Goal: Task Accomplishment & Management: Manage account settings

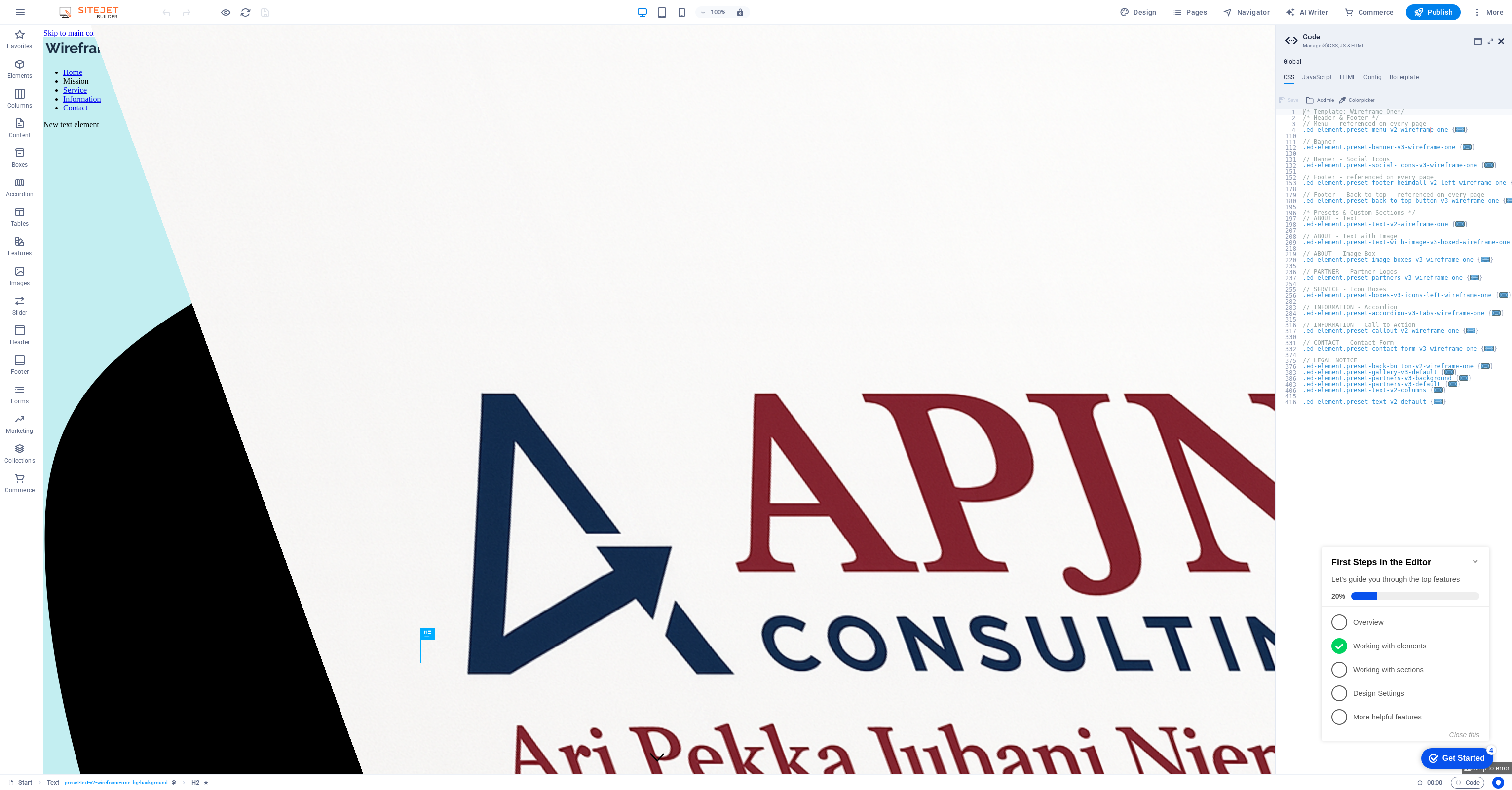
click at [1502, 40] on icon at bounding box center [1501, 41] width 6 height 8
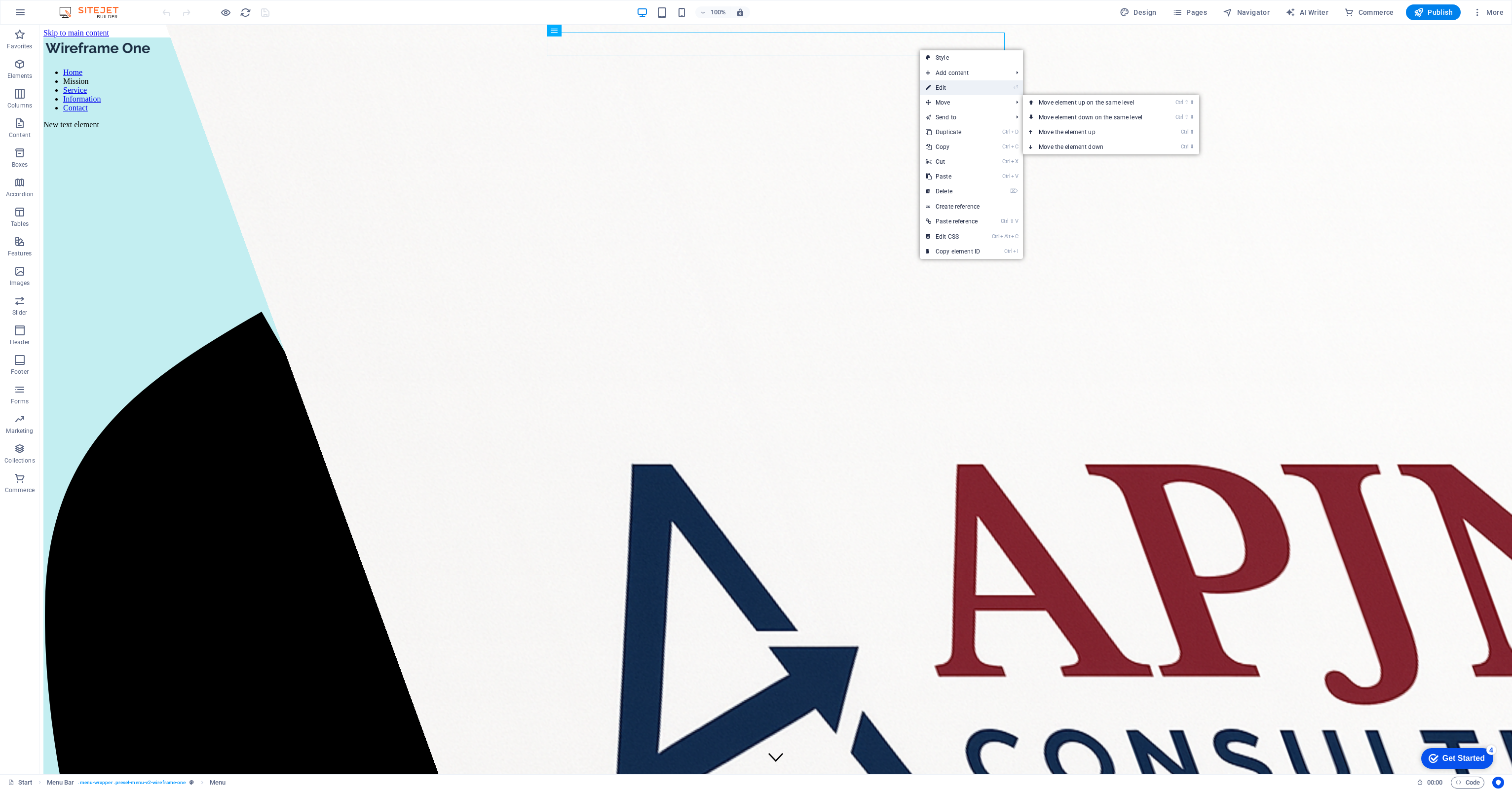
click at [966, 88] on link "⏎ Edit" at bounding box center [952, 88] width 66 height 15
select select
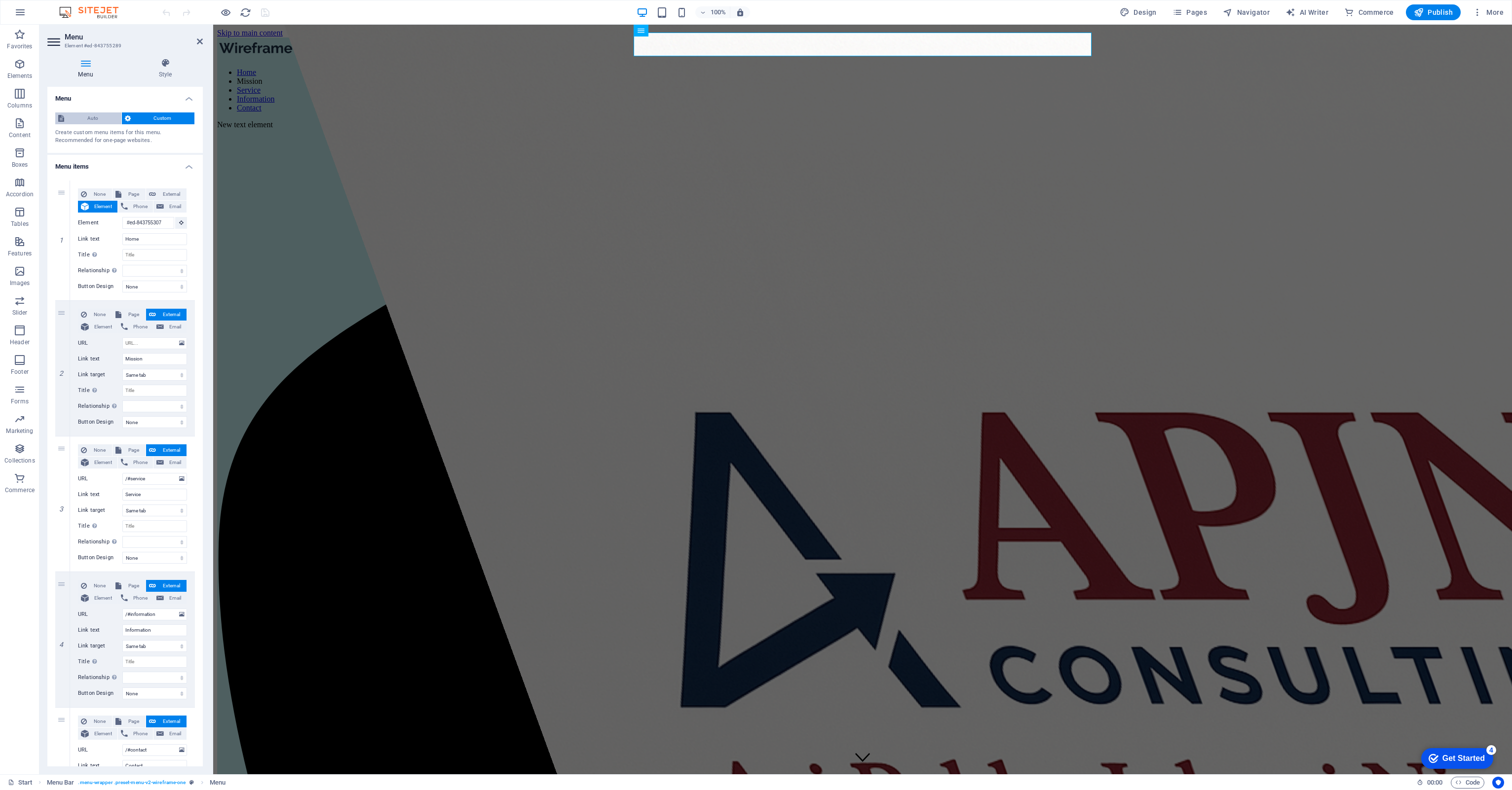
click at [106, 121] on span "Auto" at bounding box center [93, 119] width 52 height 12
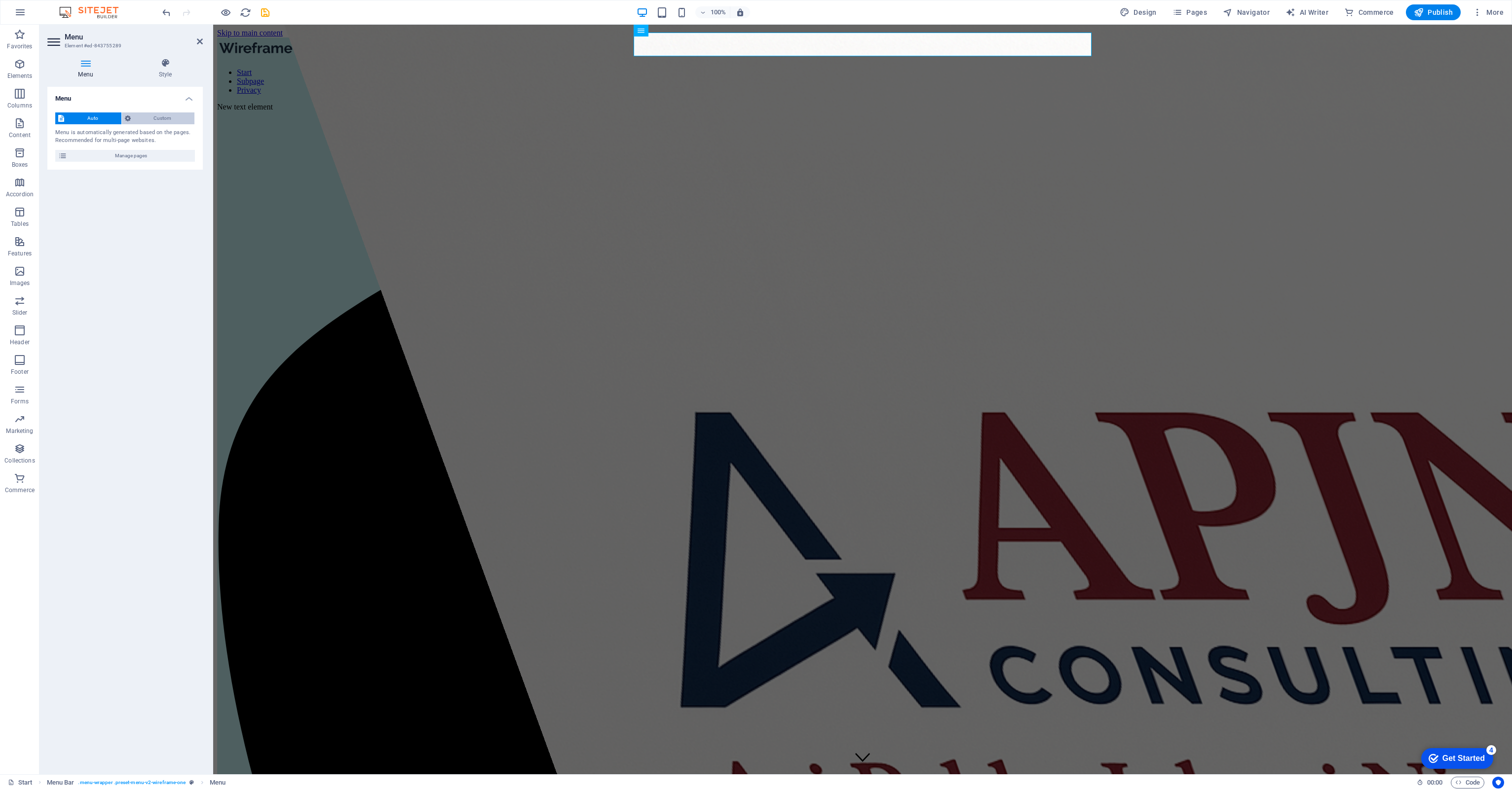
click at [142, 119] on span "Custom" at bounding box center [163, 119] width 58 height 12
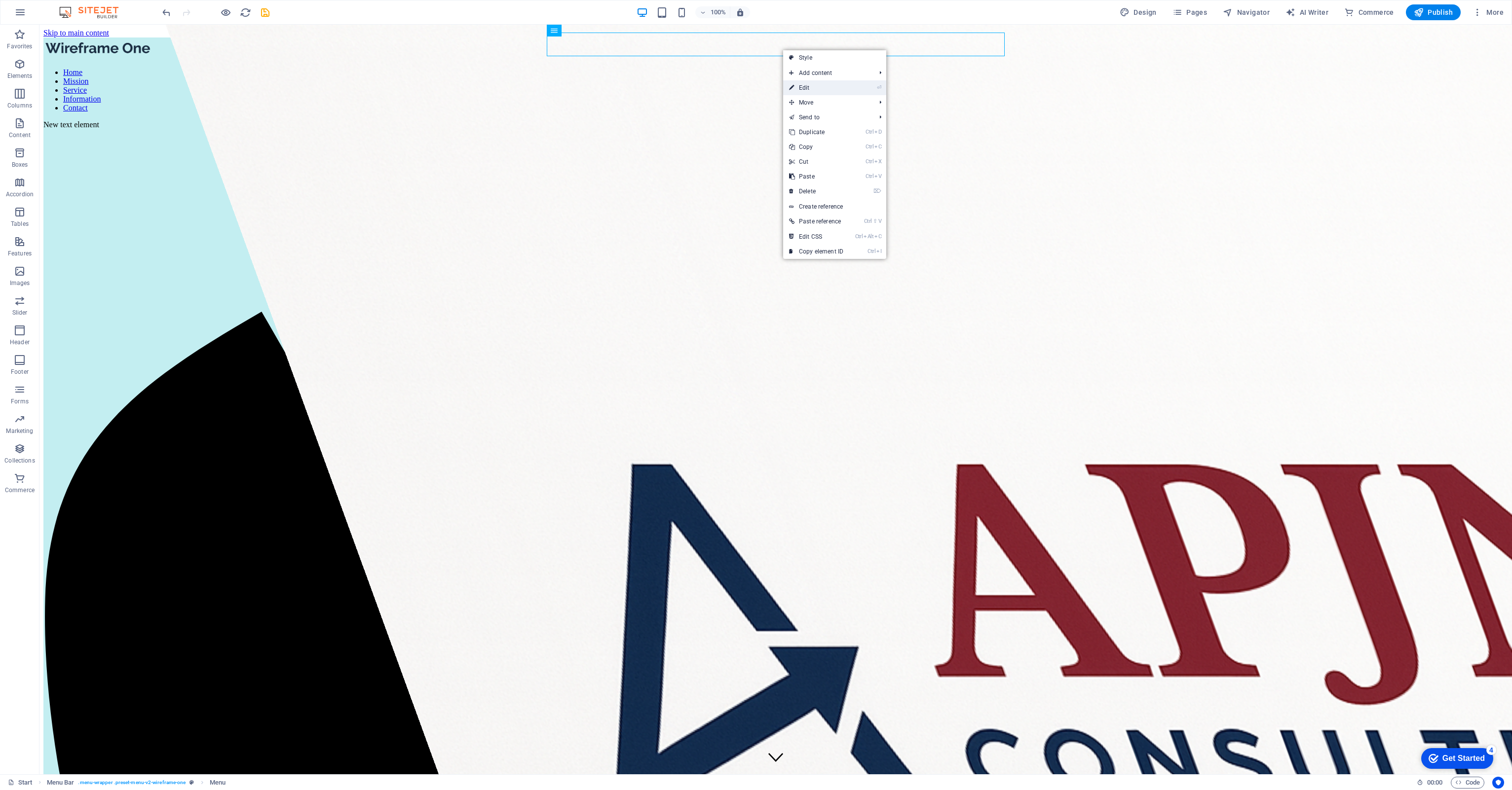
click at [823, 85] on link "⏎ Edit" at bounding box center [815, 88] width 66 height 15
select select
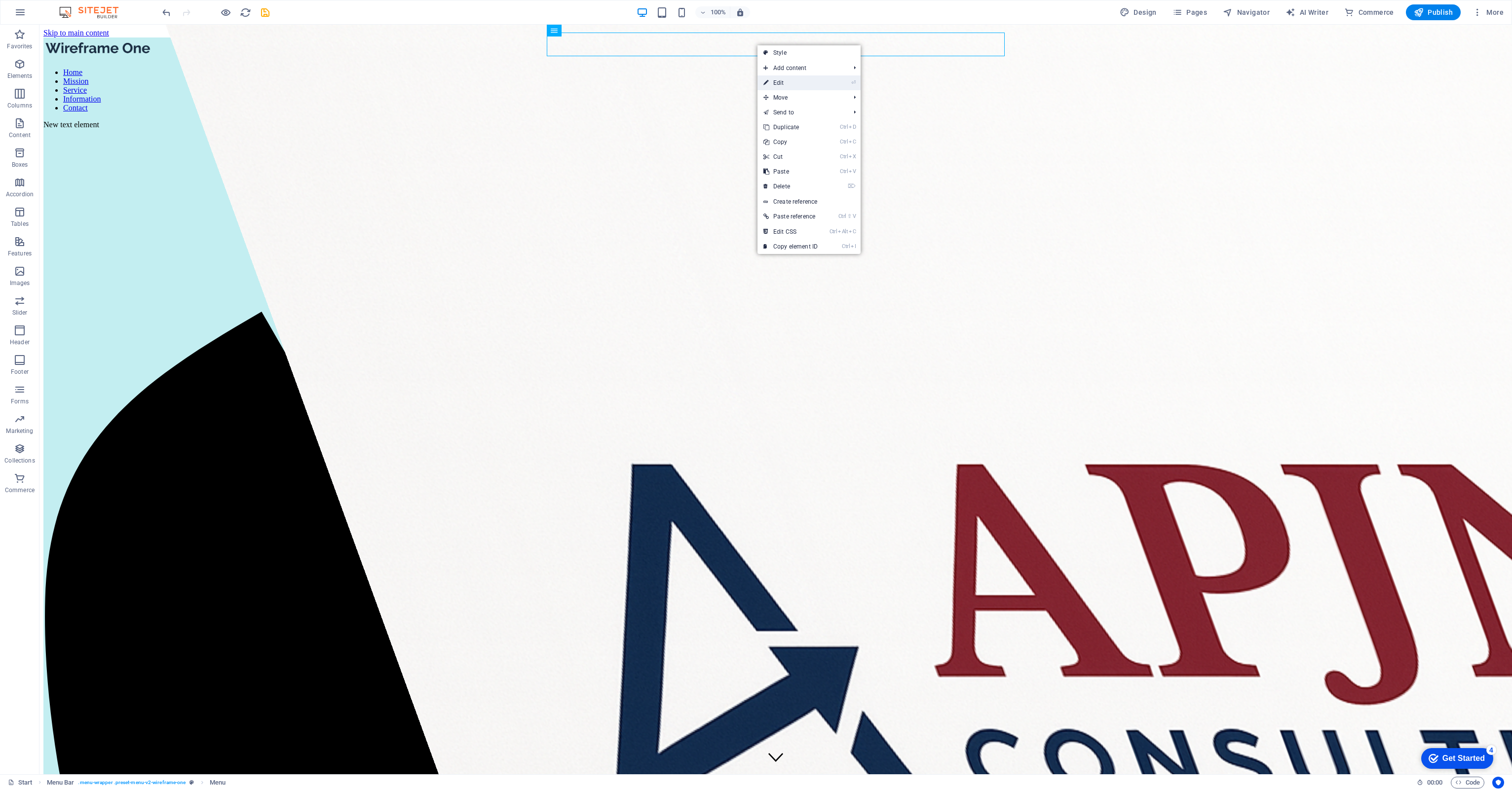
drag, startPoint x: 781, startPoint y: 81, endPoint x: 183, endPoint y: 242, distance: 619.3
click at [781, 81] on link "⏎ Edit" at bounding box center [790, 83] width 66 height 15
select select
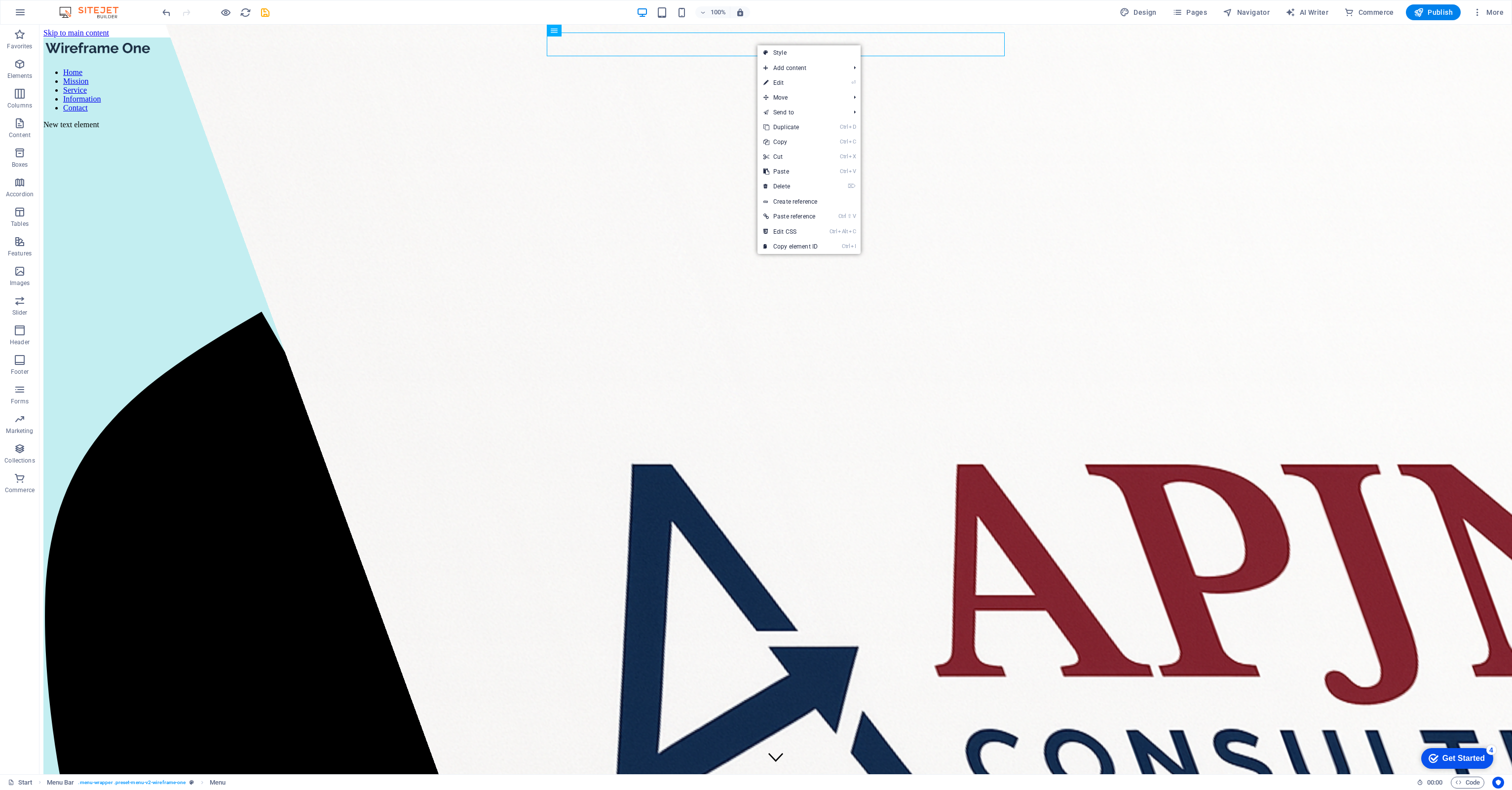
select select
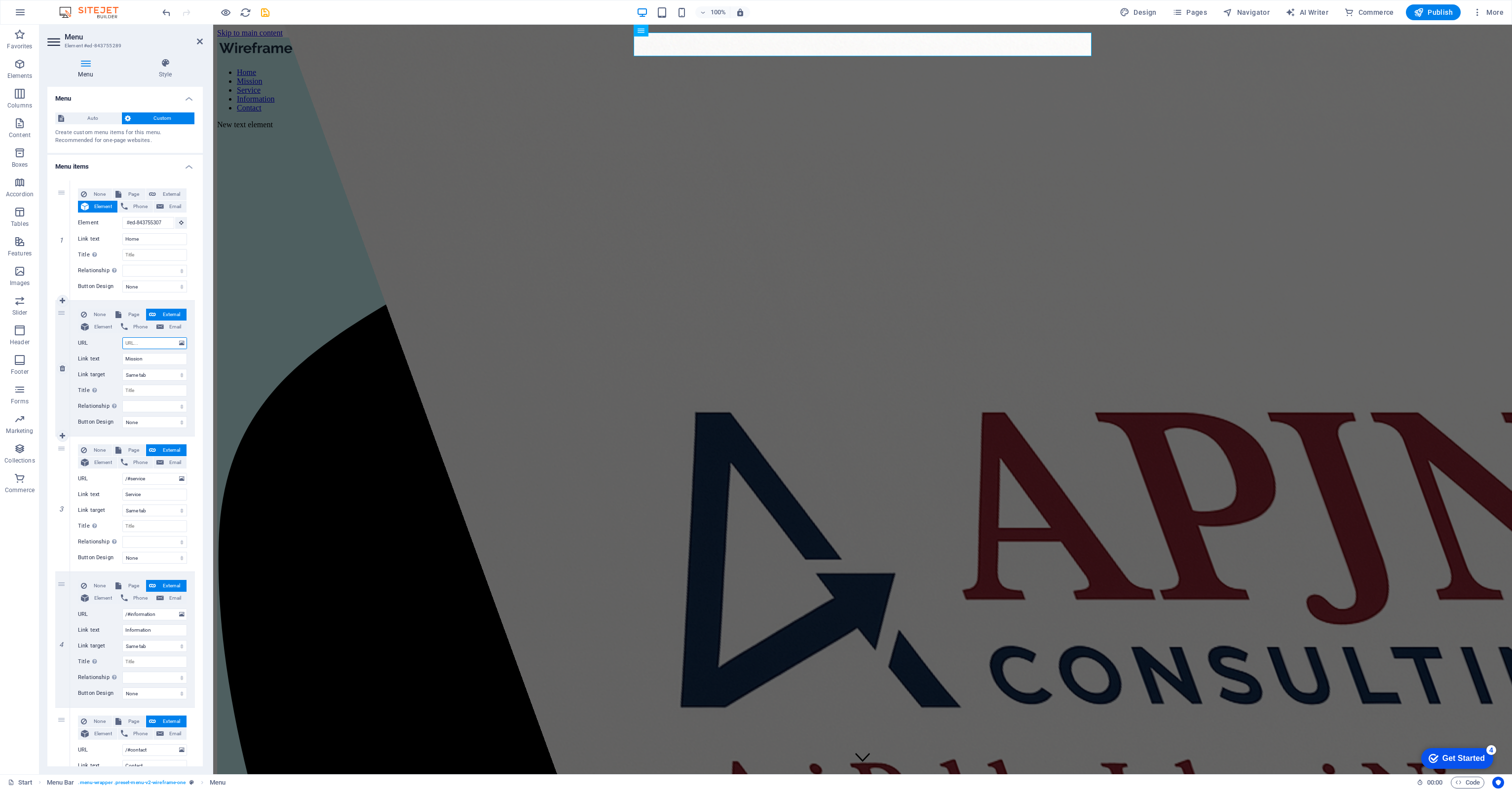
click at [157, 346] on input "URL" at bounding box center [154, 343] width 65 height 12
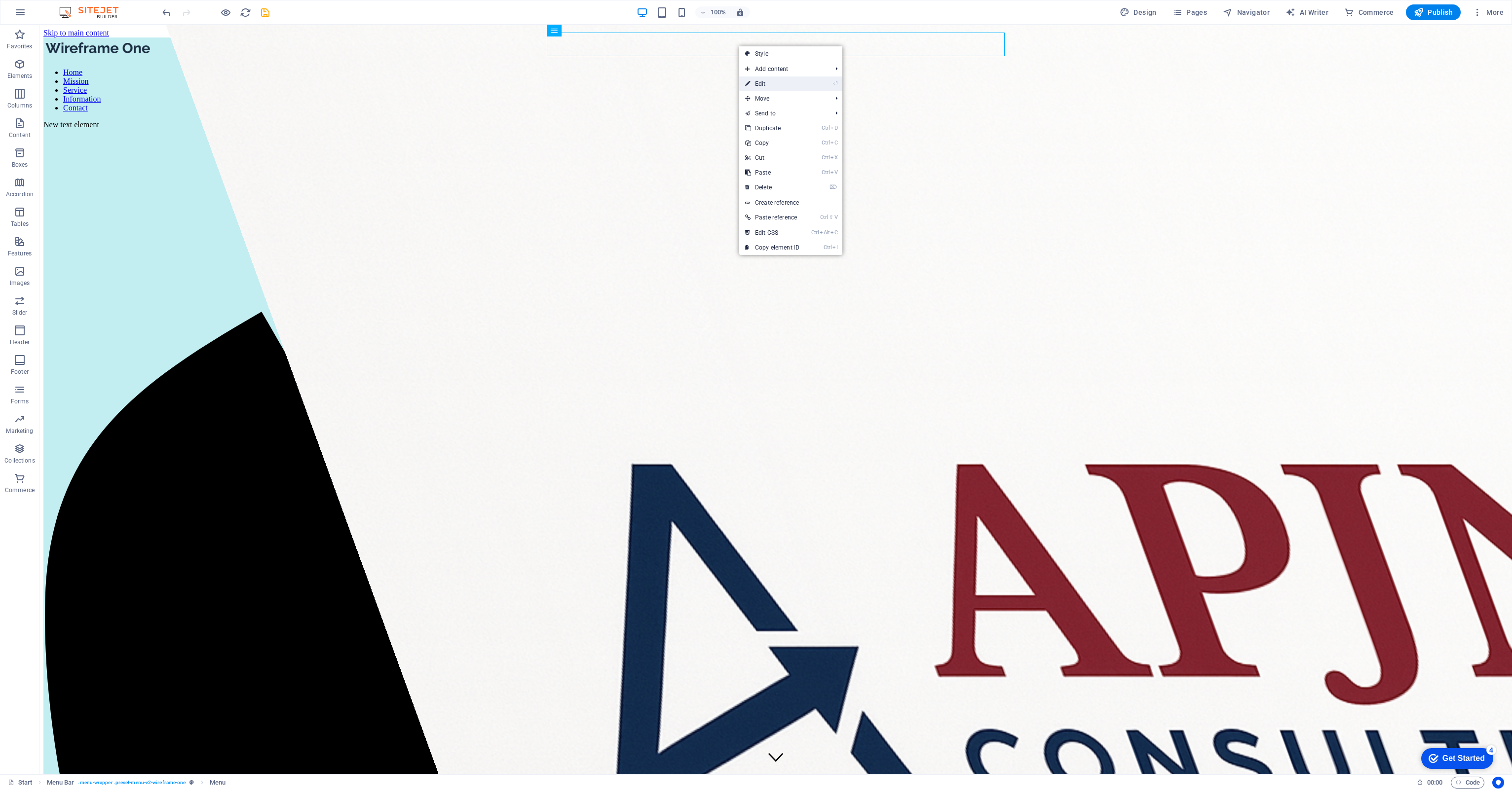
click at [760, 81] on link "⏎ Edit" at bounding box center [771, 83] width 66 height 15
select select
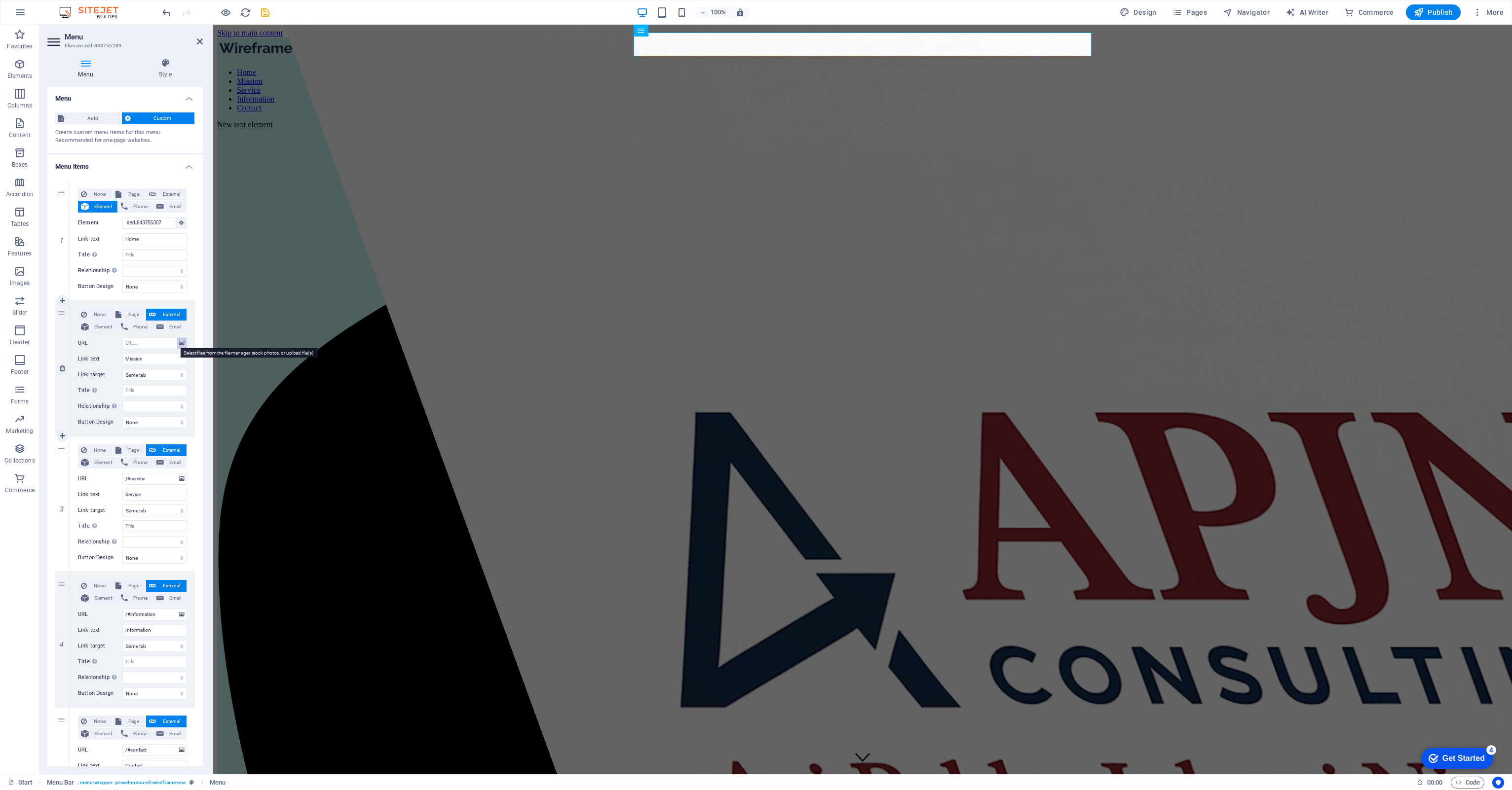
click at [179, 340] on icon at bounding box center [181, 343] width 5 height 11
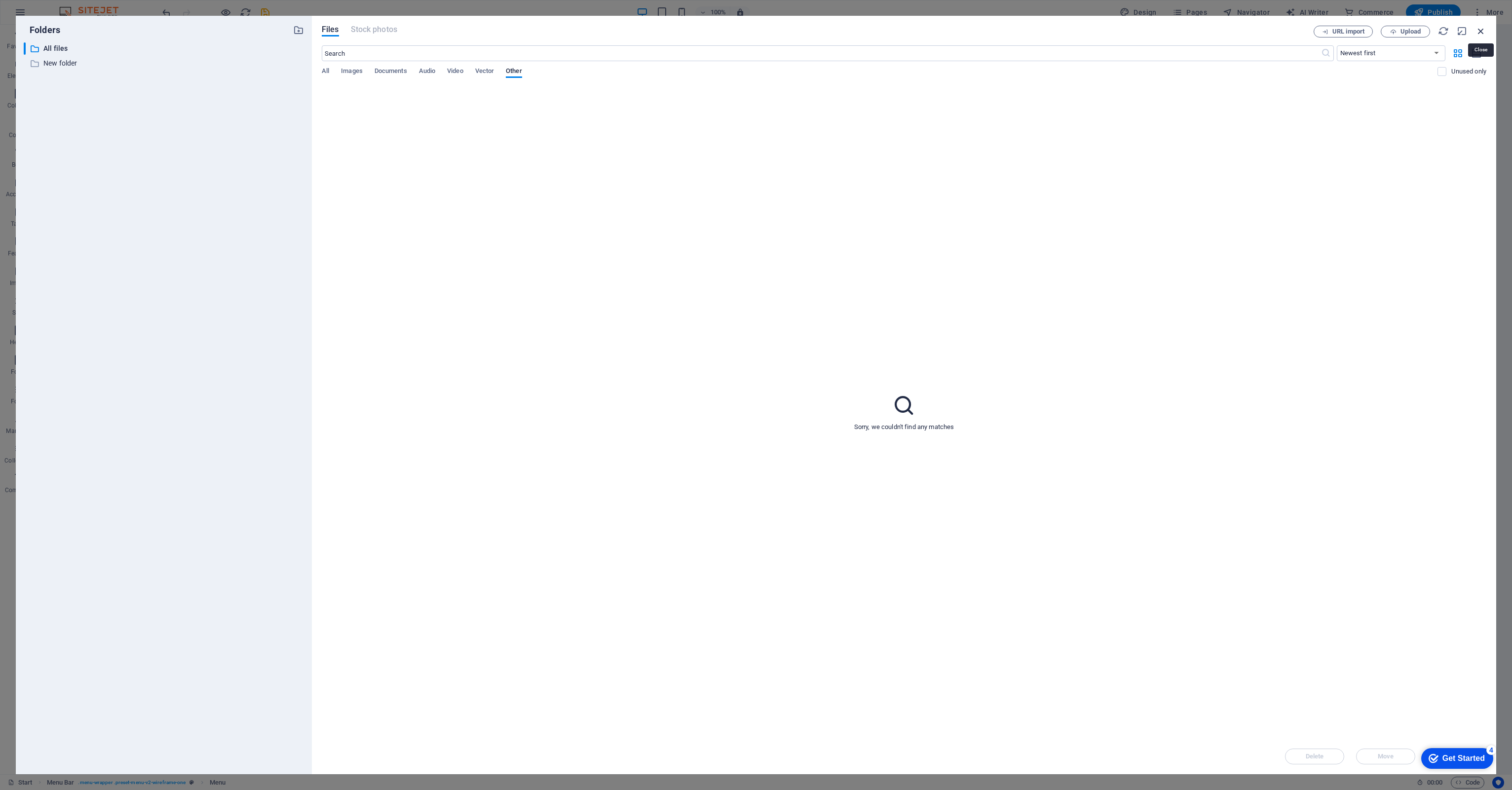
click at [1478, 28] on icon "button" at bounding box center [1480, 31] width 11 height 11
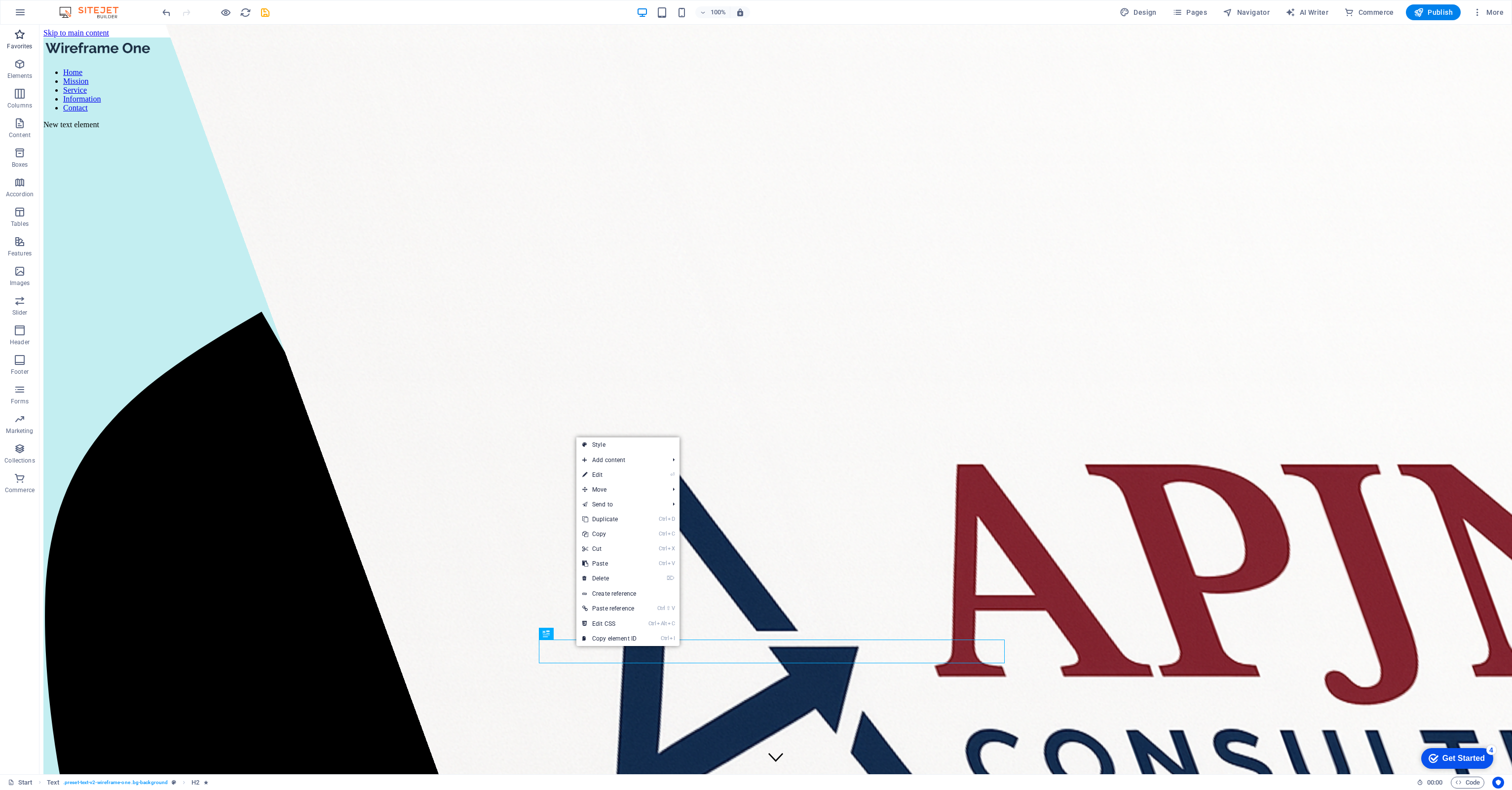
click at [9, 53] on button "Favorites" at bounding box center [20, 40] width 40 height 29
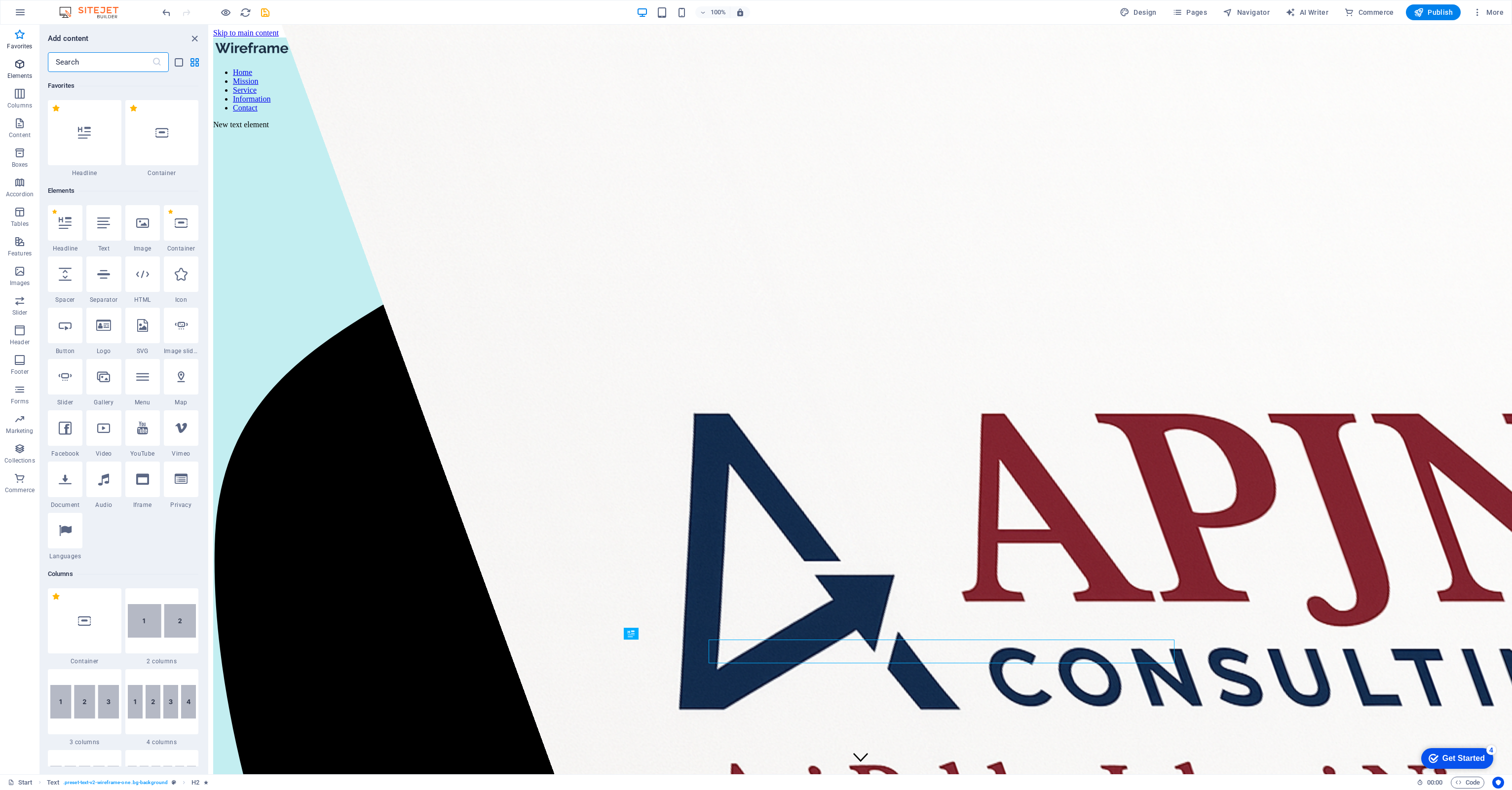
click at [15, 69] on icon "button" at bounding box center [20, 64] width 12 height 12
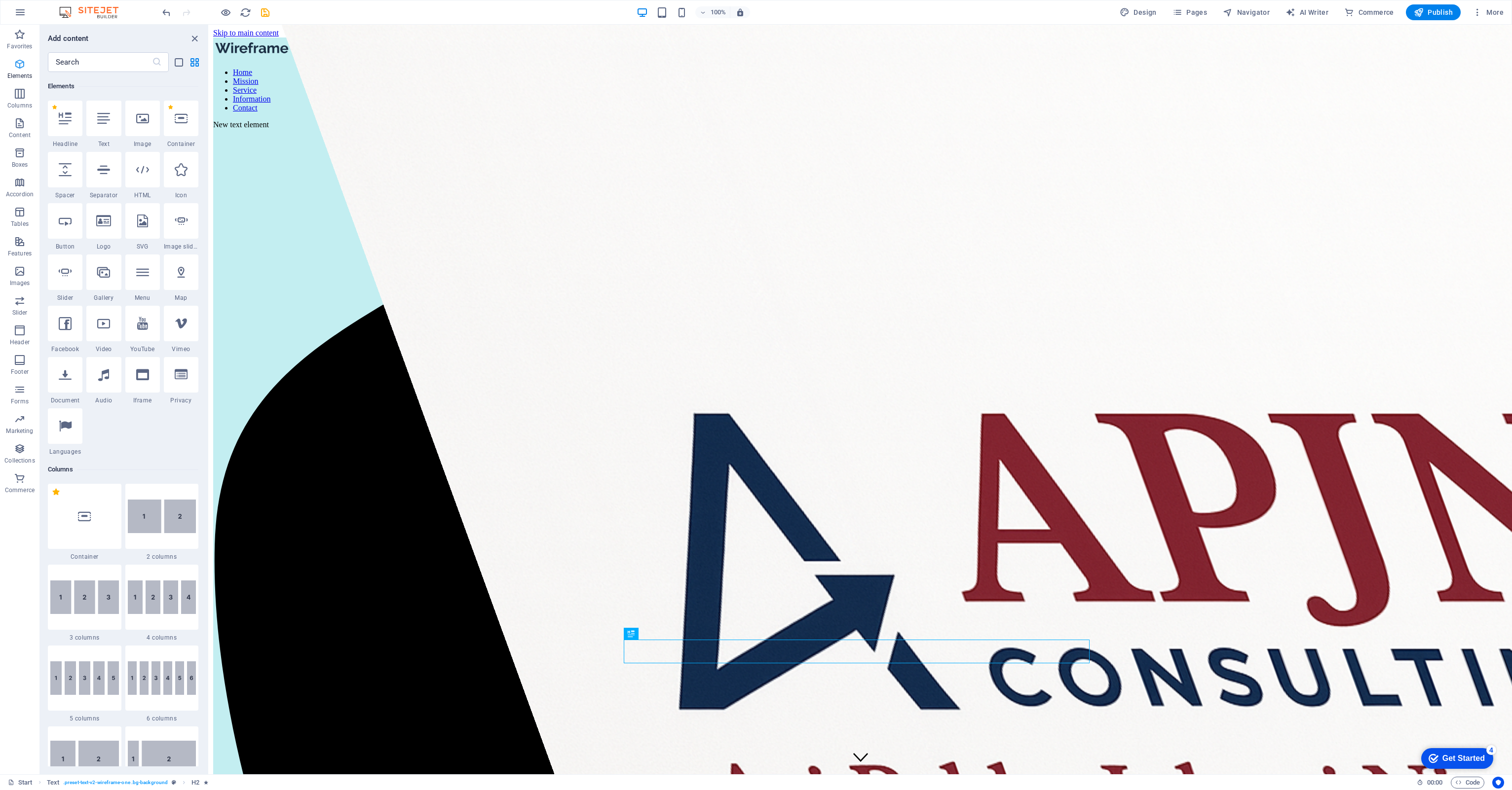
scroll to position [105, 0]
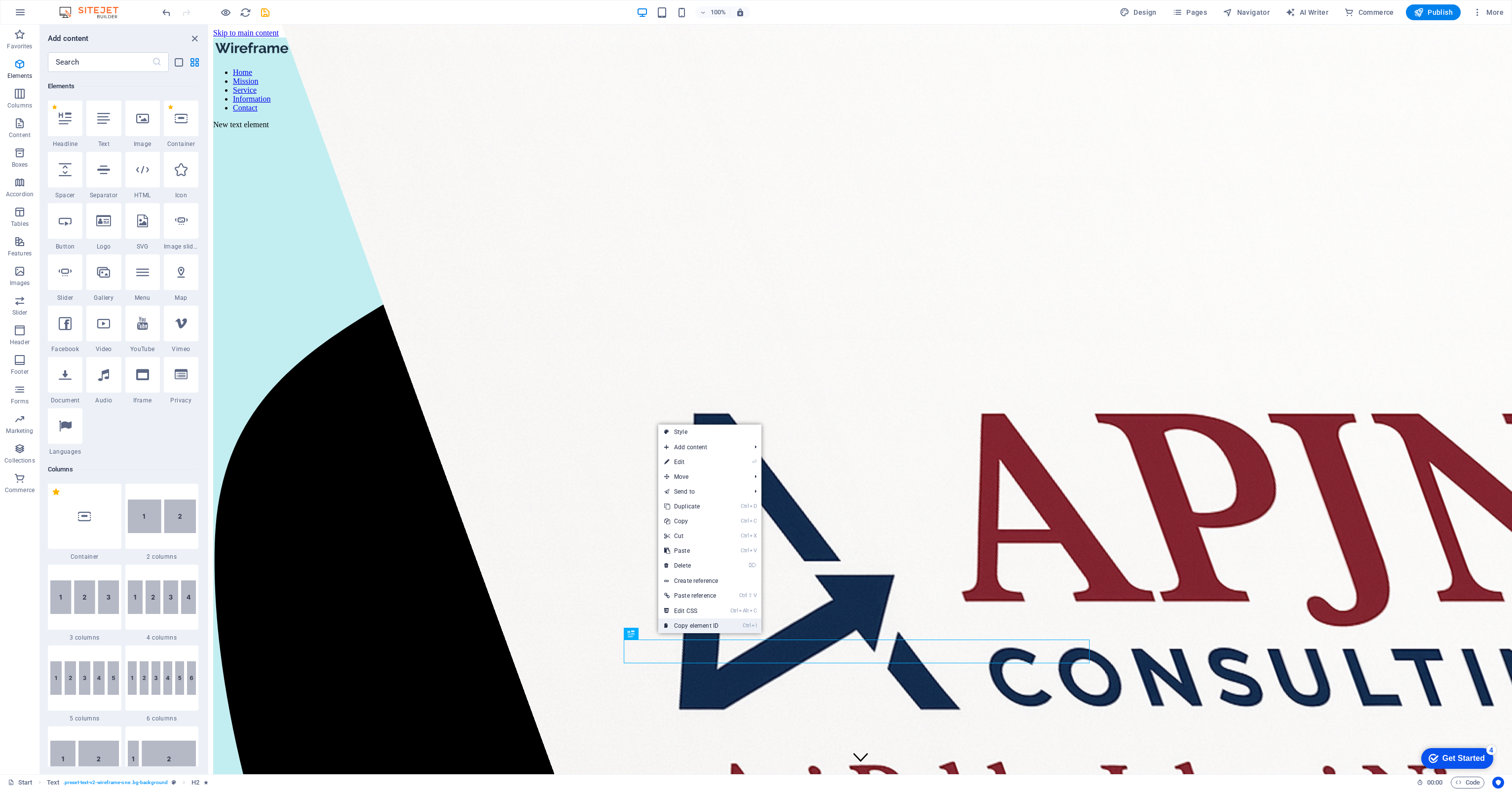
click at [685, 628] on link "Ctrl I Copy element ID" at bounding box center [691, 625] width 66 height 15
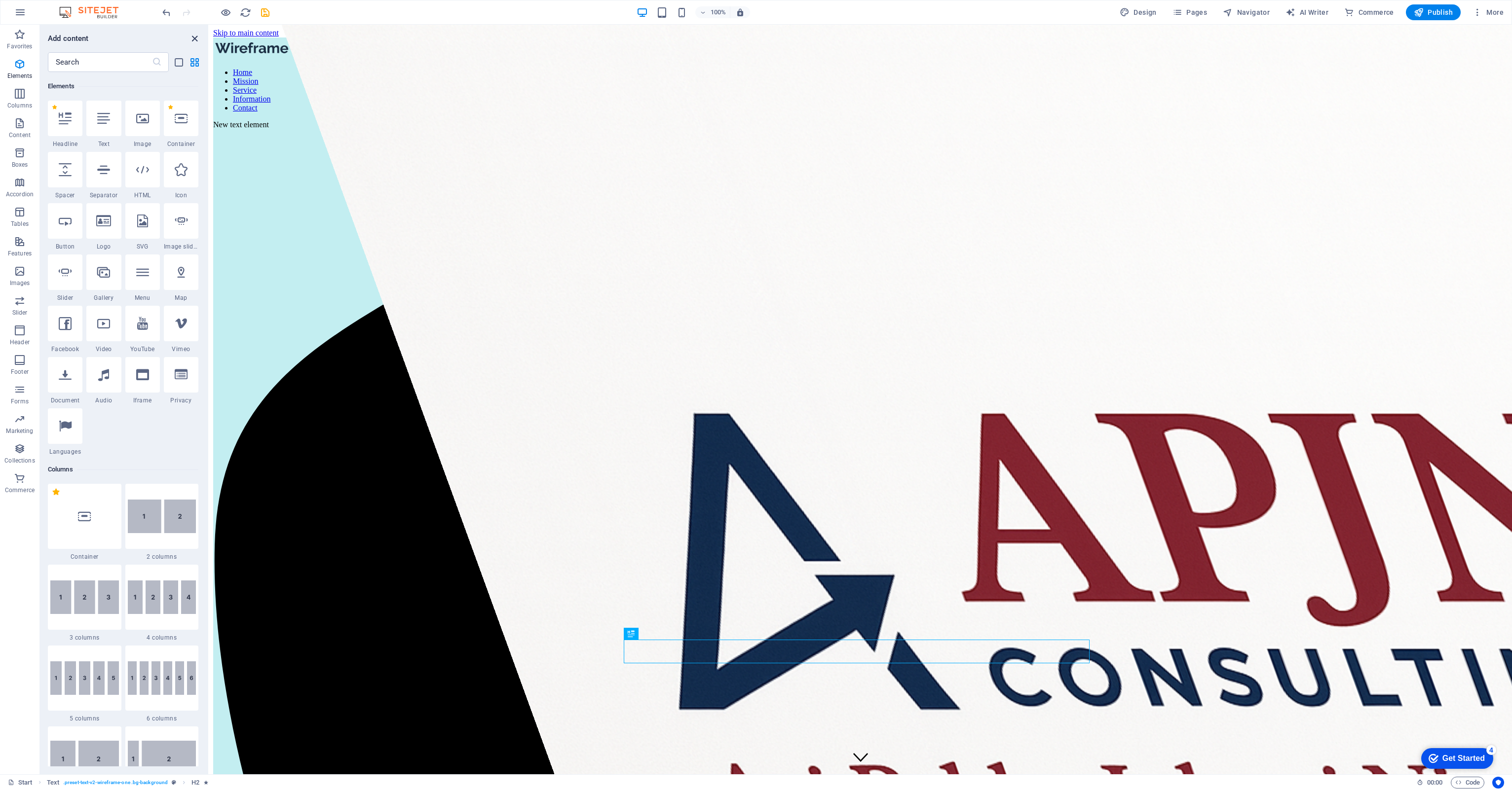
click at [197, 39] on icon "close panel" at bounding box center [194, 38] width 11 height 11
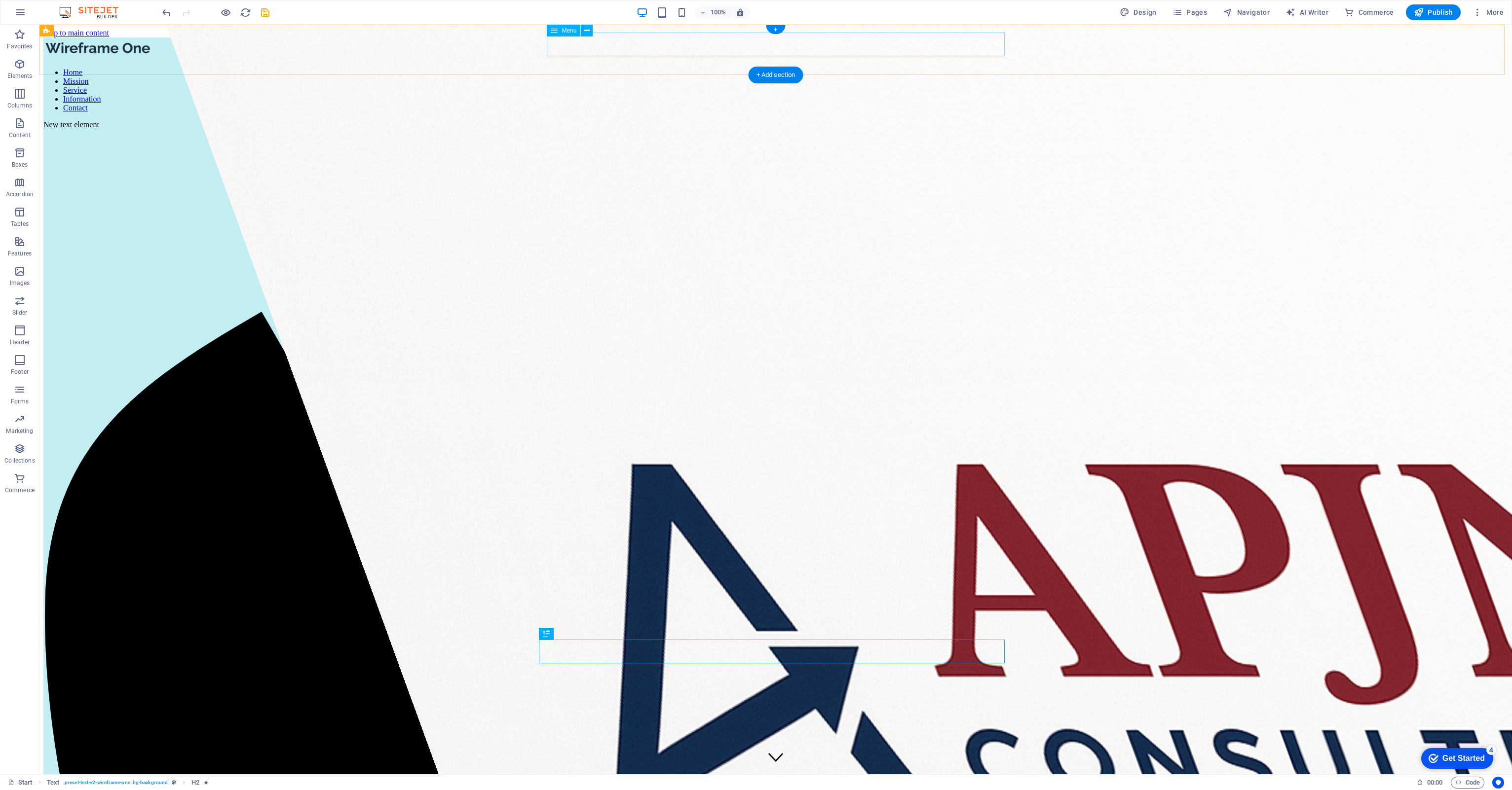
click at [816, 68] on nav "Home Mission Service Information Contact" at bounding box center [775, 90] width 1465 height 45
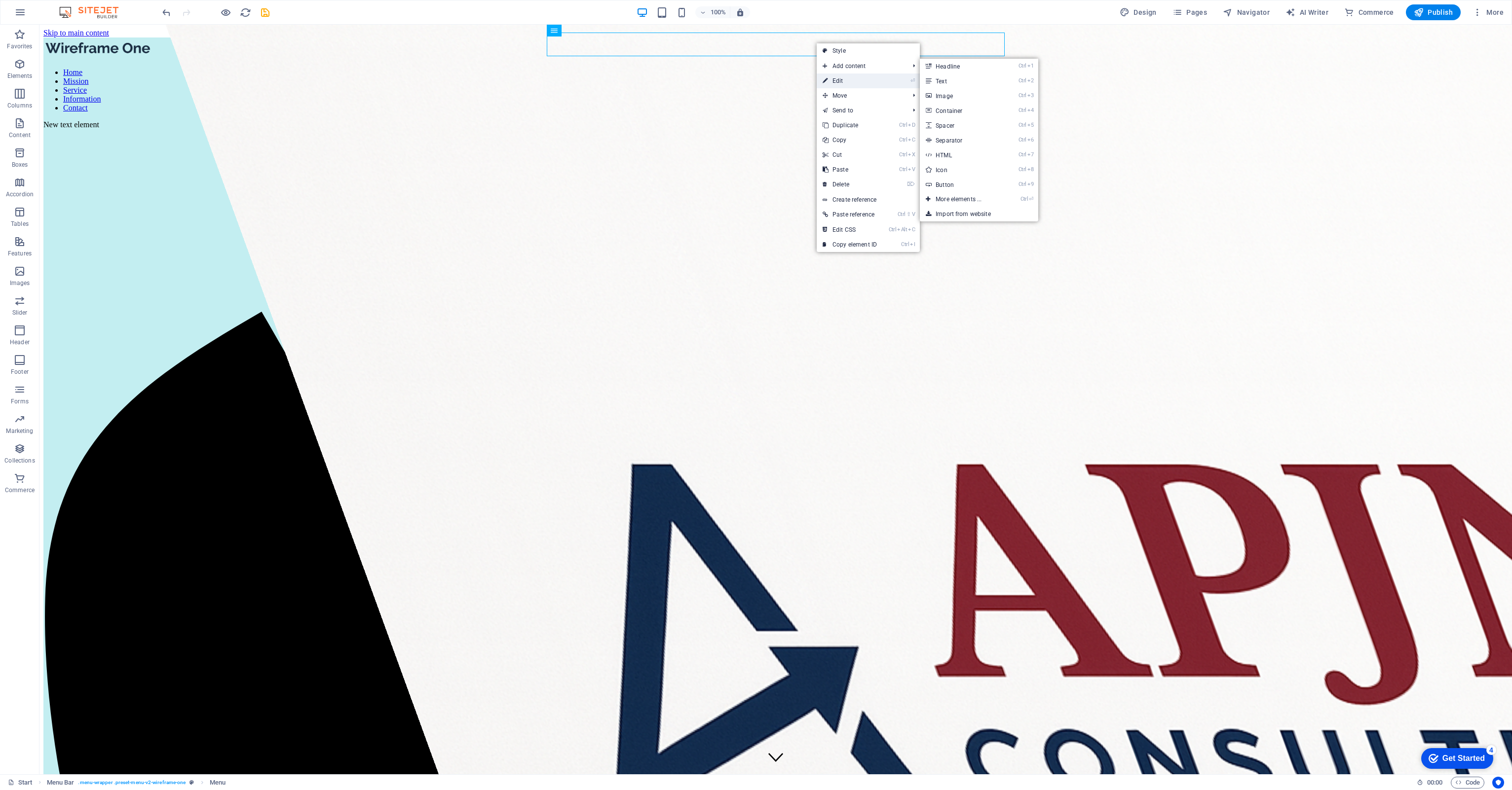
click at [845, 82] on link "⏎ Edit" at bounding box center [849, 80] width 66 height 15
select select
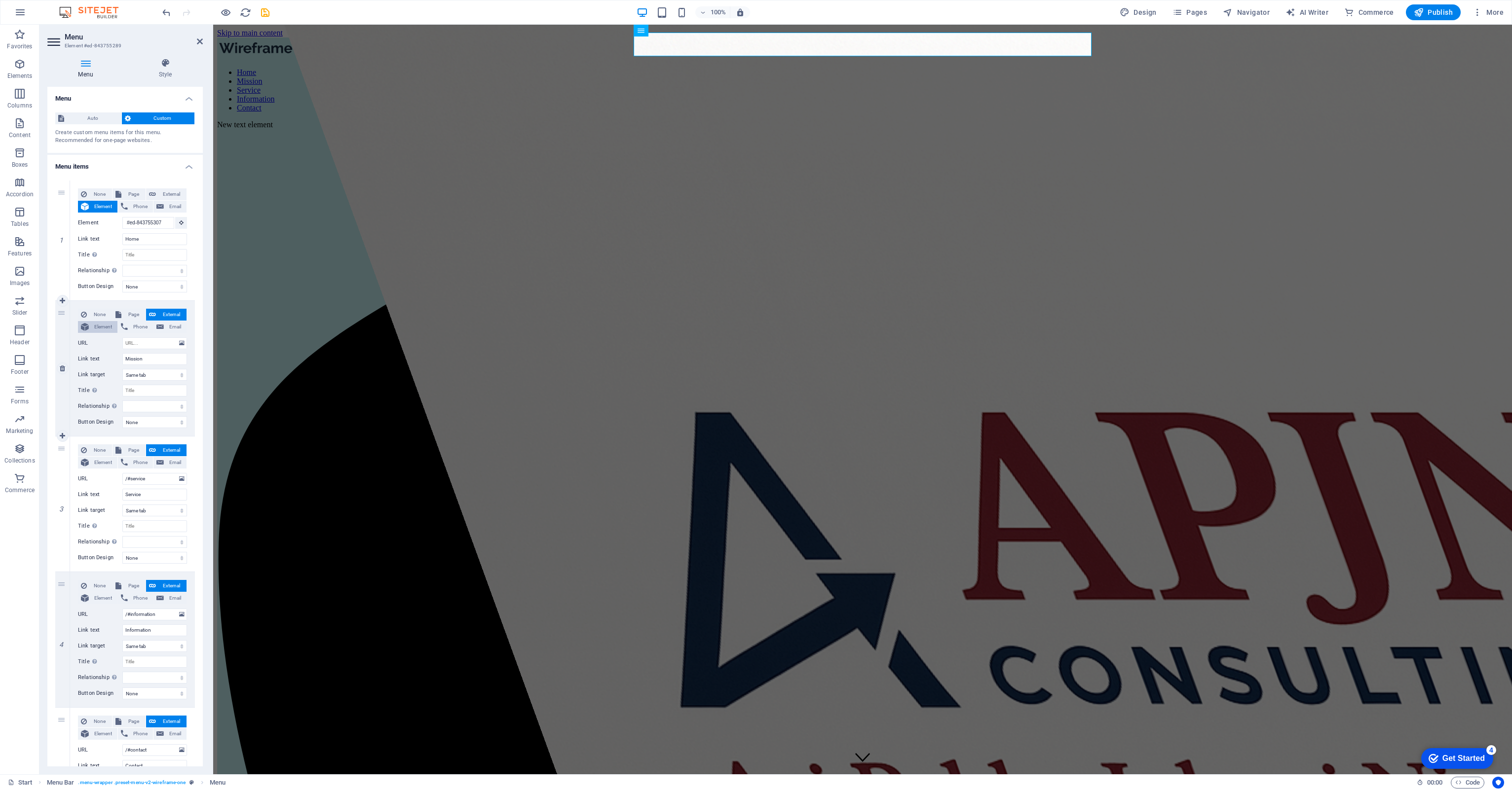
click at [103, 327] on span "Element" at bounding box center [103, 327] width 22 height 12
select select
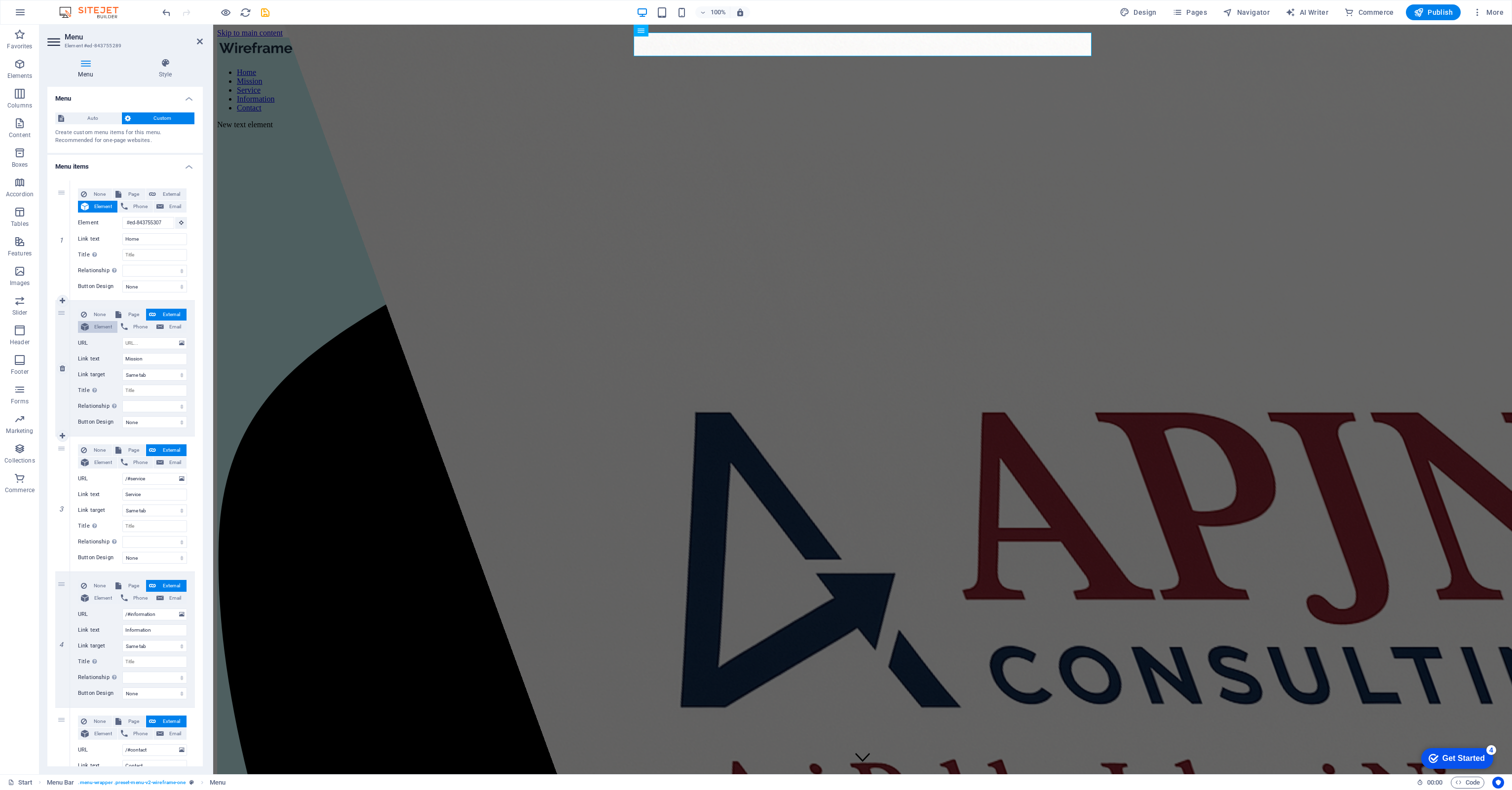
select select
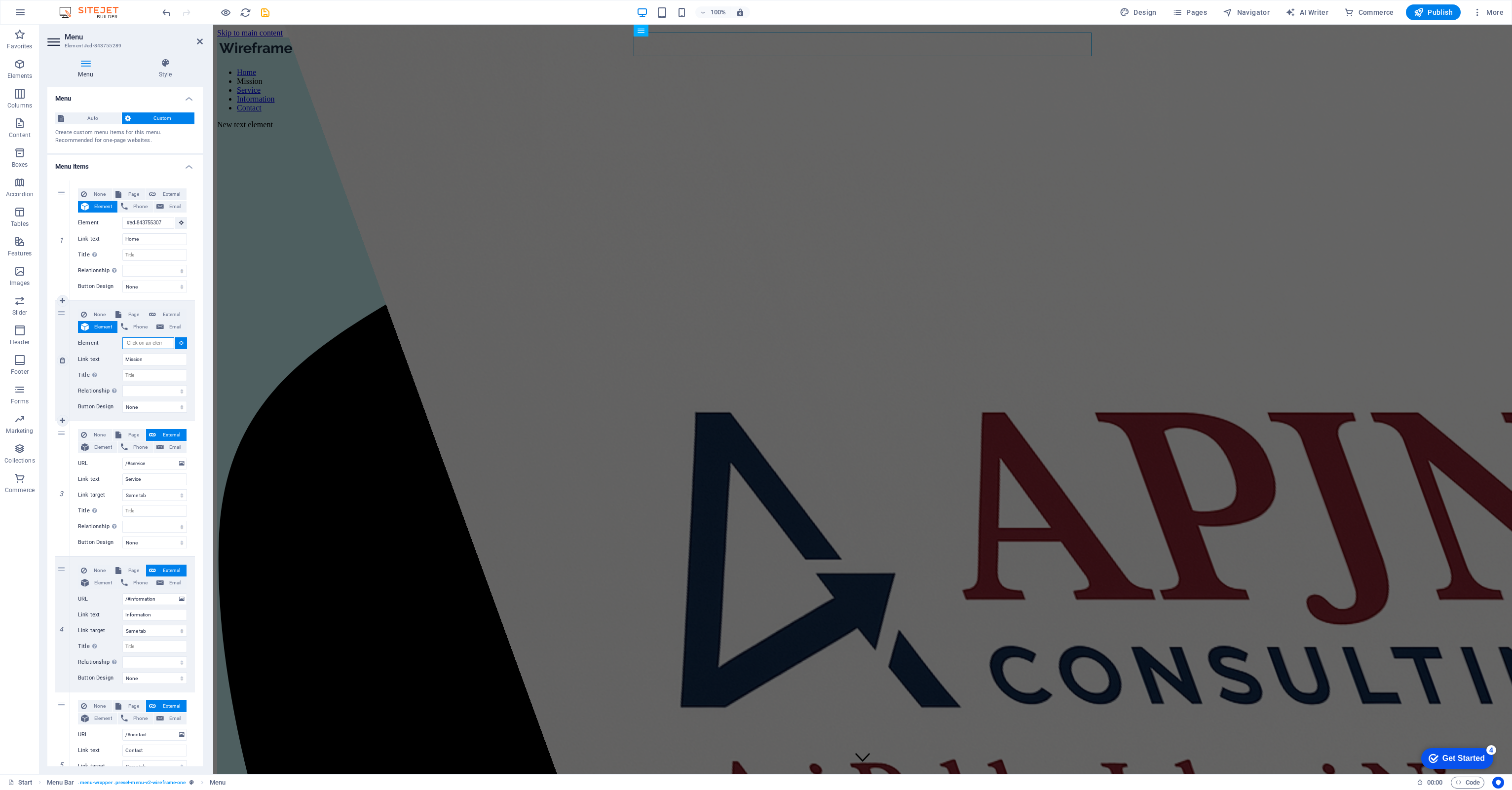
paste input "#ed-843755349"
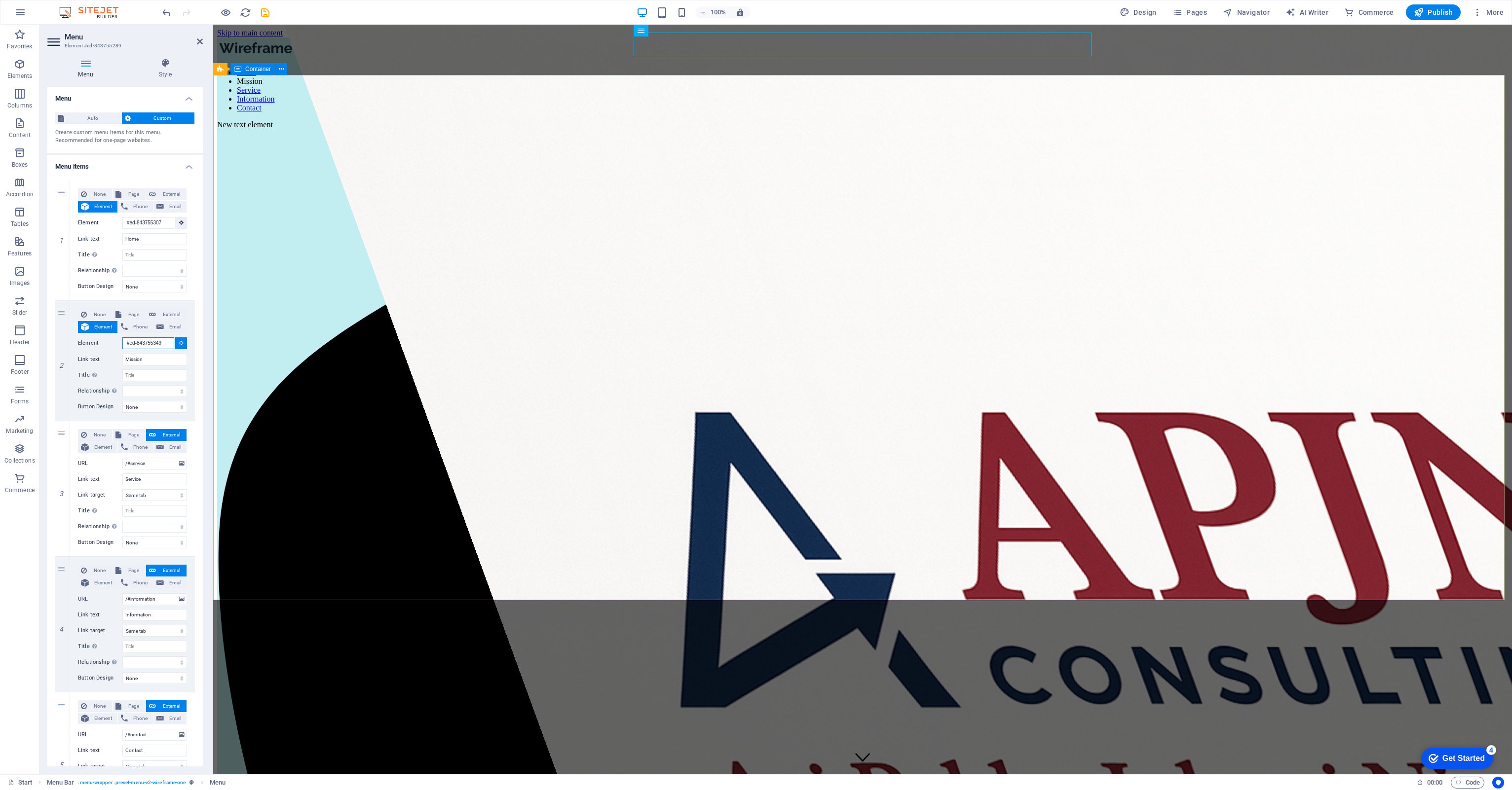
type input "#ed-843755349"
select select
type input "#ed-843755349"
select select
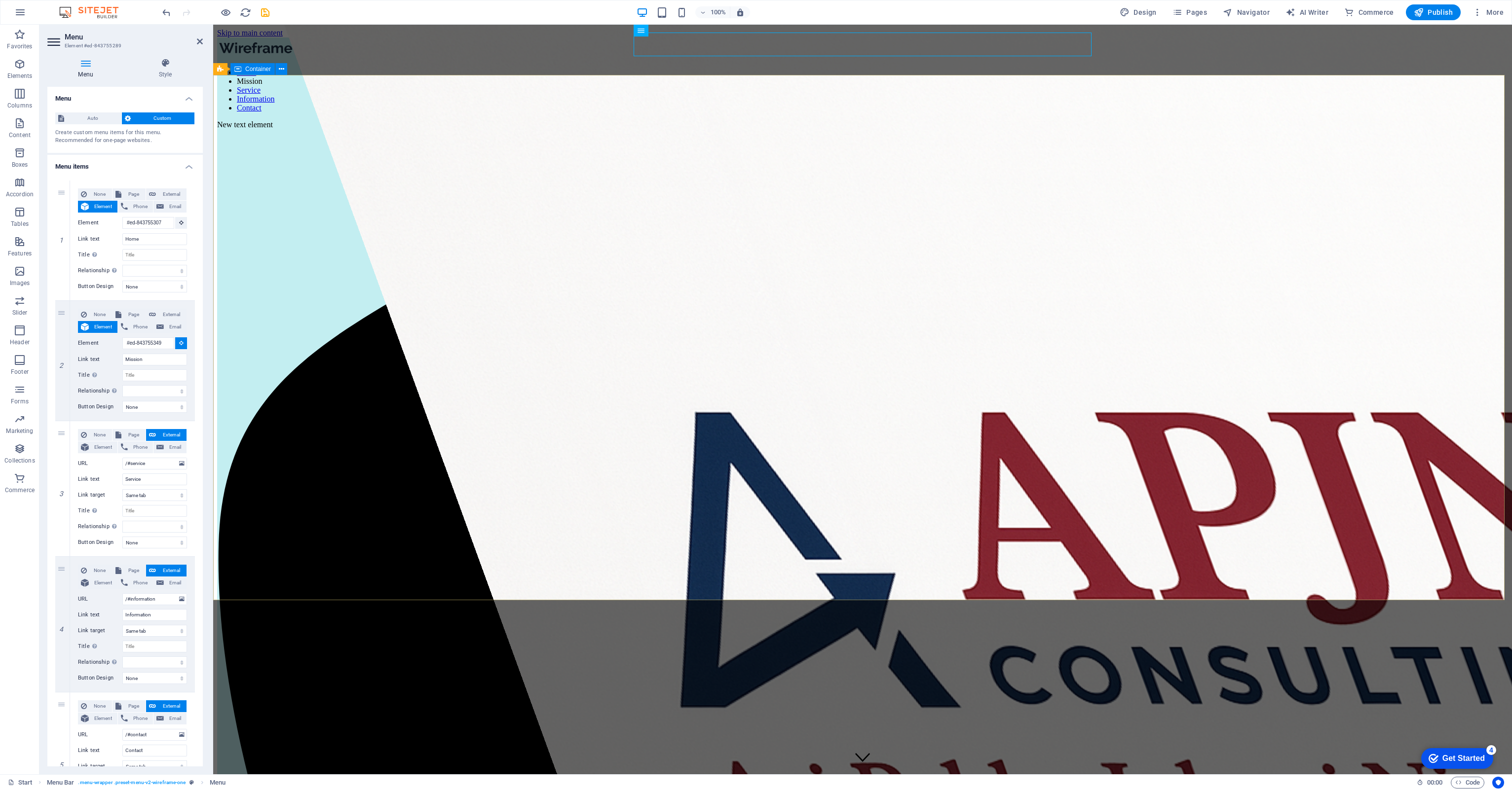
select select
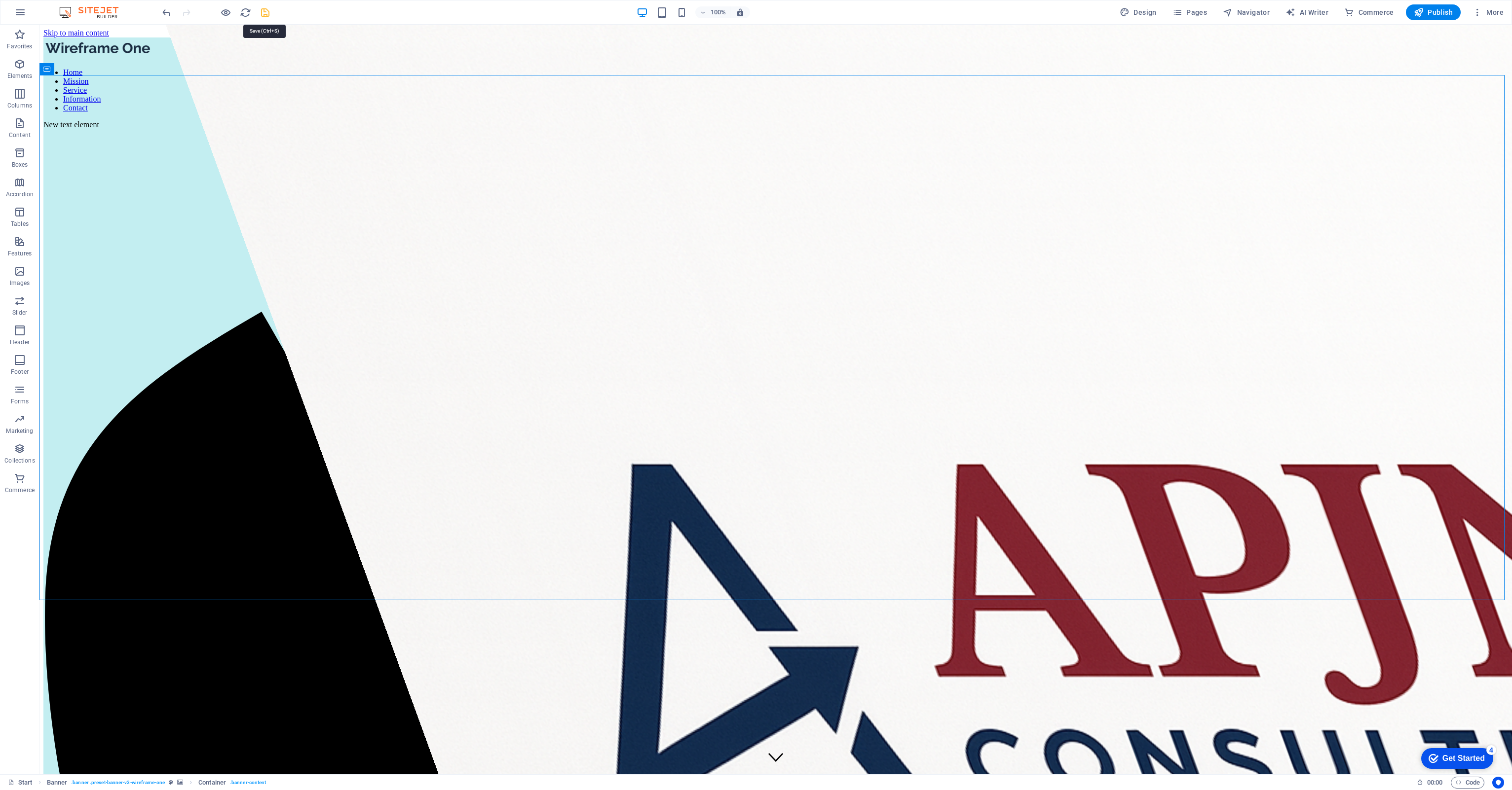
click at [261, 11] on icon "save" at bounding box center [265, 12] width 11 height 11
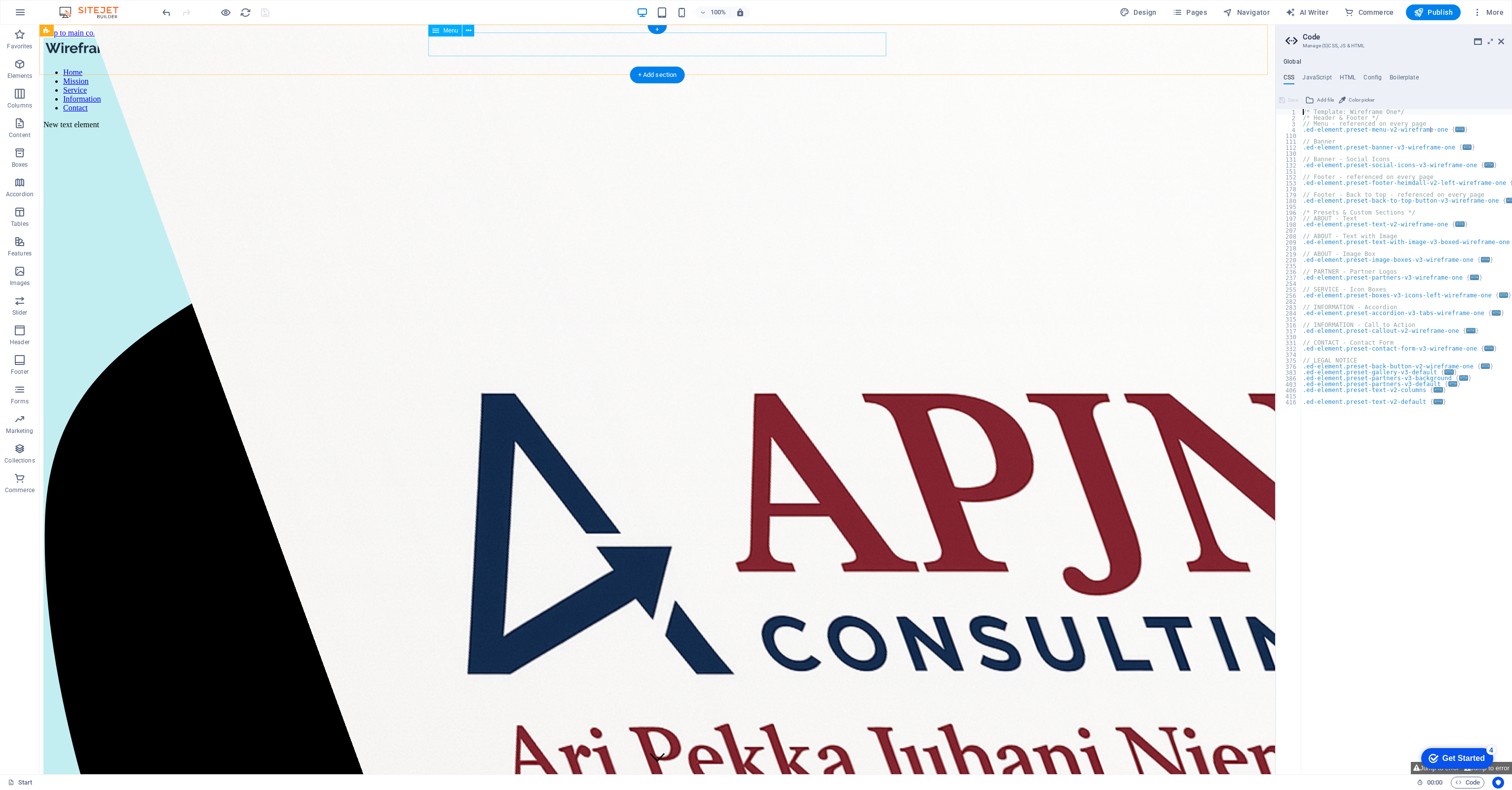
click at [598, 68] on nav "Home Mission Service Information Contact" at bounding box center [656, 90] width 1227 height 45
click at [220, 11] on icon "button" at bounding box center [225, 12] width 11 height 11
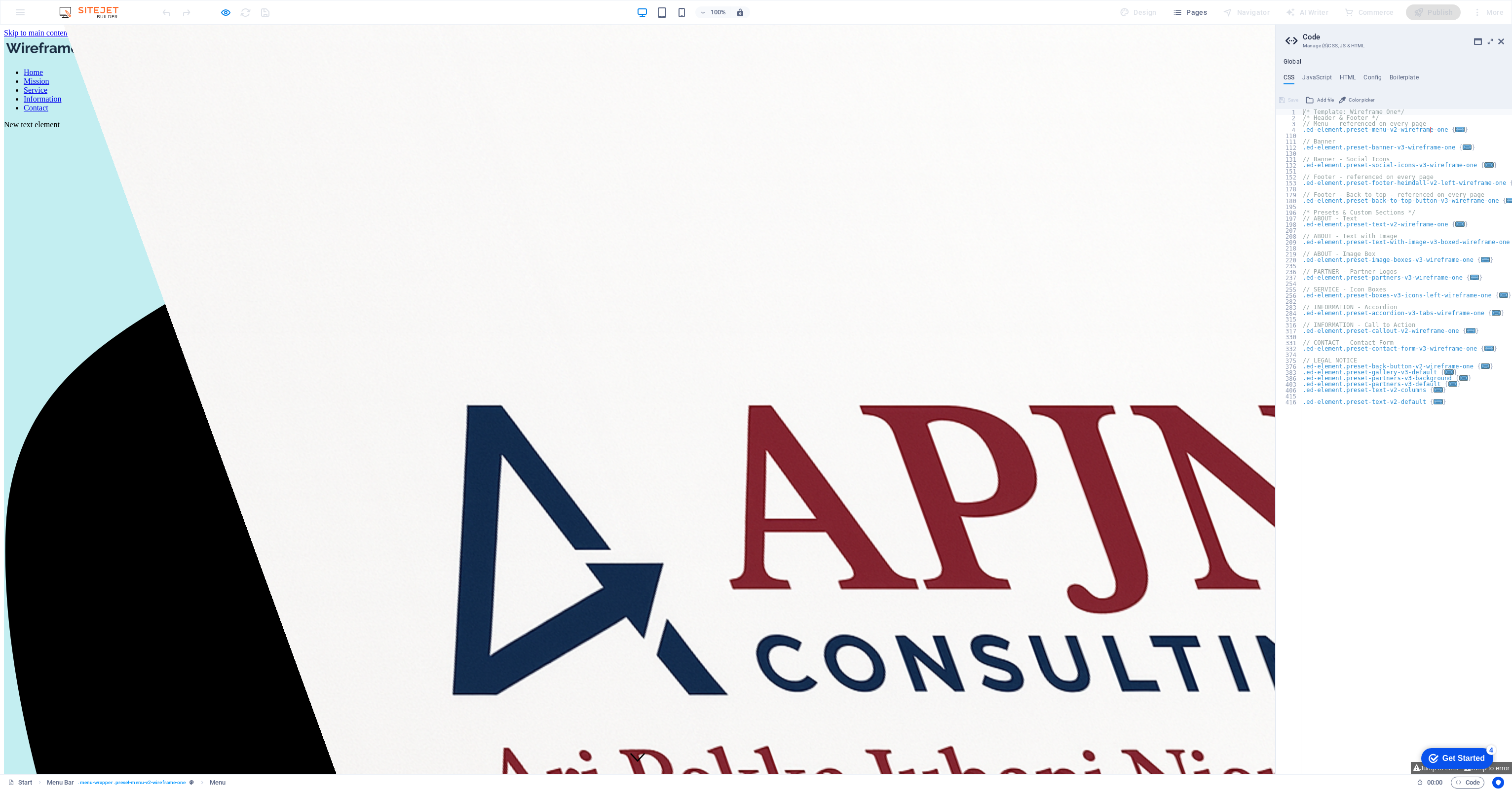
click at [43, 68] on link "Home" at bounding box center [34, 72] width 19 height 9
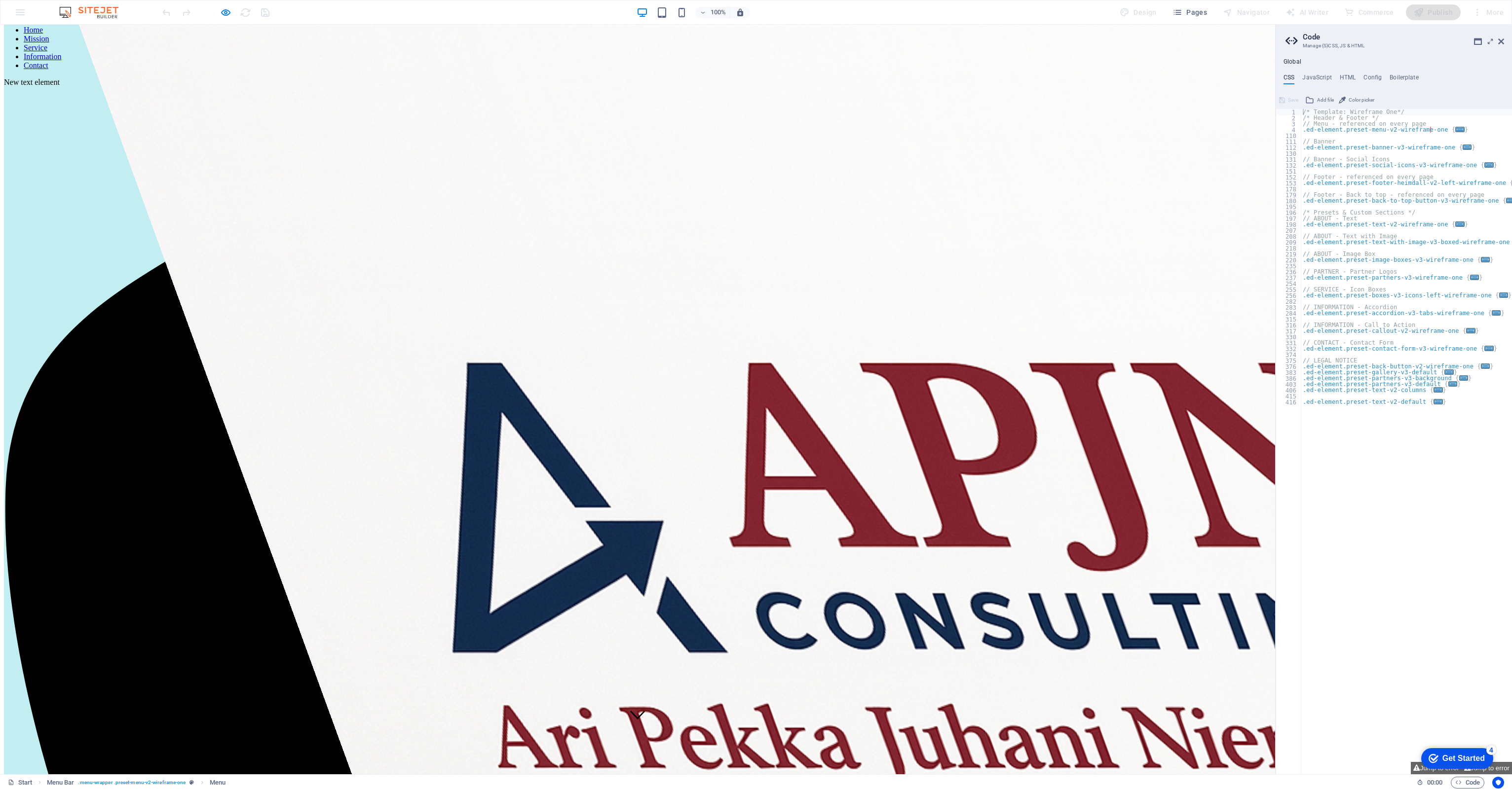
scroll to position [51, 0]
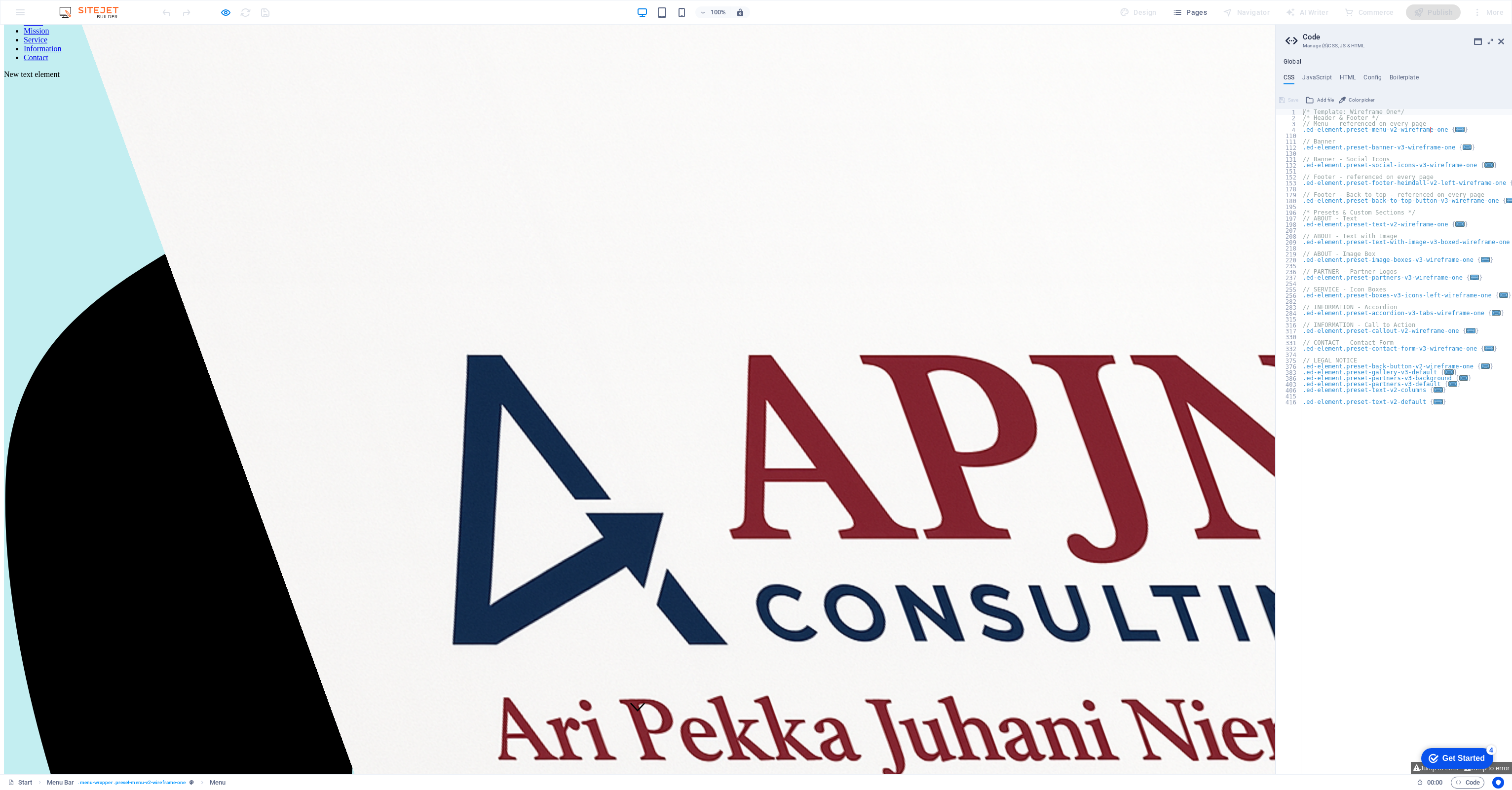
click at [49, 35] on link "Mission" at bounding box center [37, 31] width 26 height 9
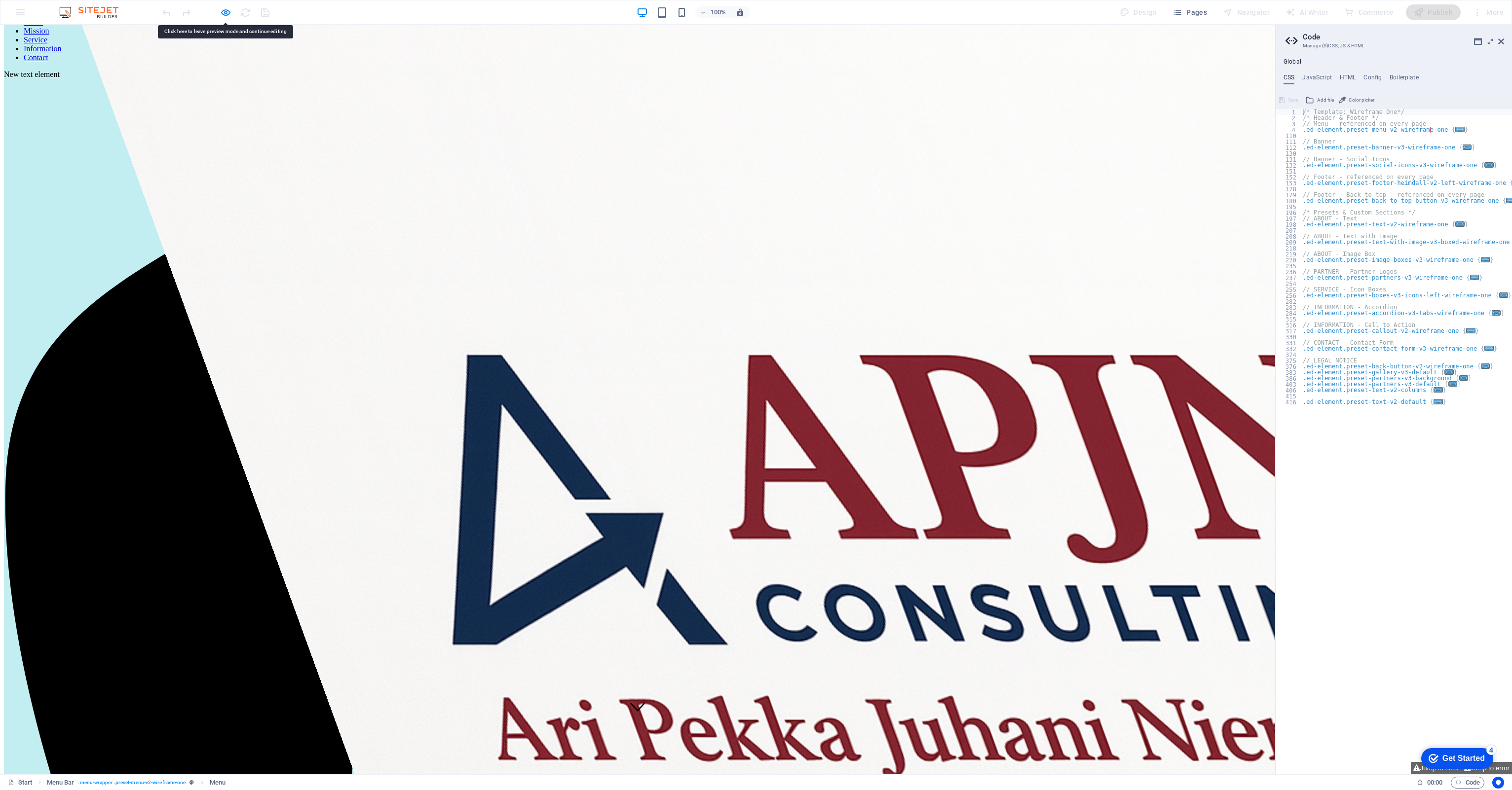
click at [49, 35] on link "Mission" at bounding box center [37, 31] width 26 height 9
click at [224, 13] on icon "button" at bounding box center [225, 12] width 11 height 11
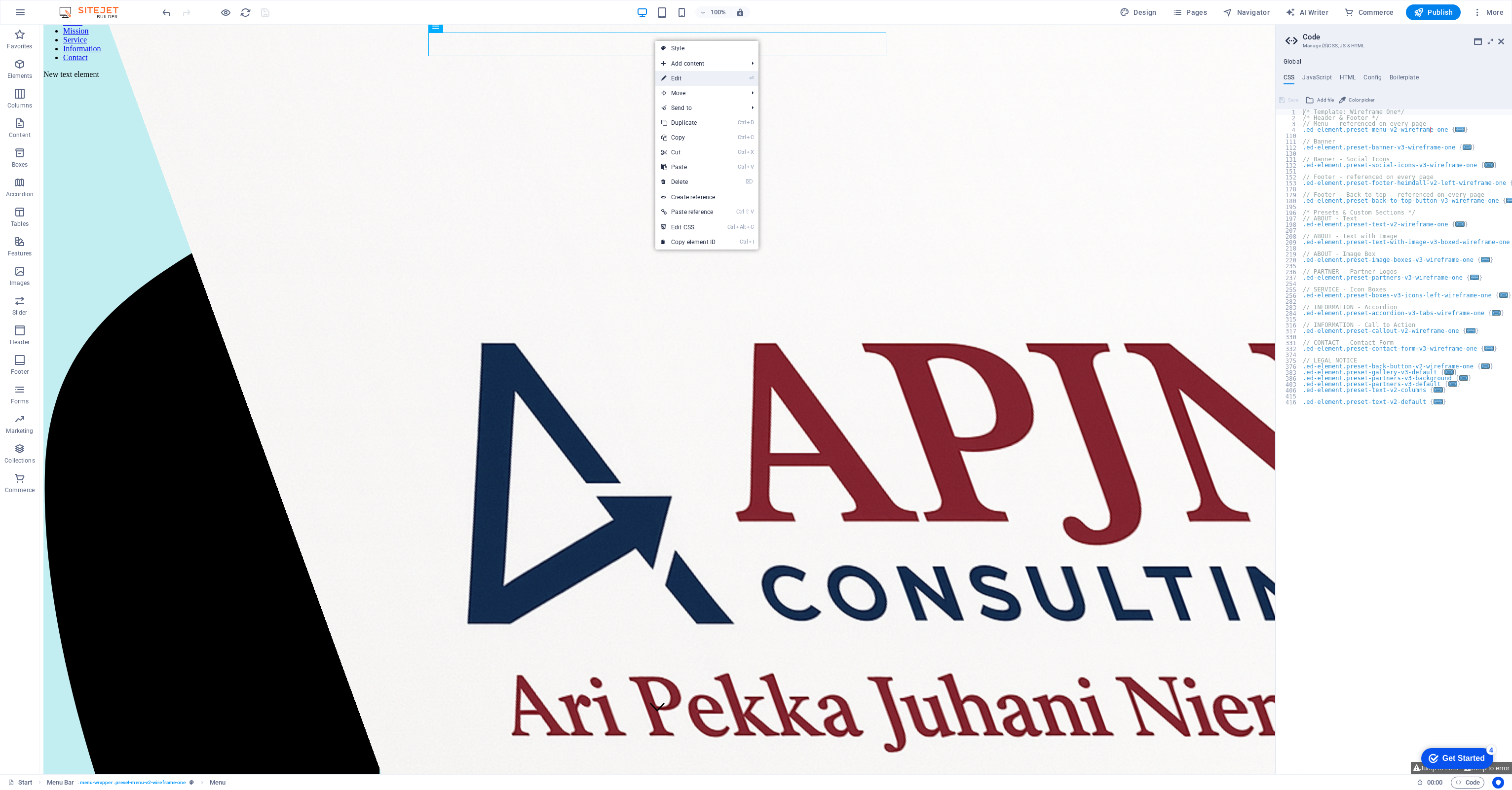
click at [691, 78] on link "⏎ Edit" at bounding box center [688, 78] width 66 height 15
select select
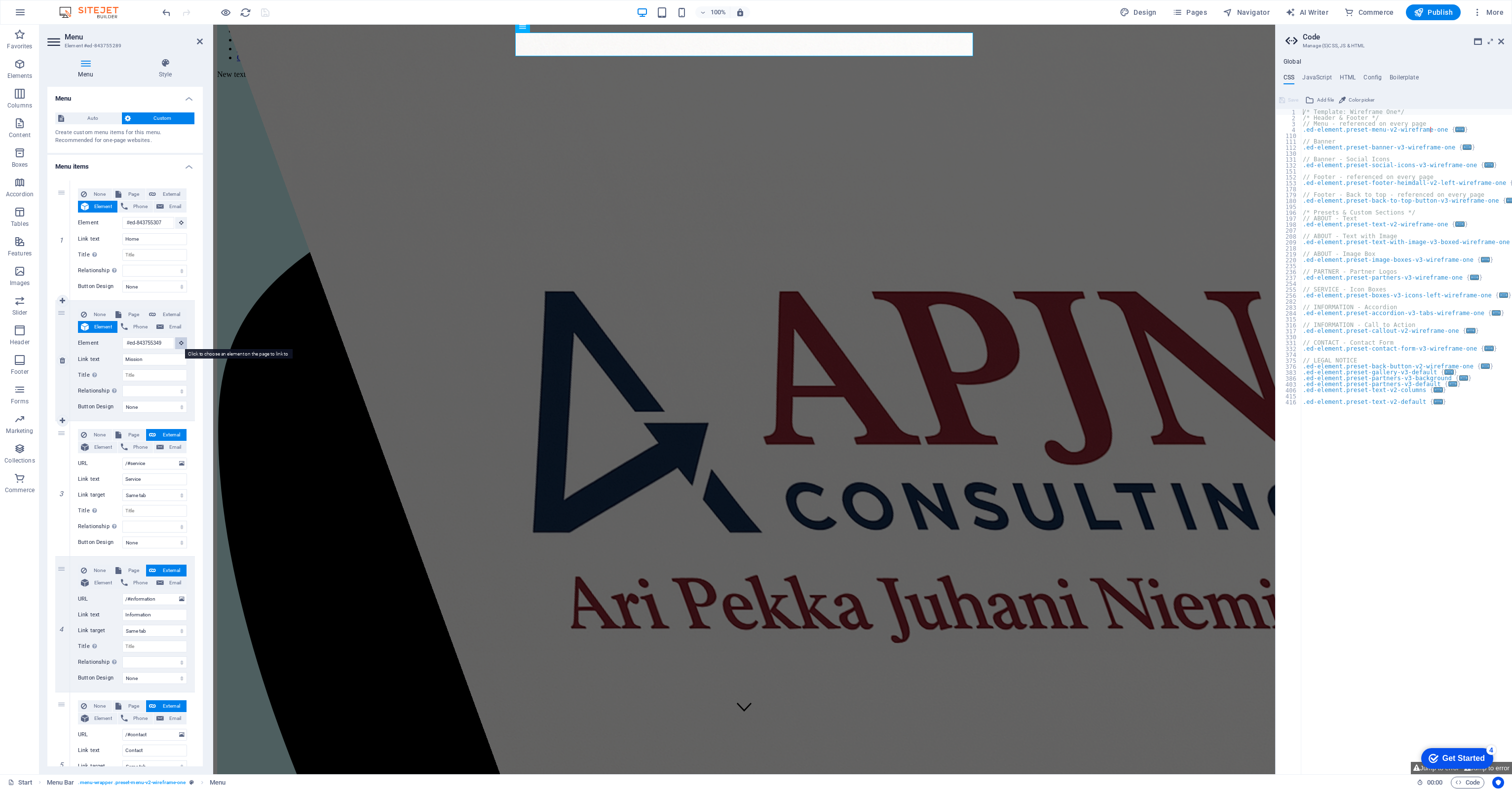
click at [180, 344] on icon at bounding box center [181, 343] width 4 height 5
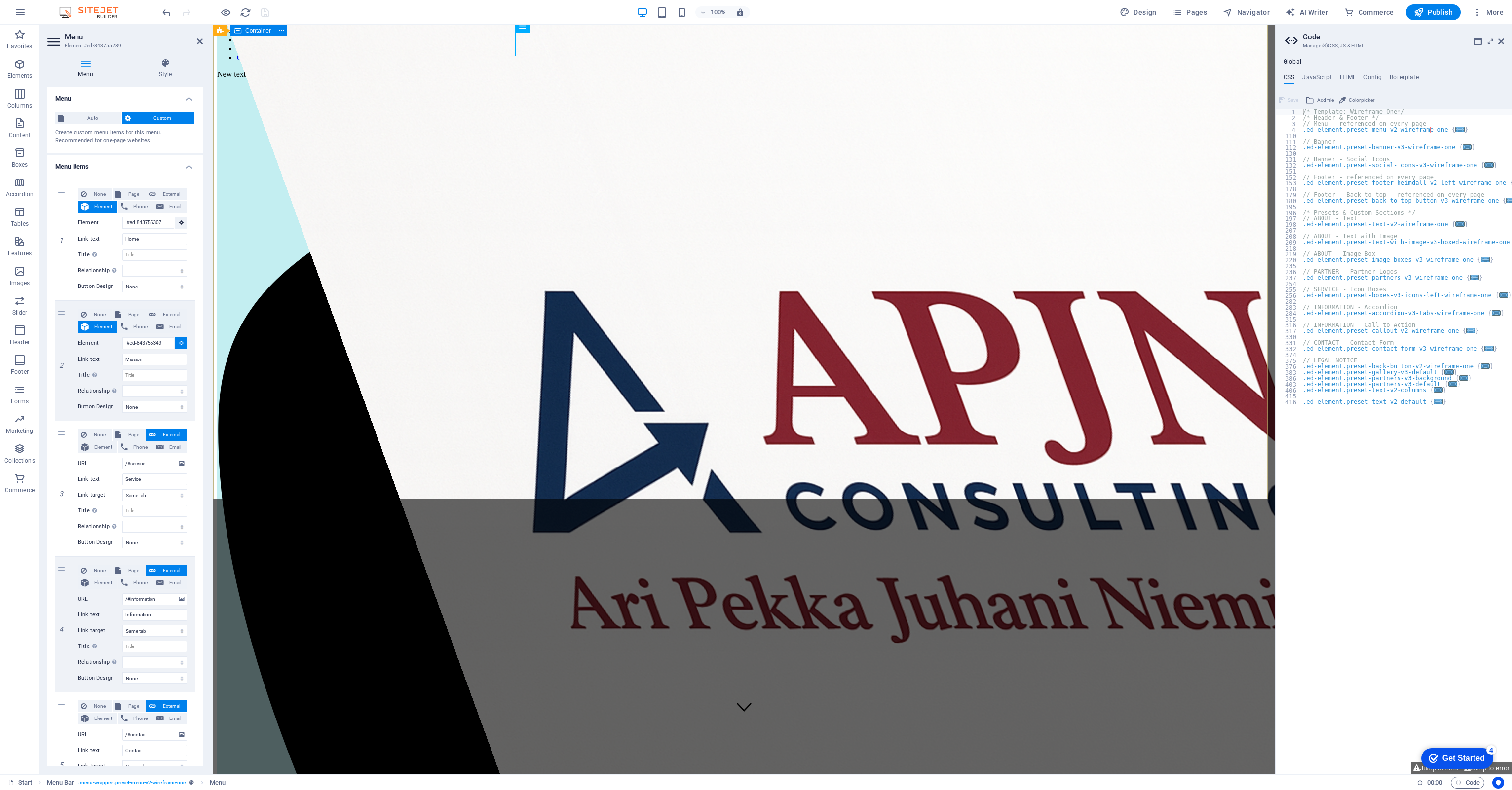
select select
type input "#ed-843755307"
select select
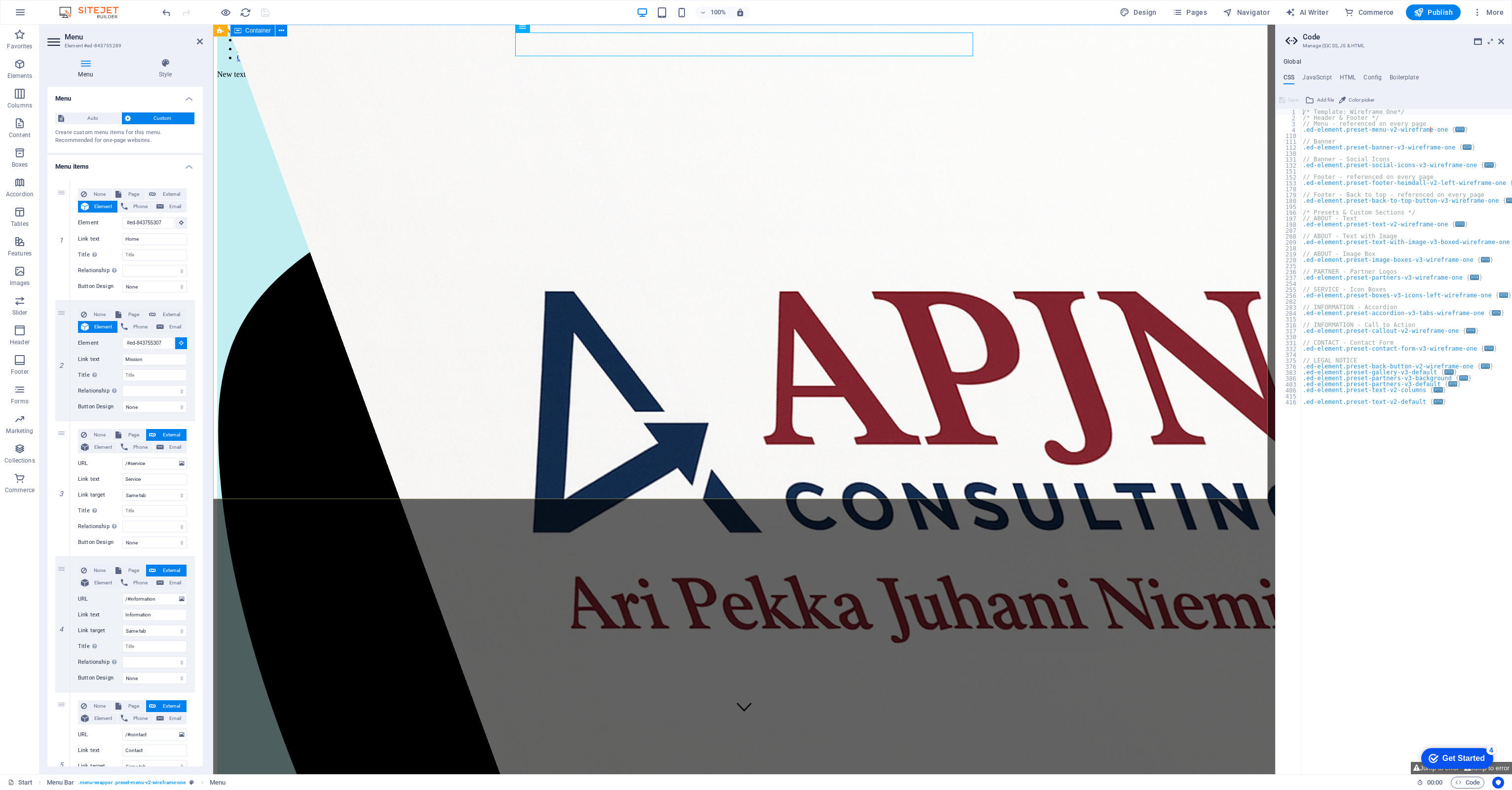
select select
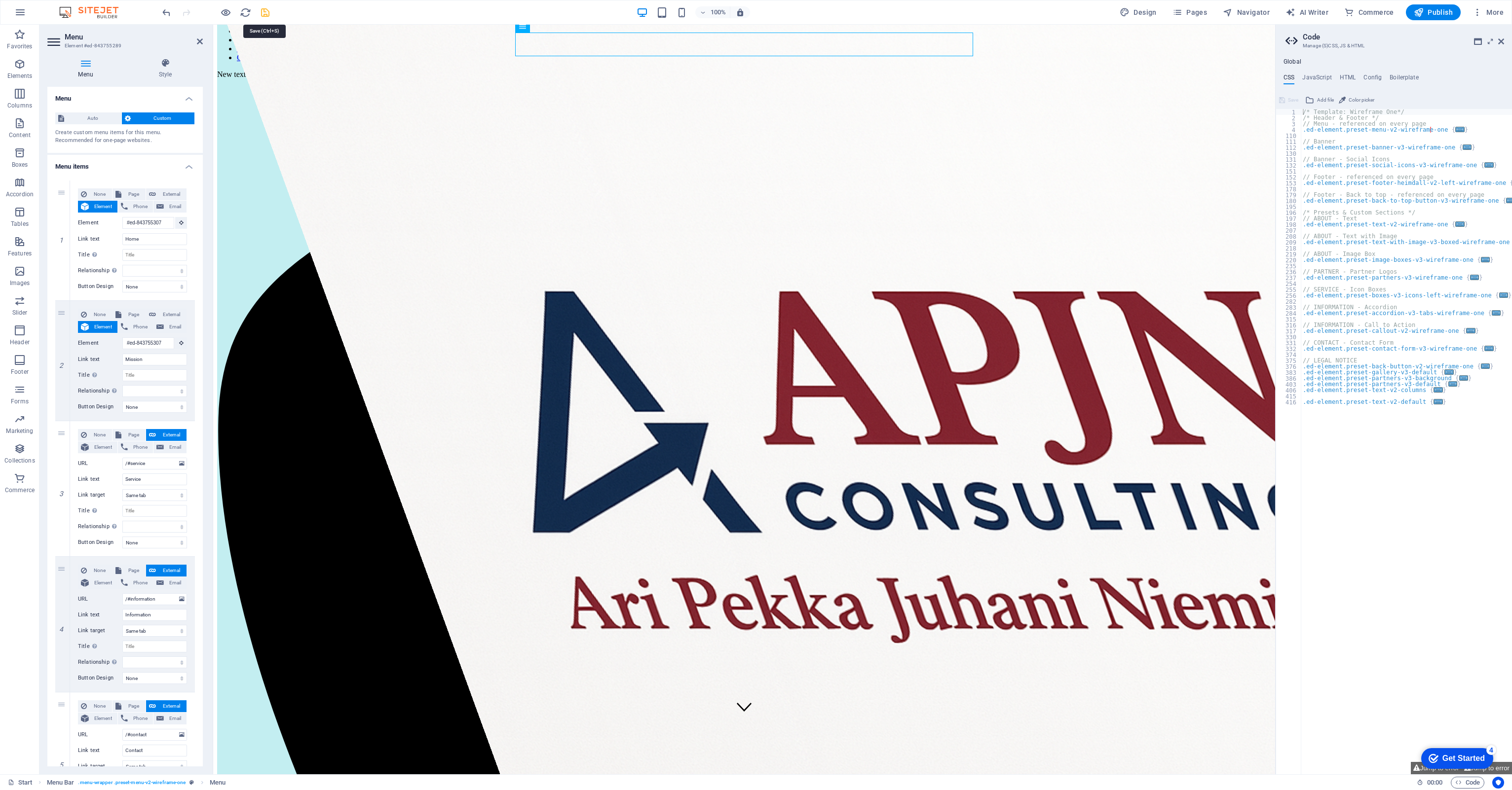
click at [263, 14] on icon "save" at bounding box center [265, 12] width 11 height 11
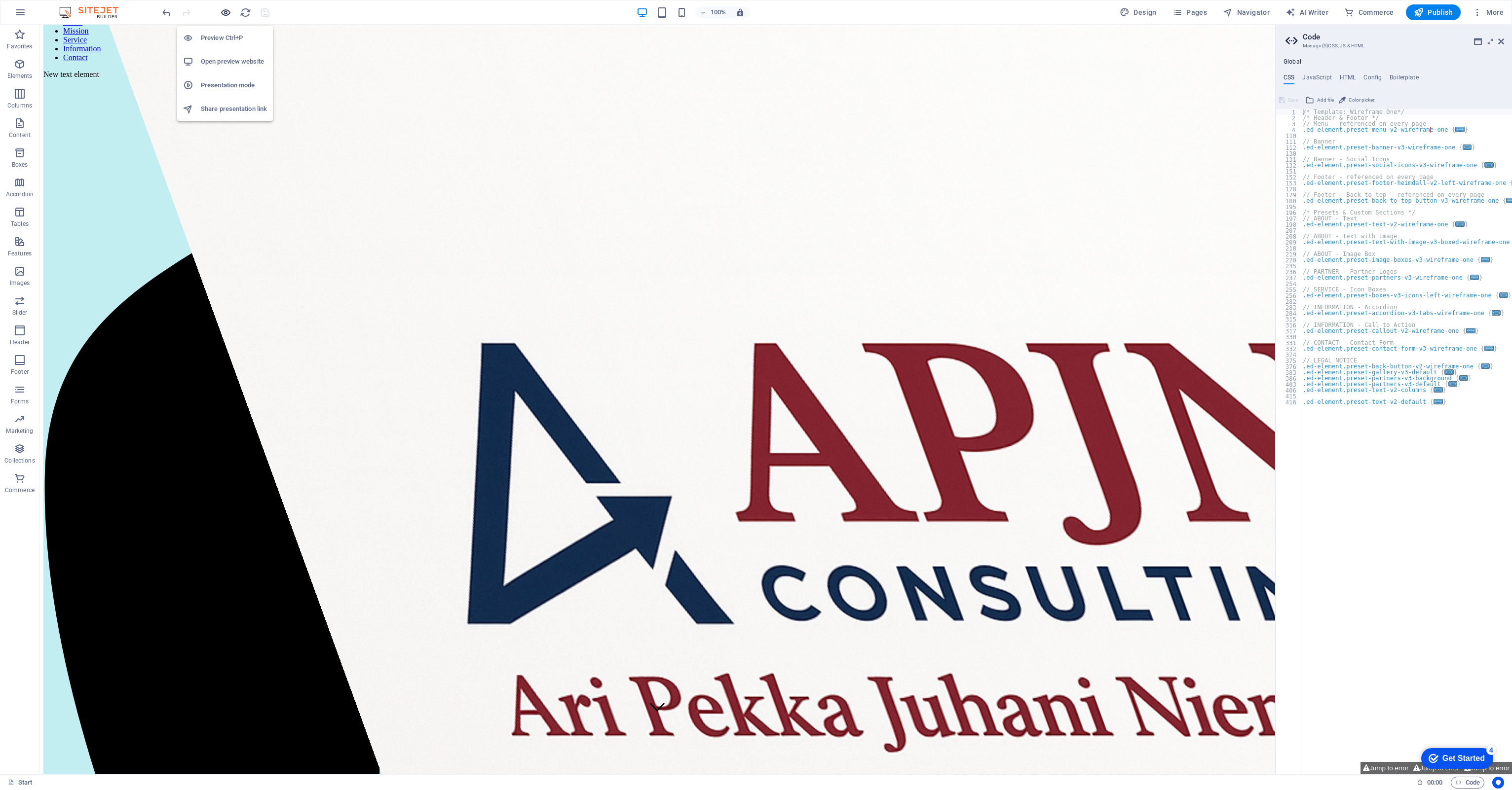
click at [228, 13] on icon "button" at bounding box center [225, 12] width 11 height 11
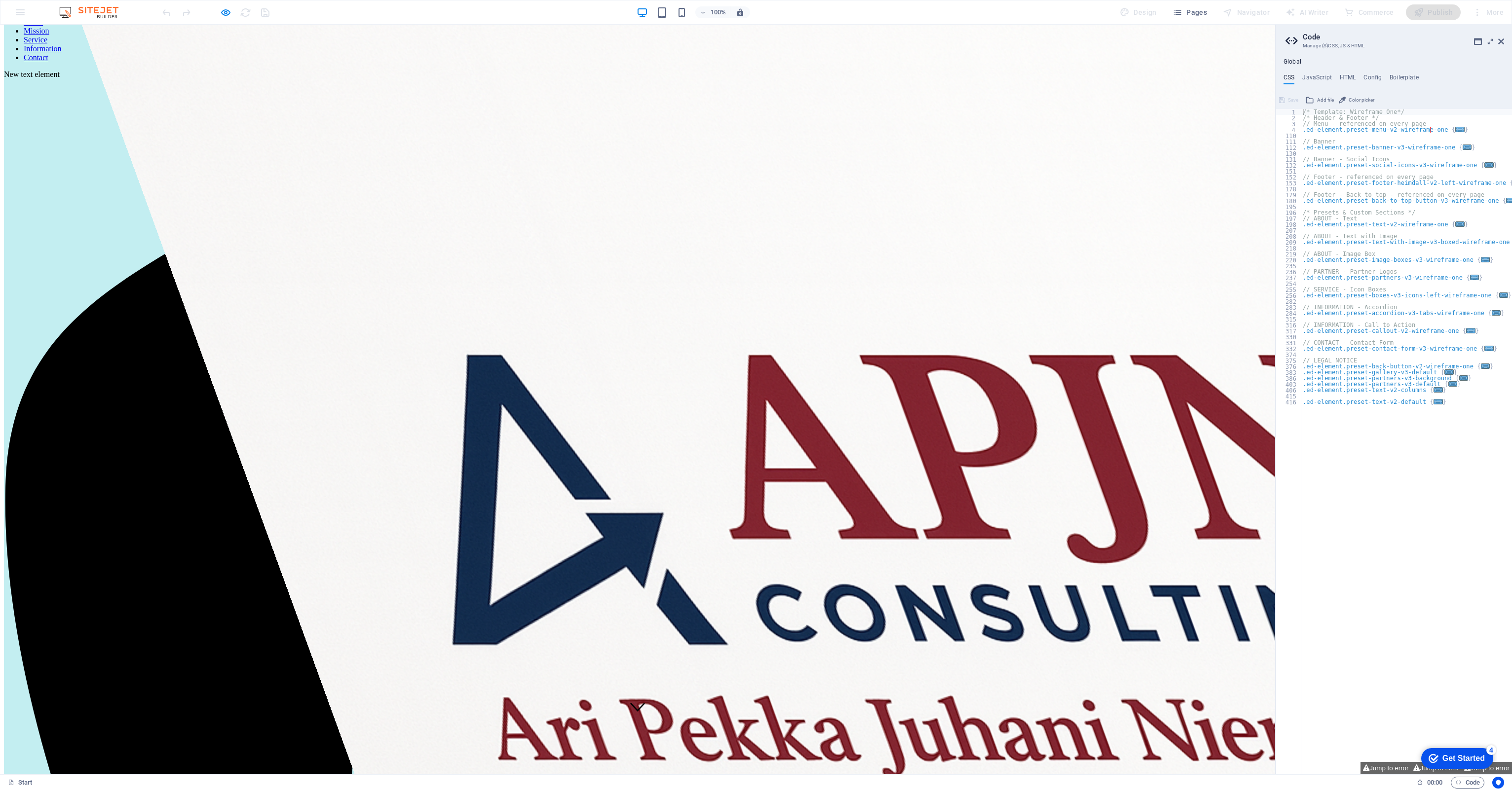
click at [43, 26] on link "Home" at bounding box center [34, 22] width 19 height 9
click at [49, 35] on link "Mission" at bounding box center [37, 31] width 26 height 9
click at [47, 44] on link "Service" at bounding box center [36, 40] width 24 height 9
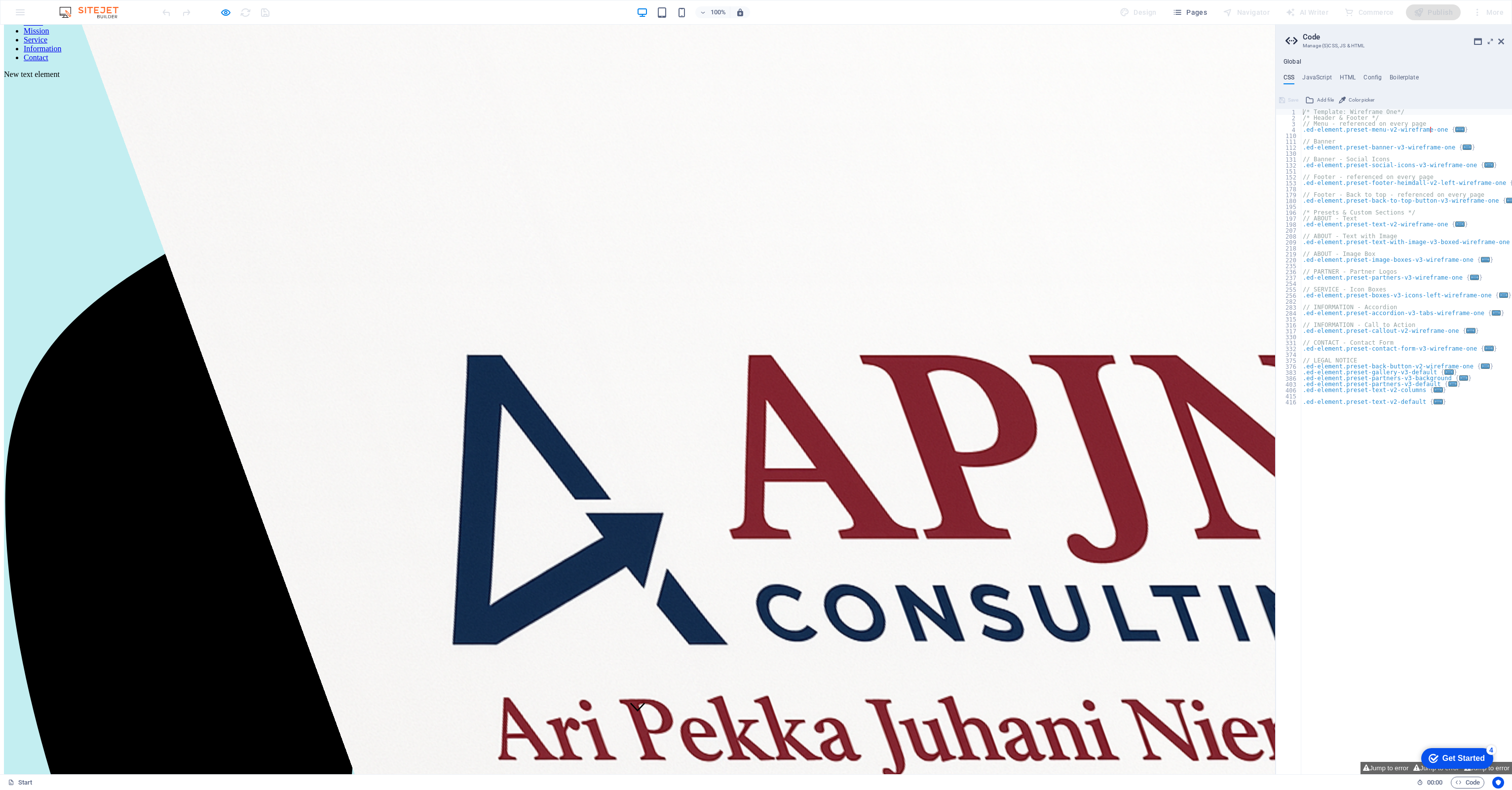
click at [49, 35] on link "Mission" at bounding box center [37, 31] width 26 height 9
click at [224, 15] on icon "button" at bounding box center [225, 12] width 11 height 11
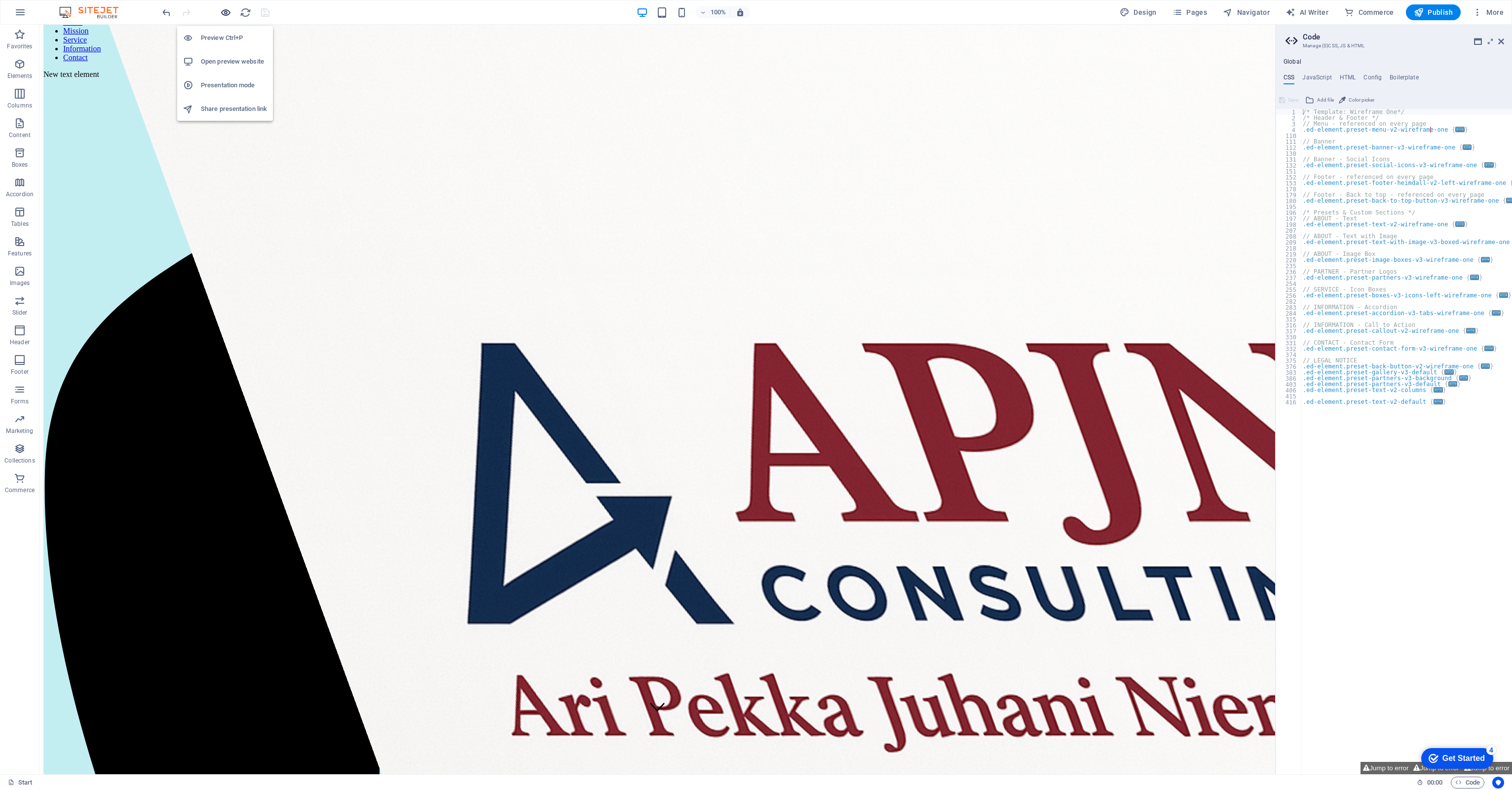
click at [224, 15] on icon "button" at bounding box center [225, 12] width 11 height 11
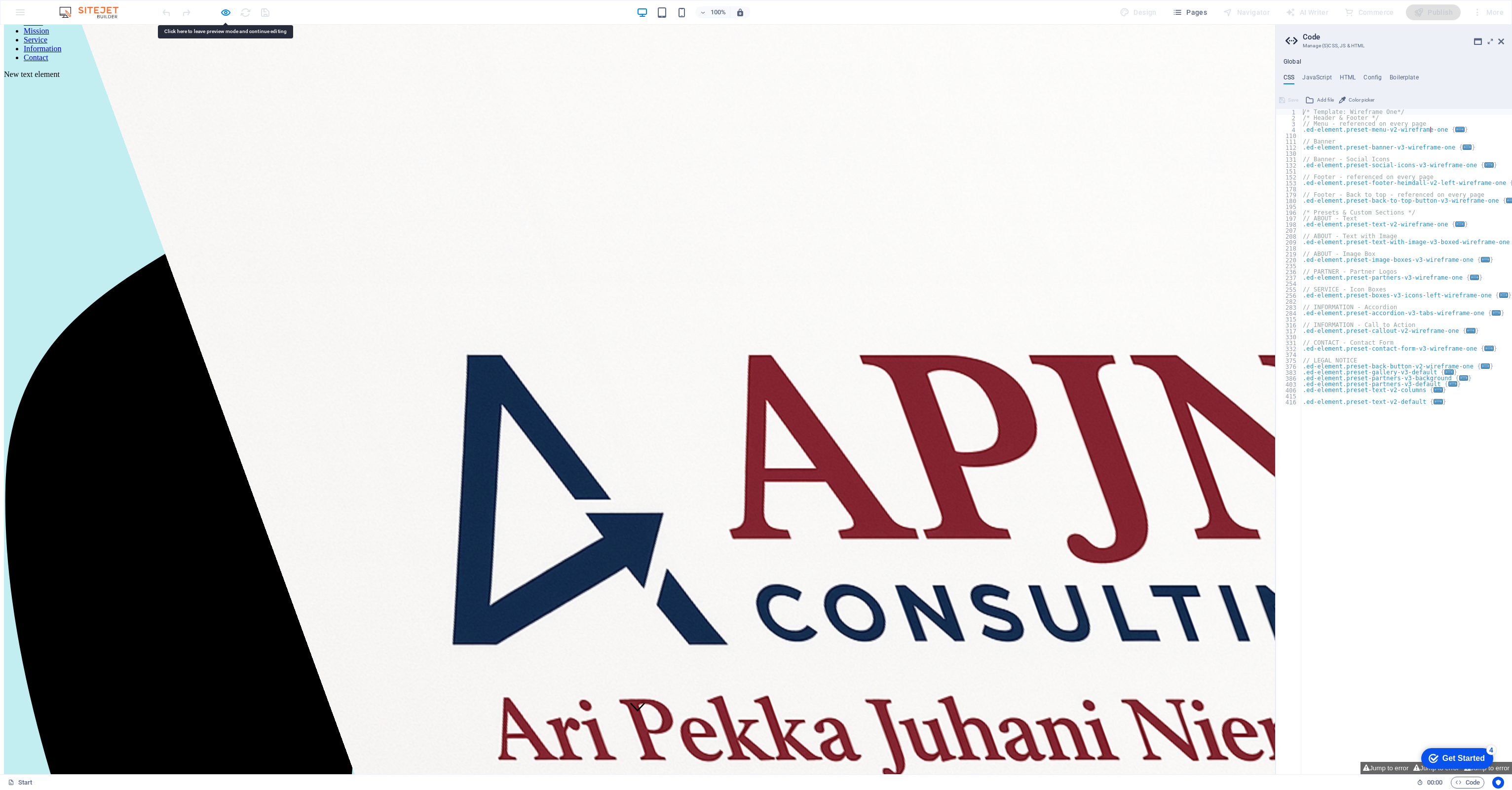
drag, startPoint x: 745, startPoint y: 37, endPoint x: 691, endPoint y: 43, distance: 54.3
drag, startPoint x: 691, startPoint y: 43, endPoint x: 591, endPoint y: 85, distance: 108.5
click at [595, 42] on ul "Home Mission Service Information Contact" at bounding box center [637, 40] width 1267 height 45
click at [222, 9] on icon "button" at bounding box center [225, 12] width 11 height 11
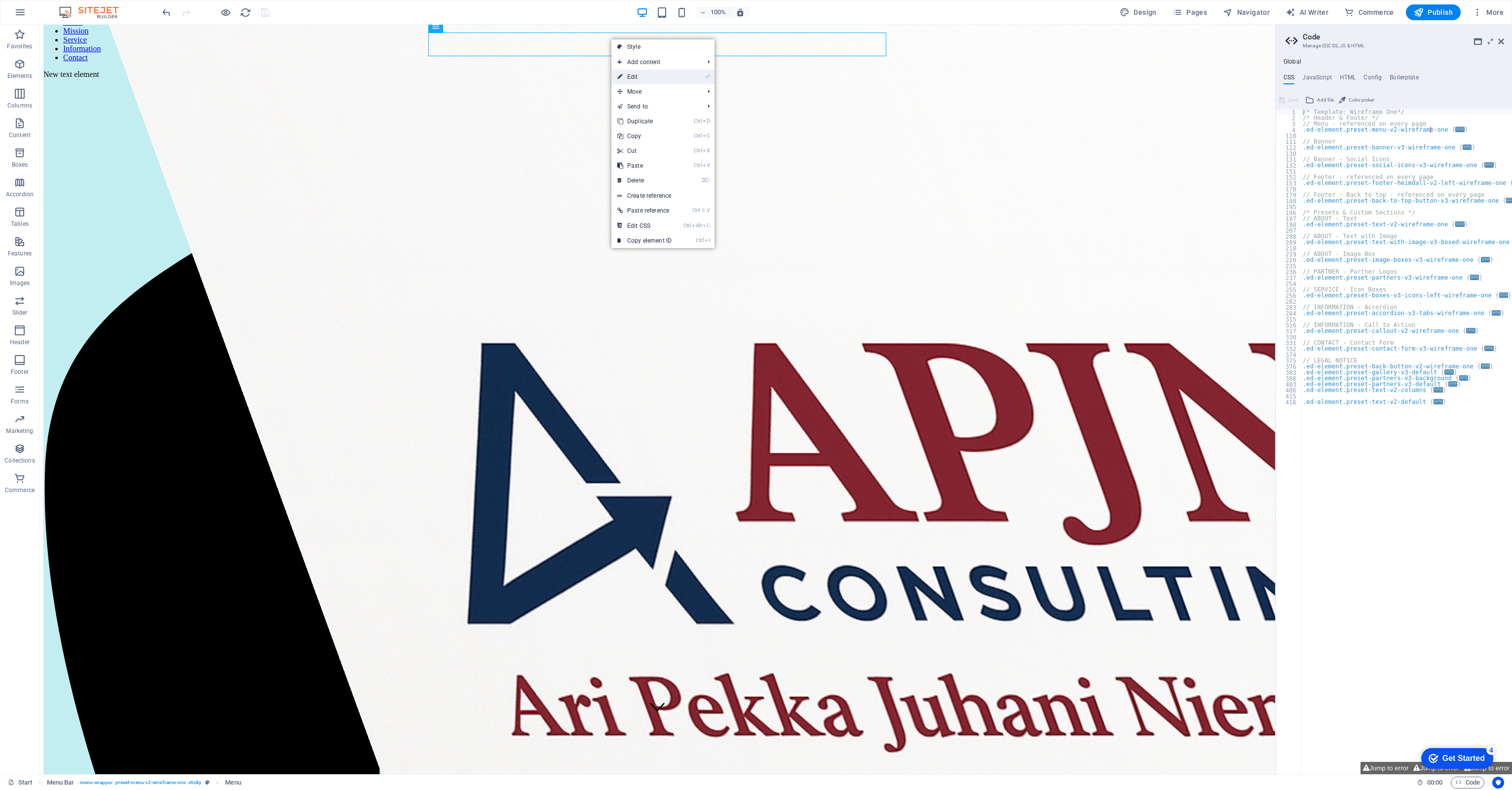
click at [631, 75] on link "⏎ Edit" at bounding box center [644, 77] width 66 height 15
select select
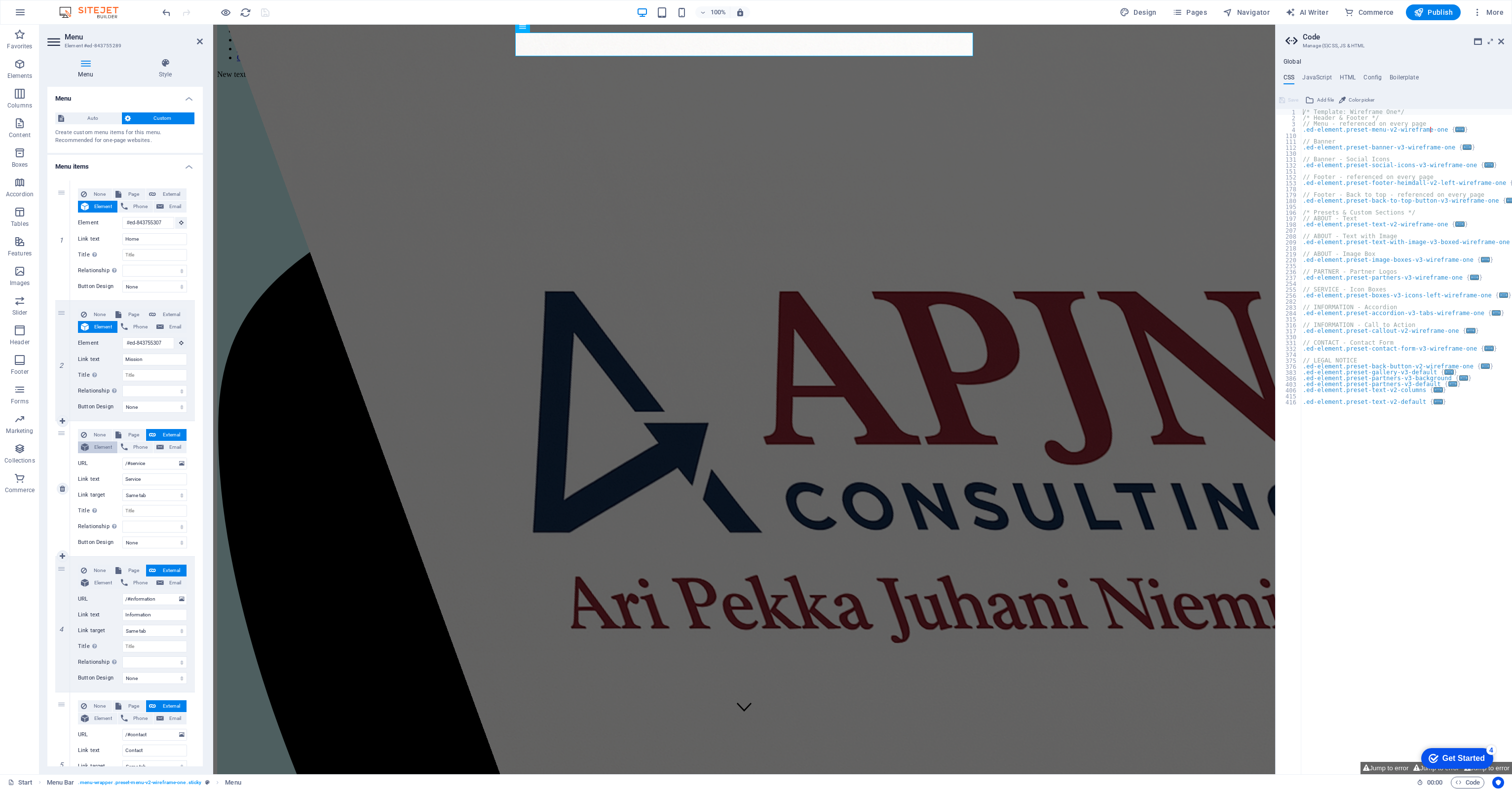
click at [89, 447] on icon at bounding box center [84, 447] width 8 height 12
select select
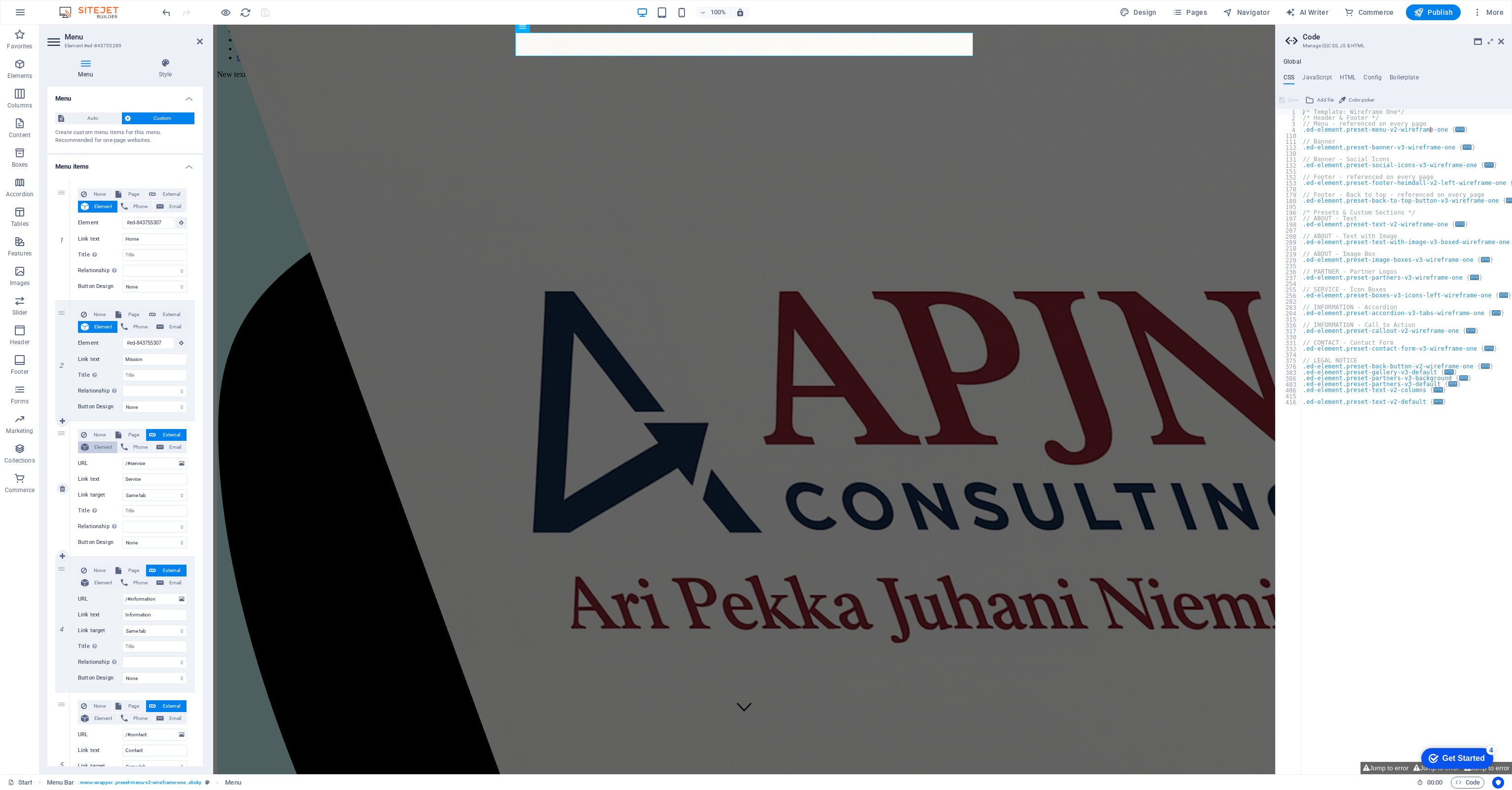
select select
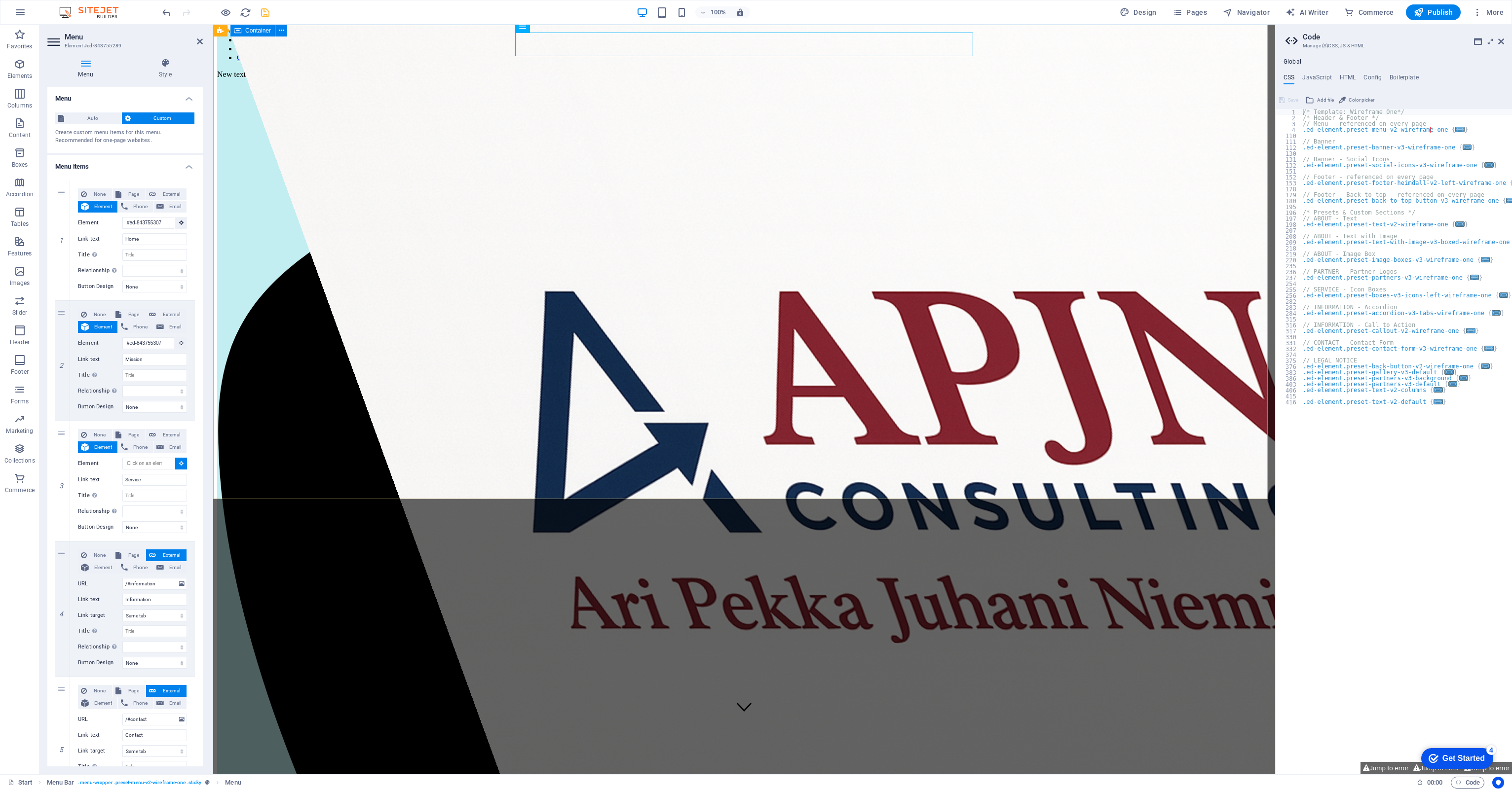
select select
type input "#ed-843755307"
select select
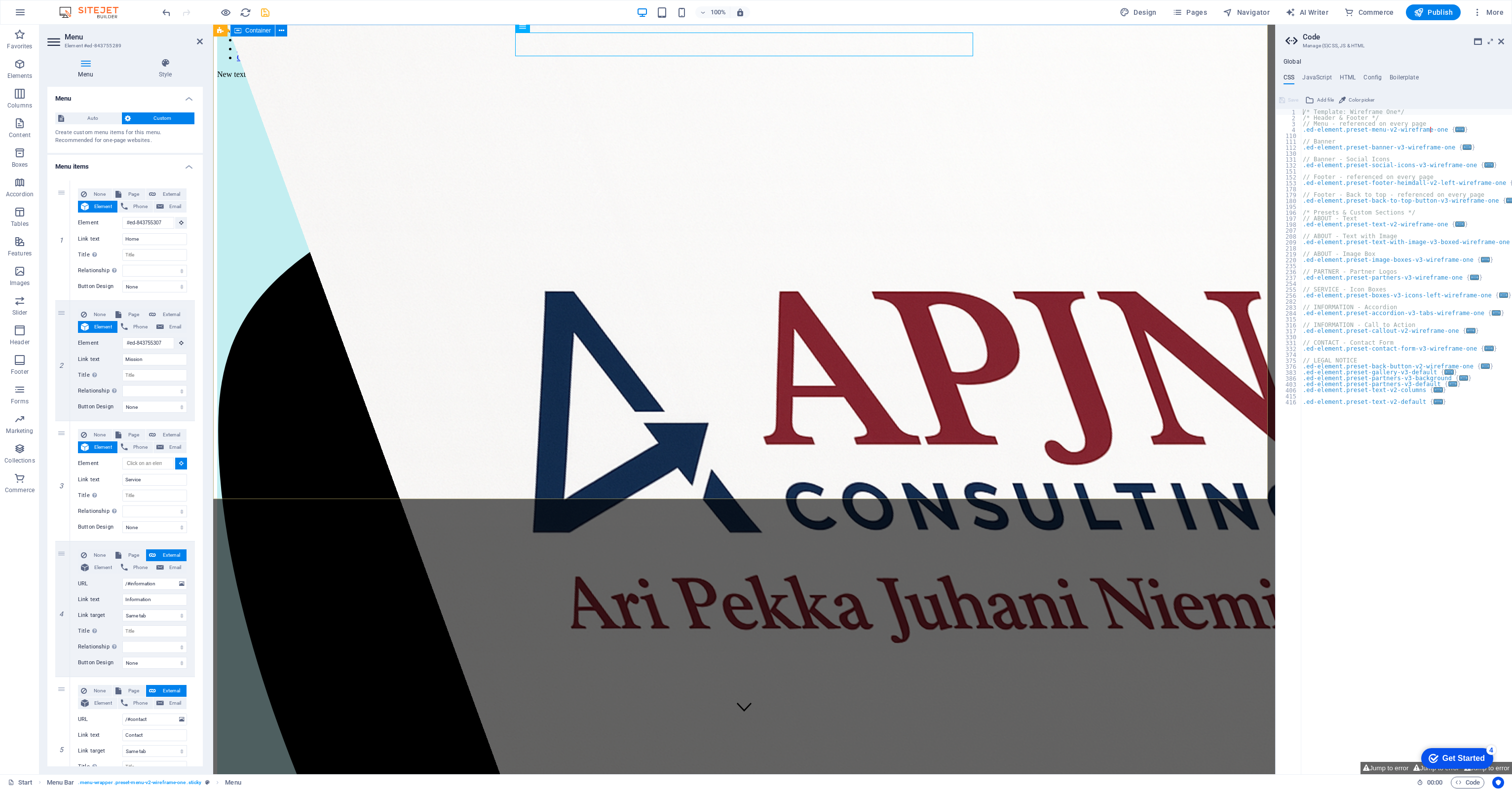
select select
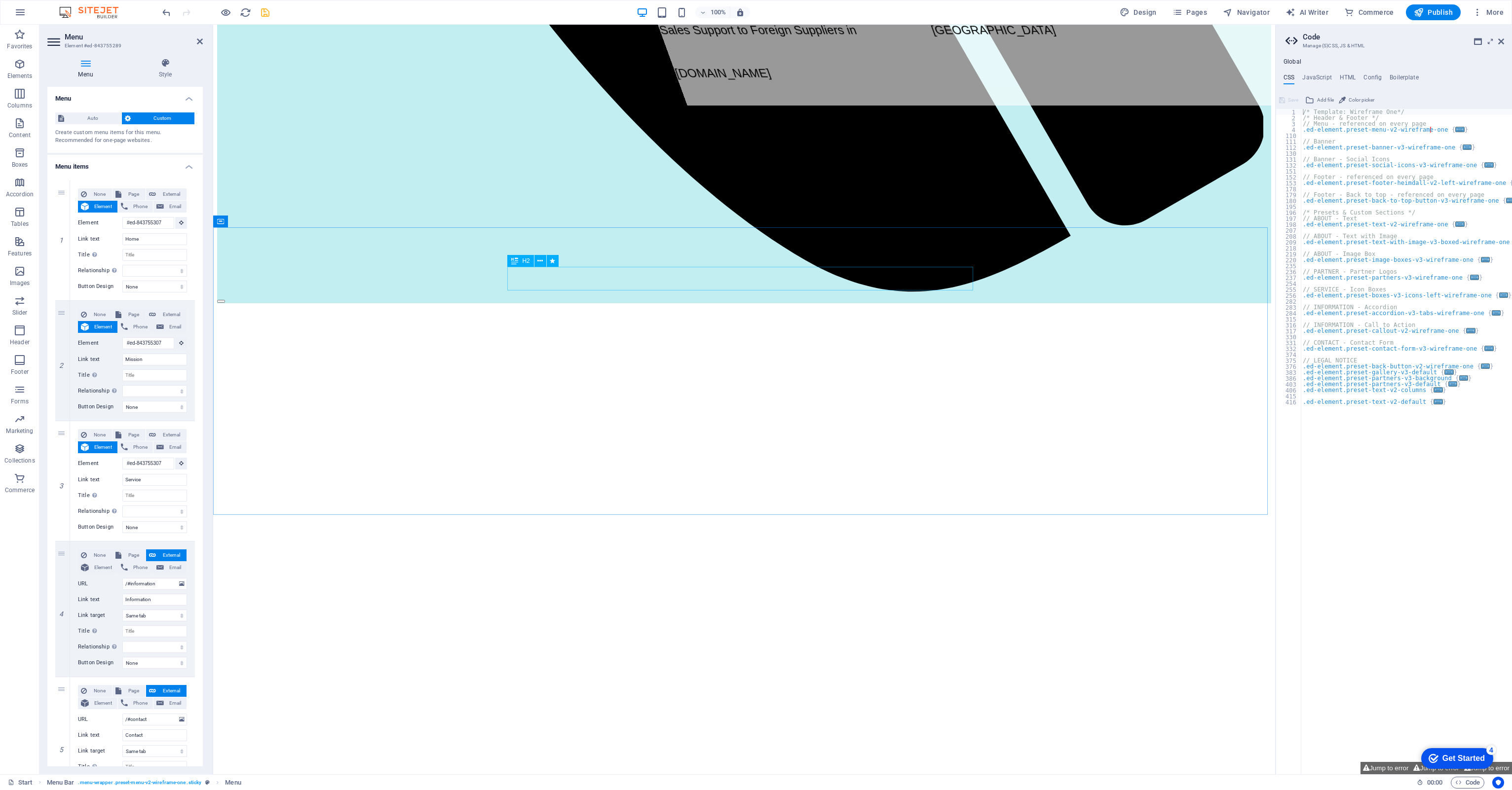
scroll to position [1234, 0]
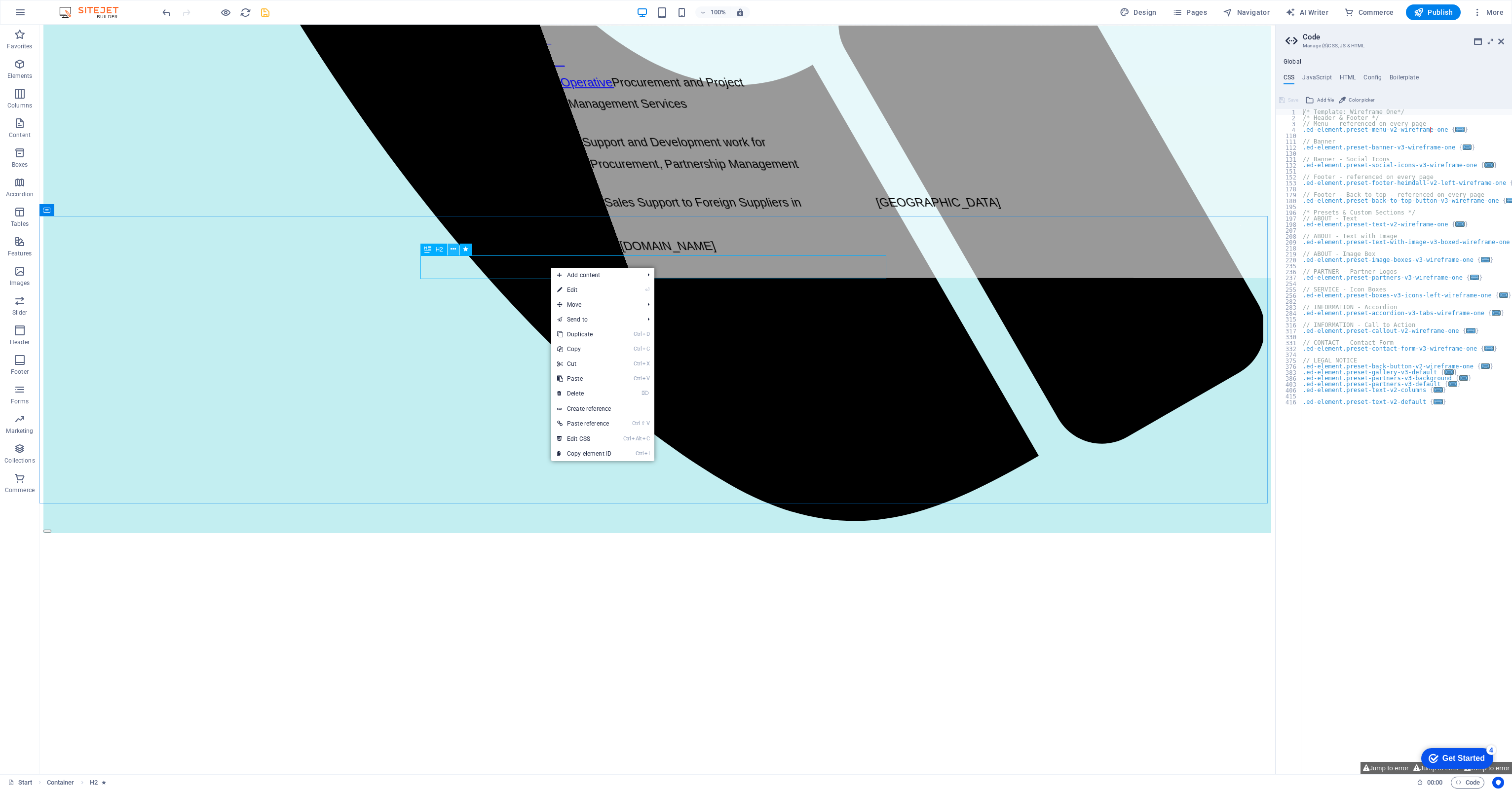
click at [452, 250] on icon at bounding box center [453, 249] width 5 height 10
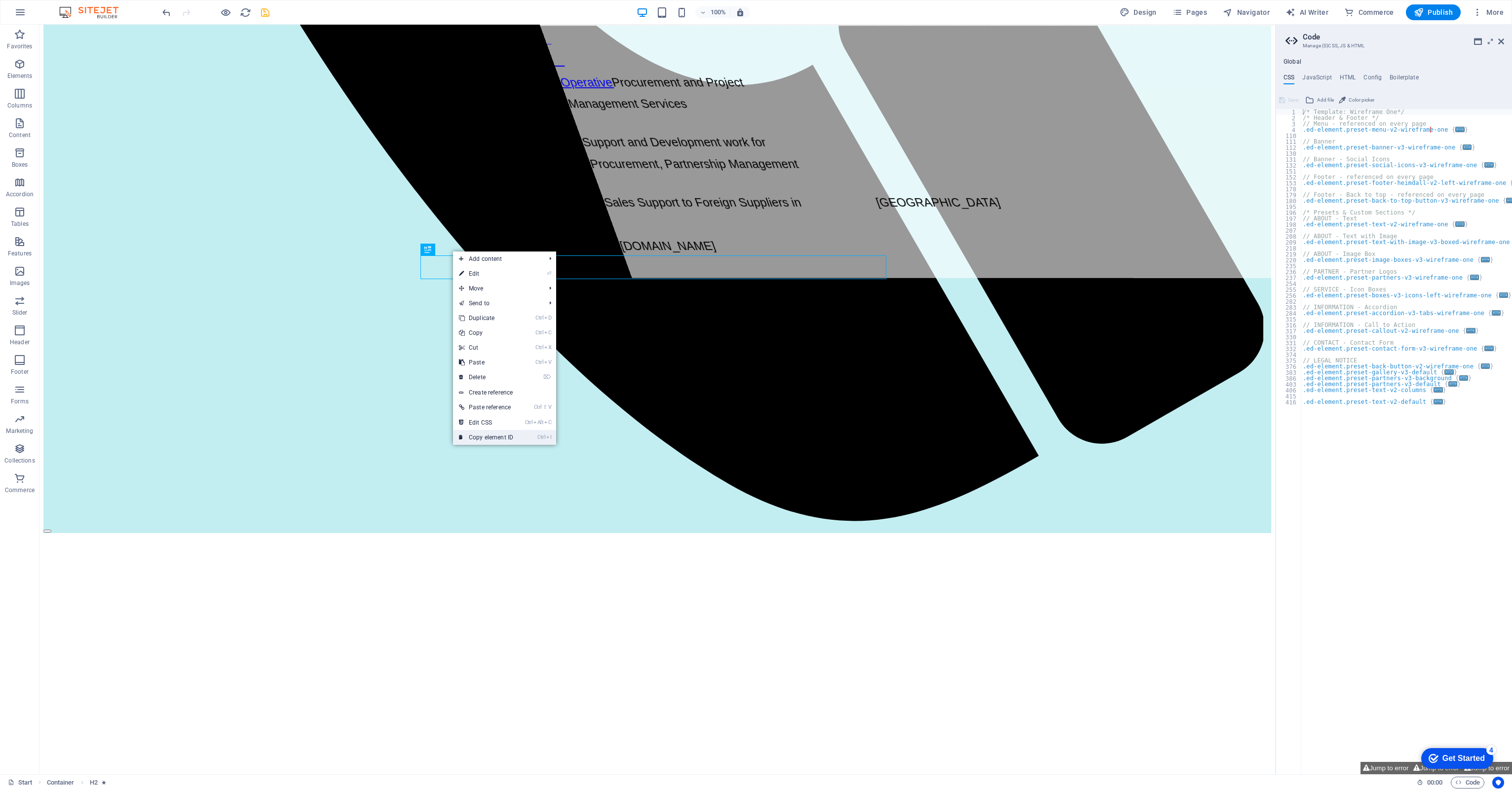
click at [484, 439] on link "Ctrl I Copy element ID" at bounding box center [486, 437] width 66 height 15
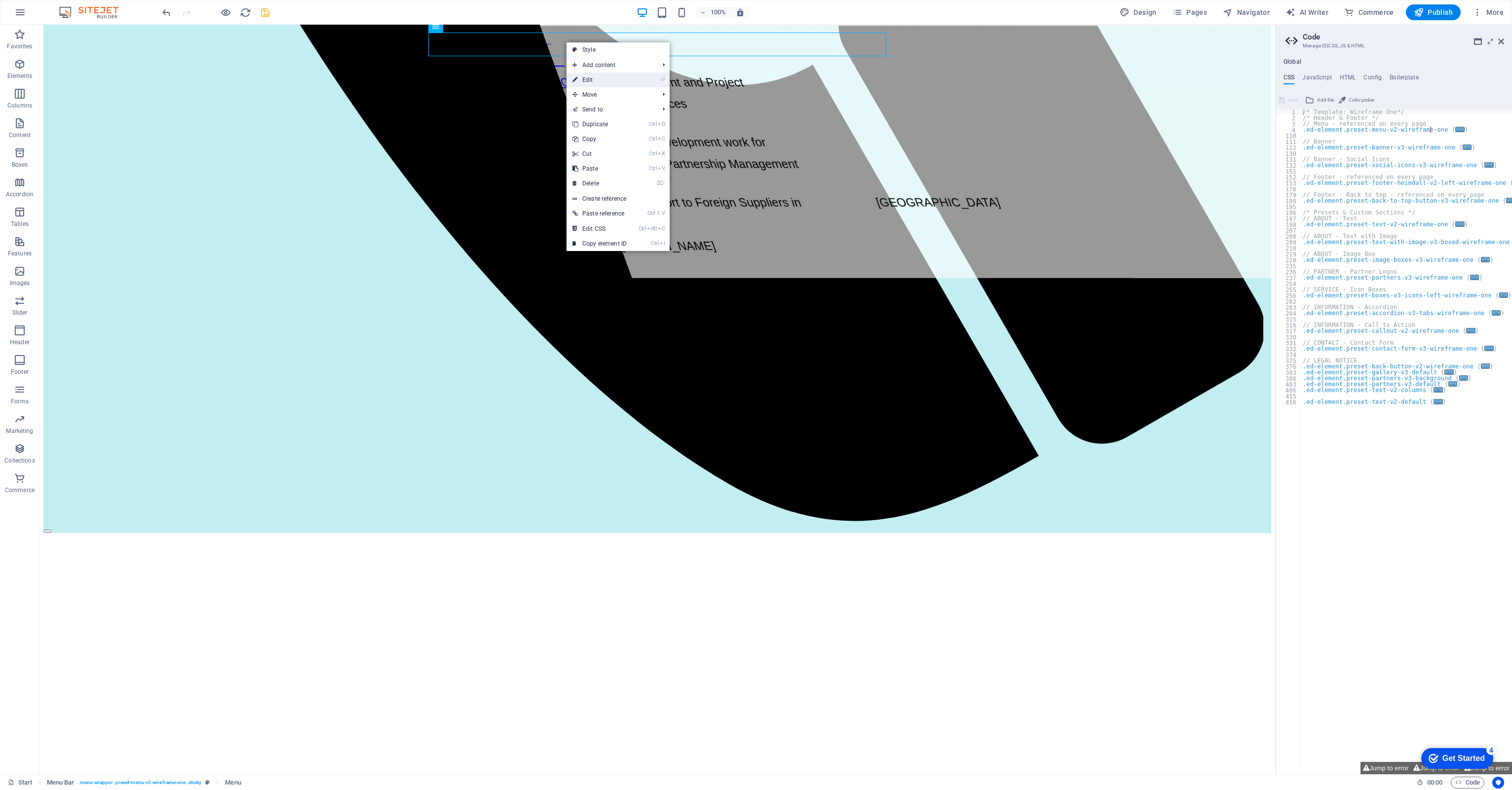
click at [586, 78] on link "⏎ Edit" at bounding box center [599, 79] width 66 height 15
select select
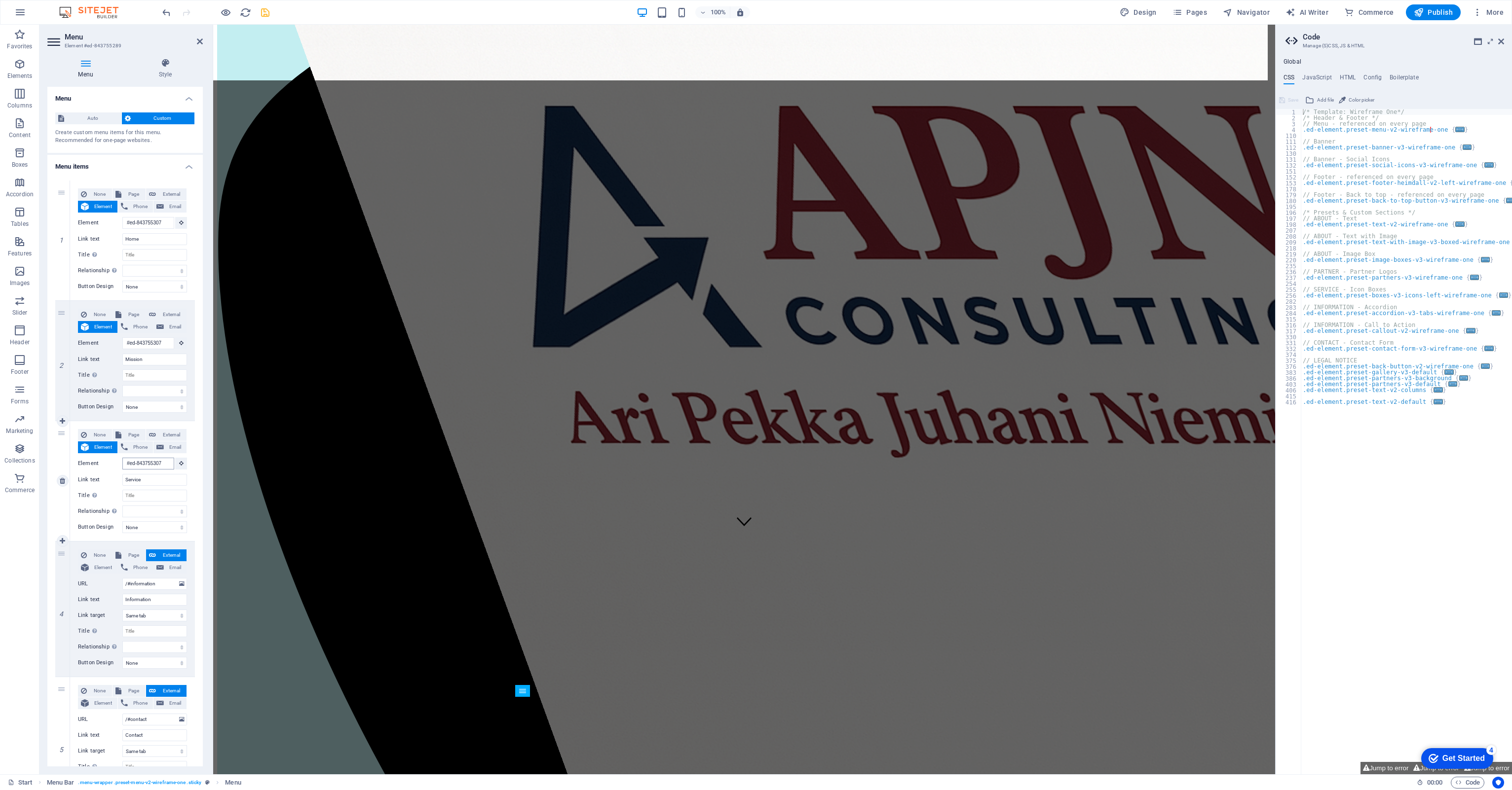
scroll to position [0, 0]
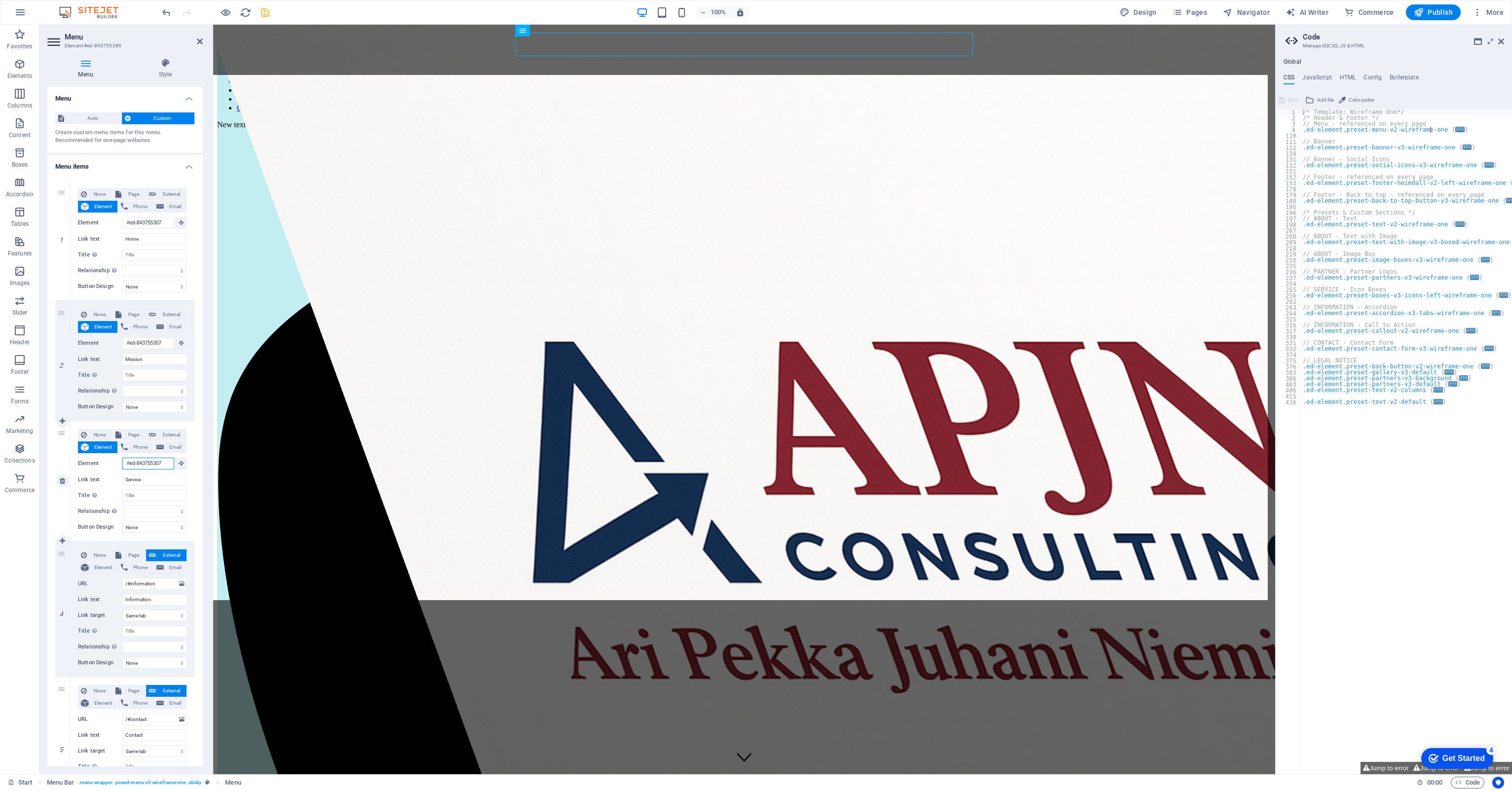
click at [139, 463] on input "#ed-843755307" at bounding box center [148, 463] width 52 height 12
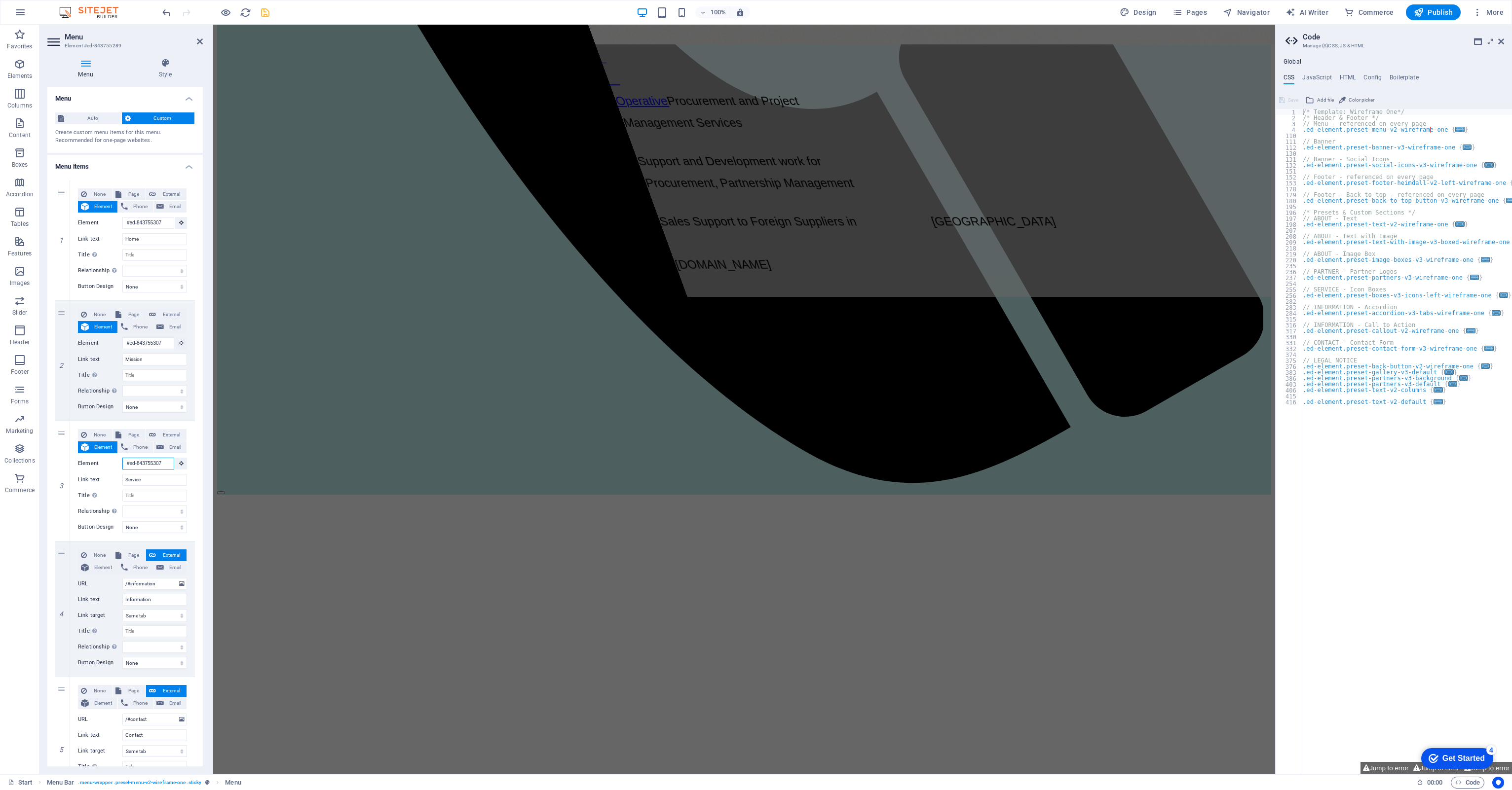
scroll to position [1083, 0]
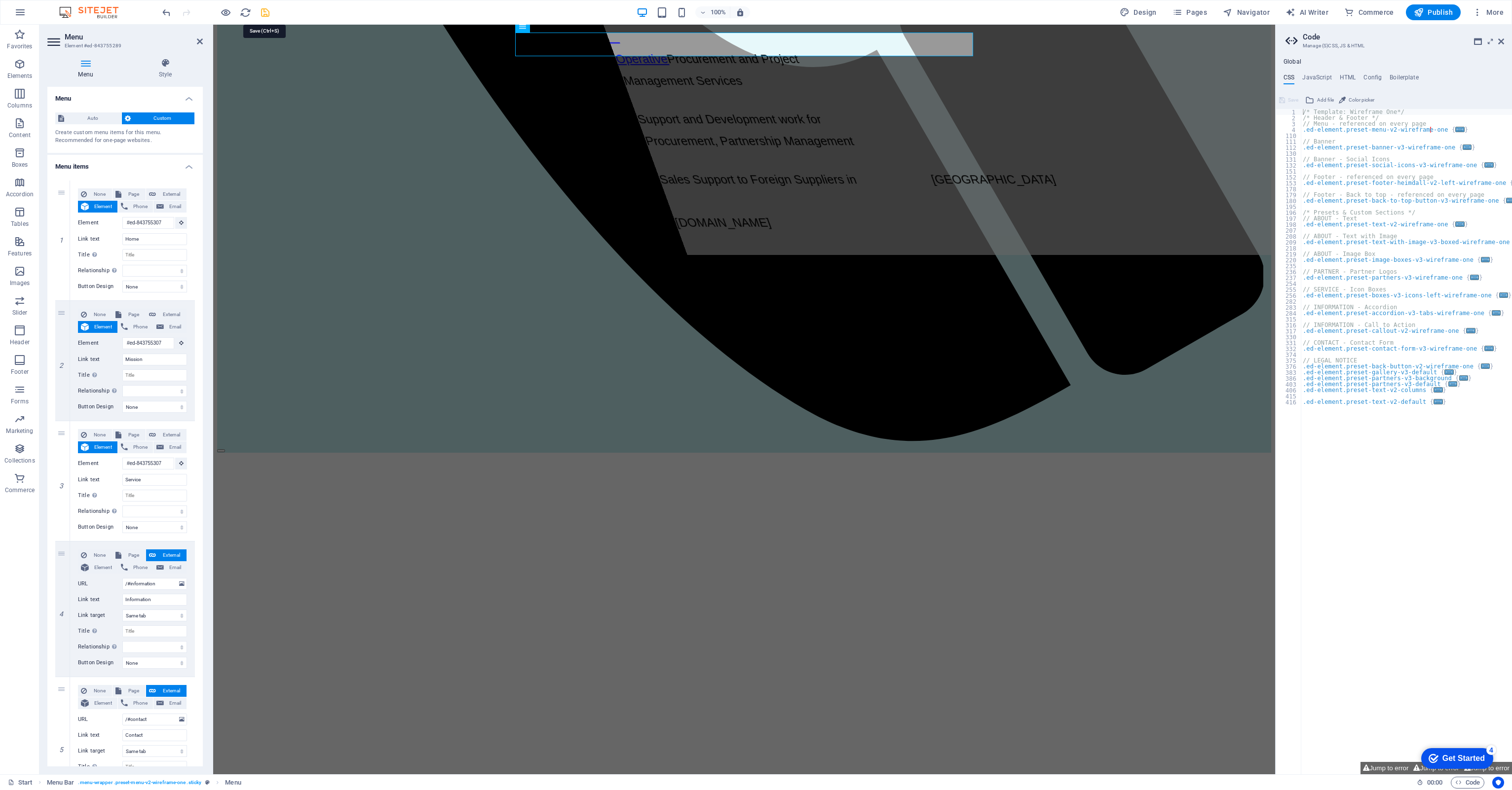
click at [263, 15] on icon "save" at bounding box center [265, 12] width 11 height 11
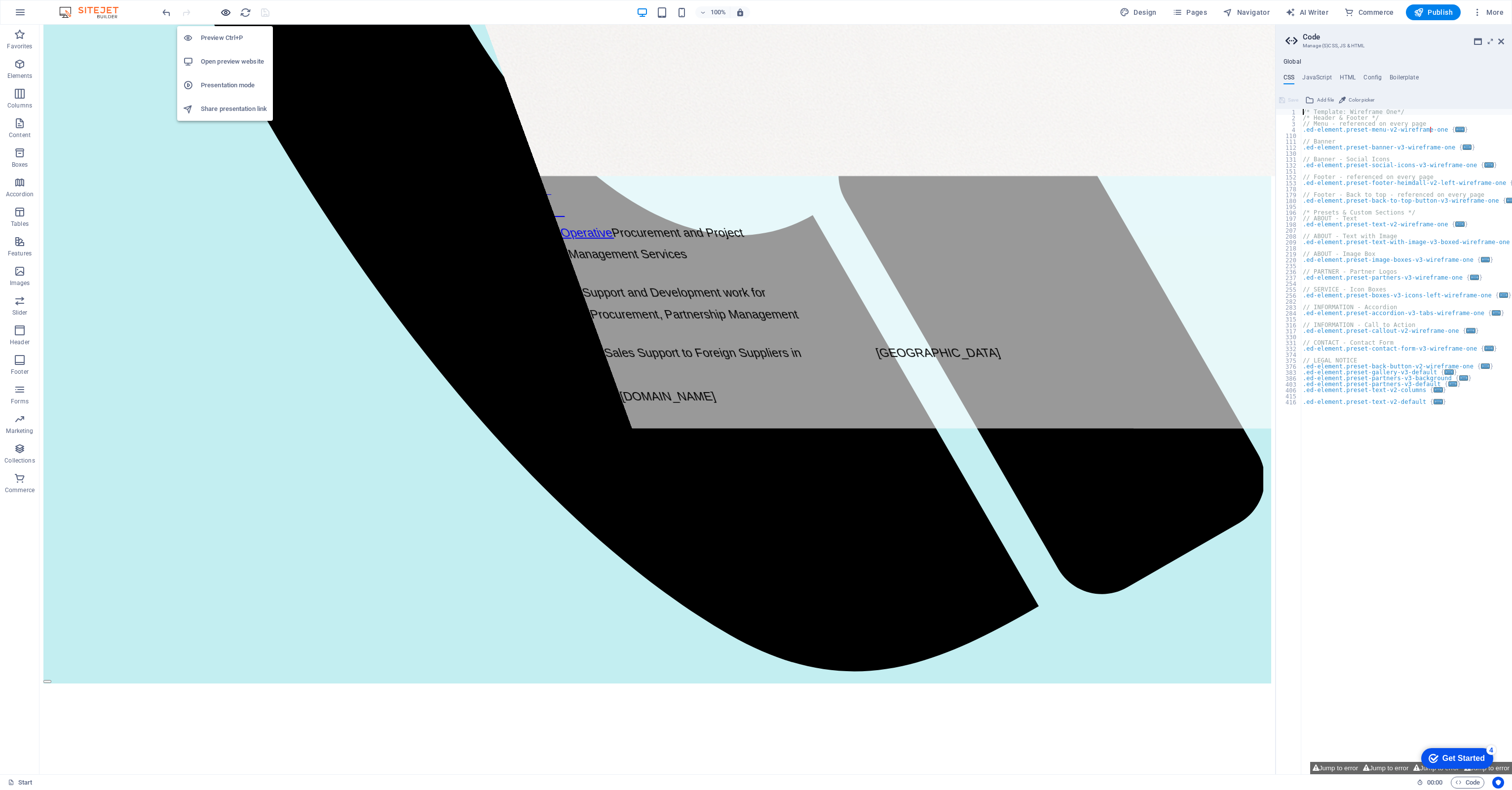
click at [224, 11] on icon "button" at bounding box center [225, 12] width 11 height 11
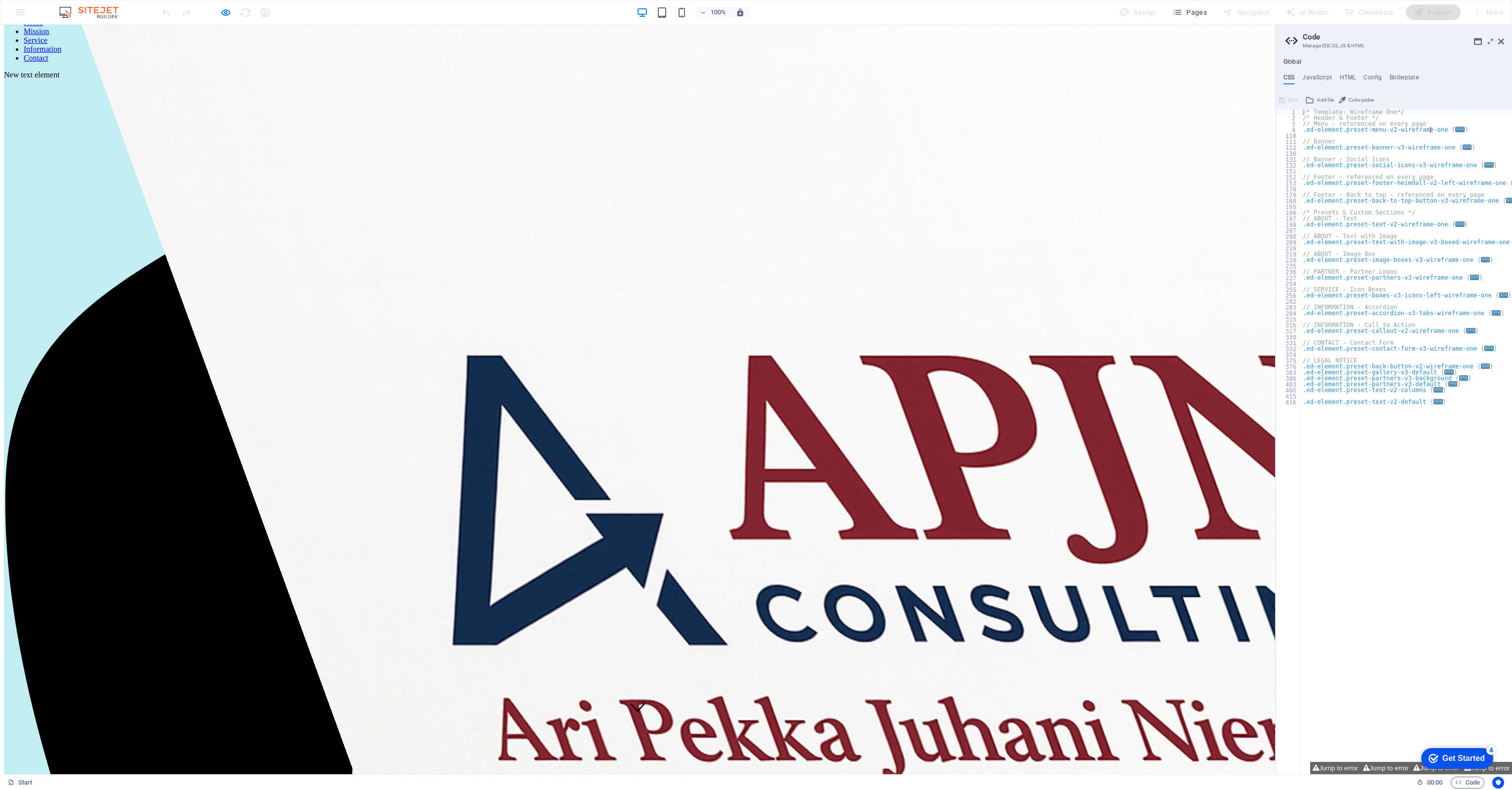
scroll to position [51, 0]
click at [47, 44] on link "Service" at bounding box center [36, 40] width 24 height 9
click at [49, 35] on link "Mission" at bounding box center [37, 31] width 26 height 9
click at [43, 26] on link "Home" at bounding box center [34, 22] width 19 height 9
click at [49, 35] on link "Mission" at bounding box center [37, 31] width 26 height 9
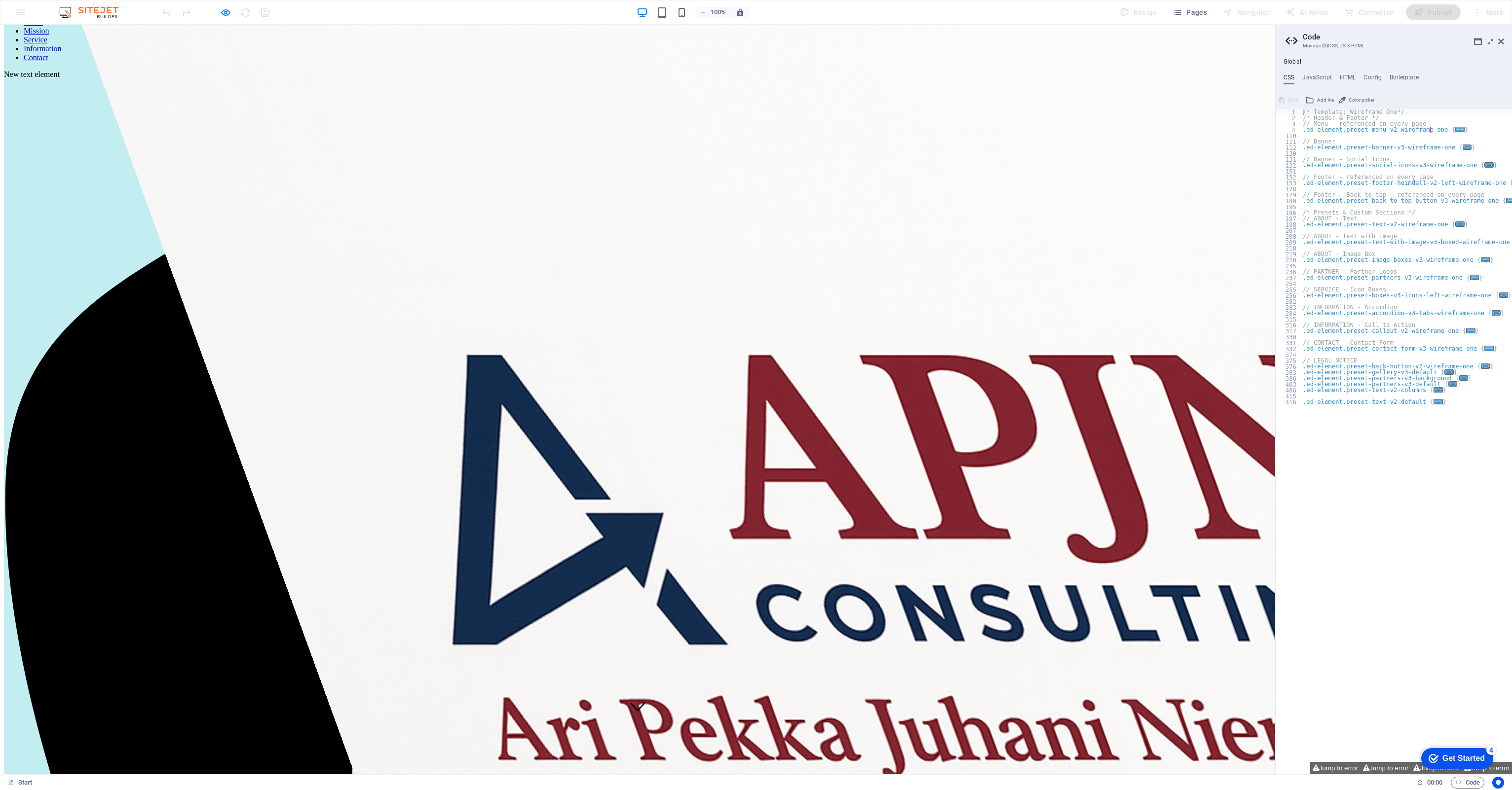
click at [47, 39] on link "Service" at bounding box center [36, 40] width 24 height 9
click at [61, 46] on link "Information" at bounding box center [43, 49] width 38 height 9
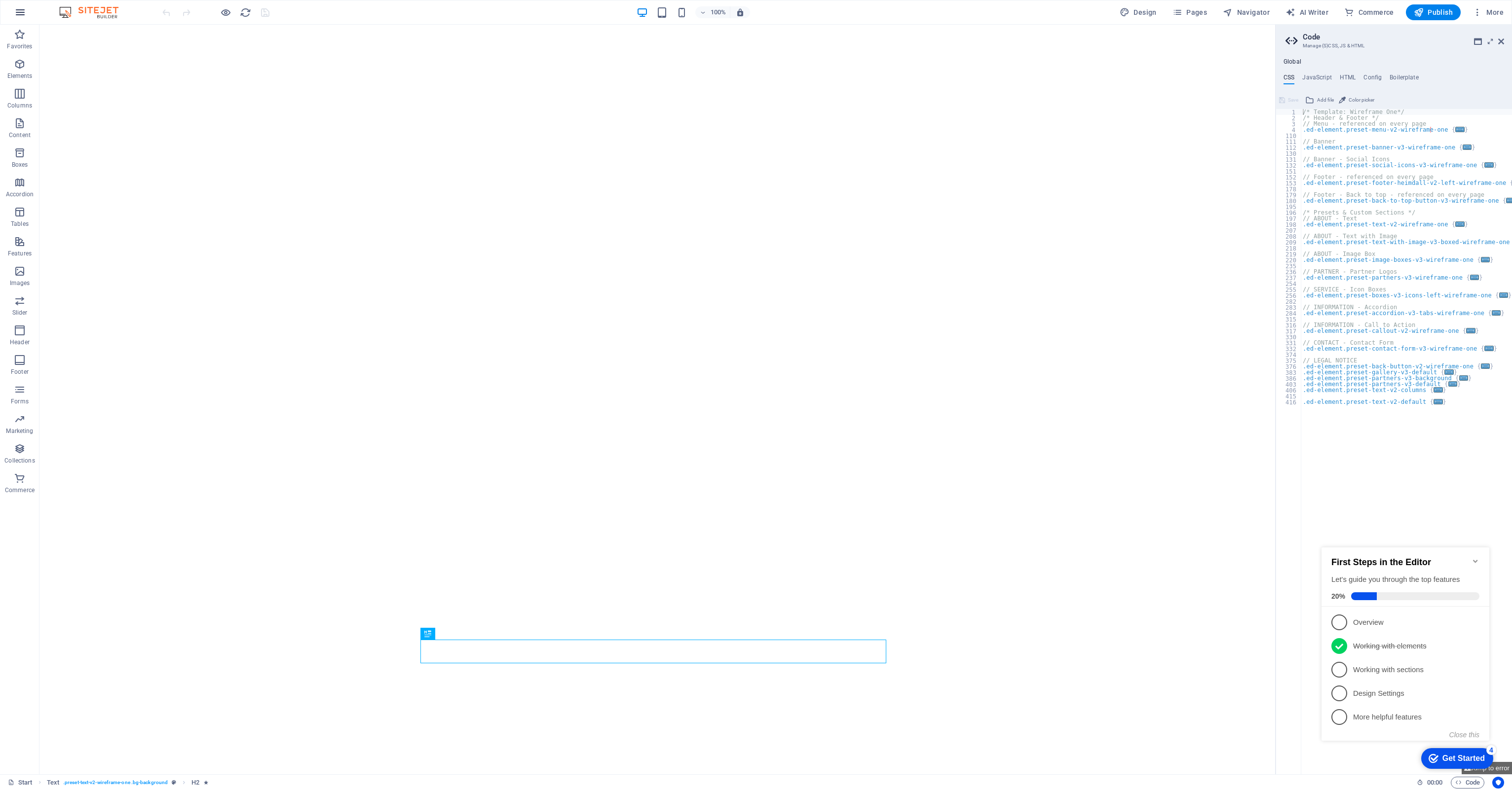
click at [18, 15] on icon "button" at bounding box center [21, 12] width 12 height 12
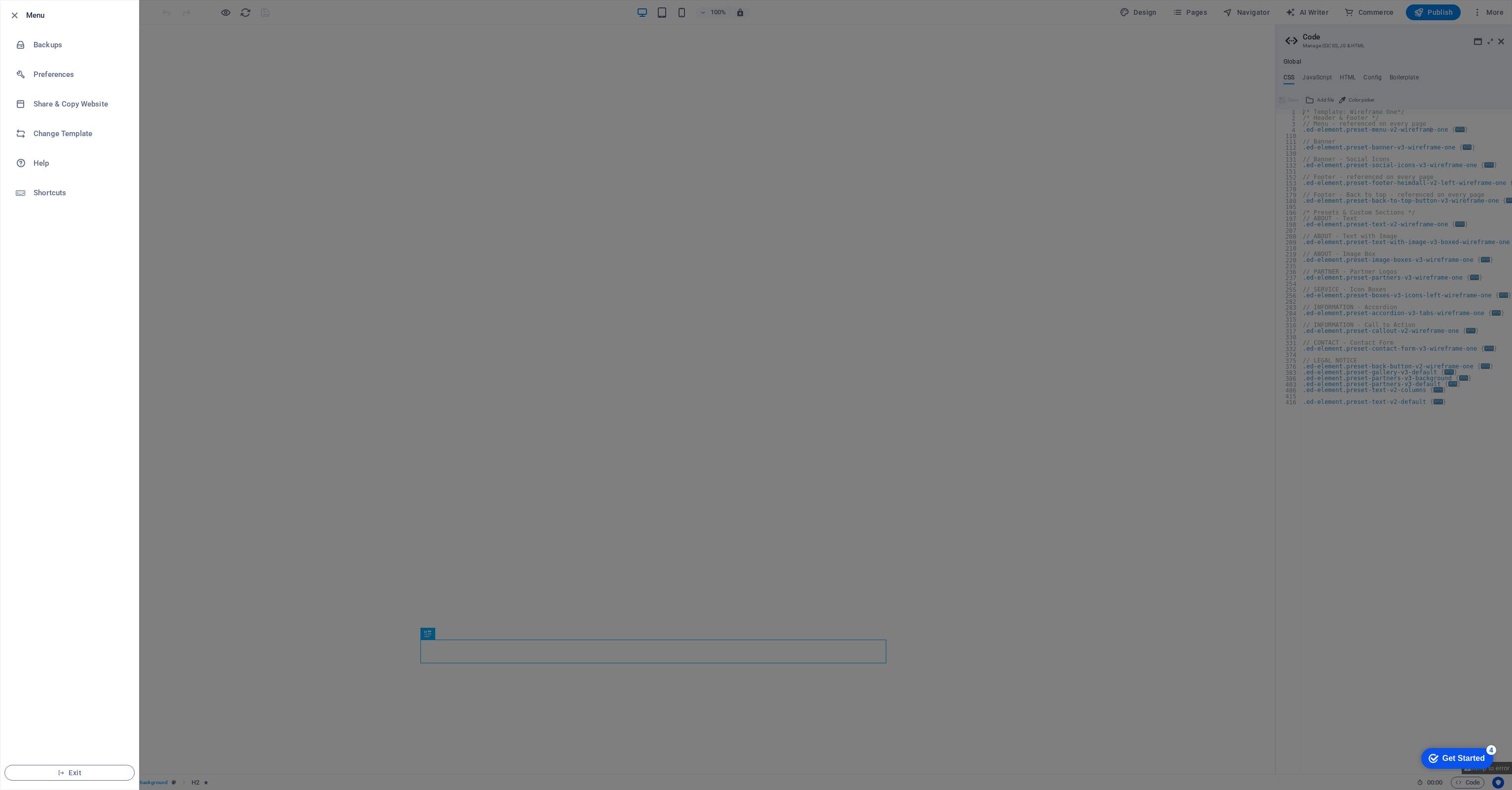
click at [18, 15] on icon "button" at bounding box center [14, 15] width 11 height 11
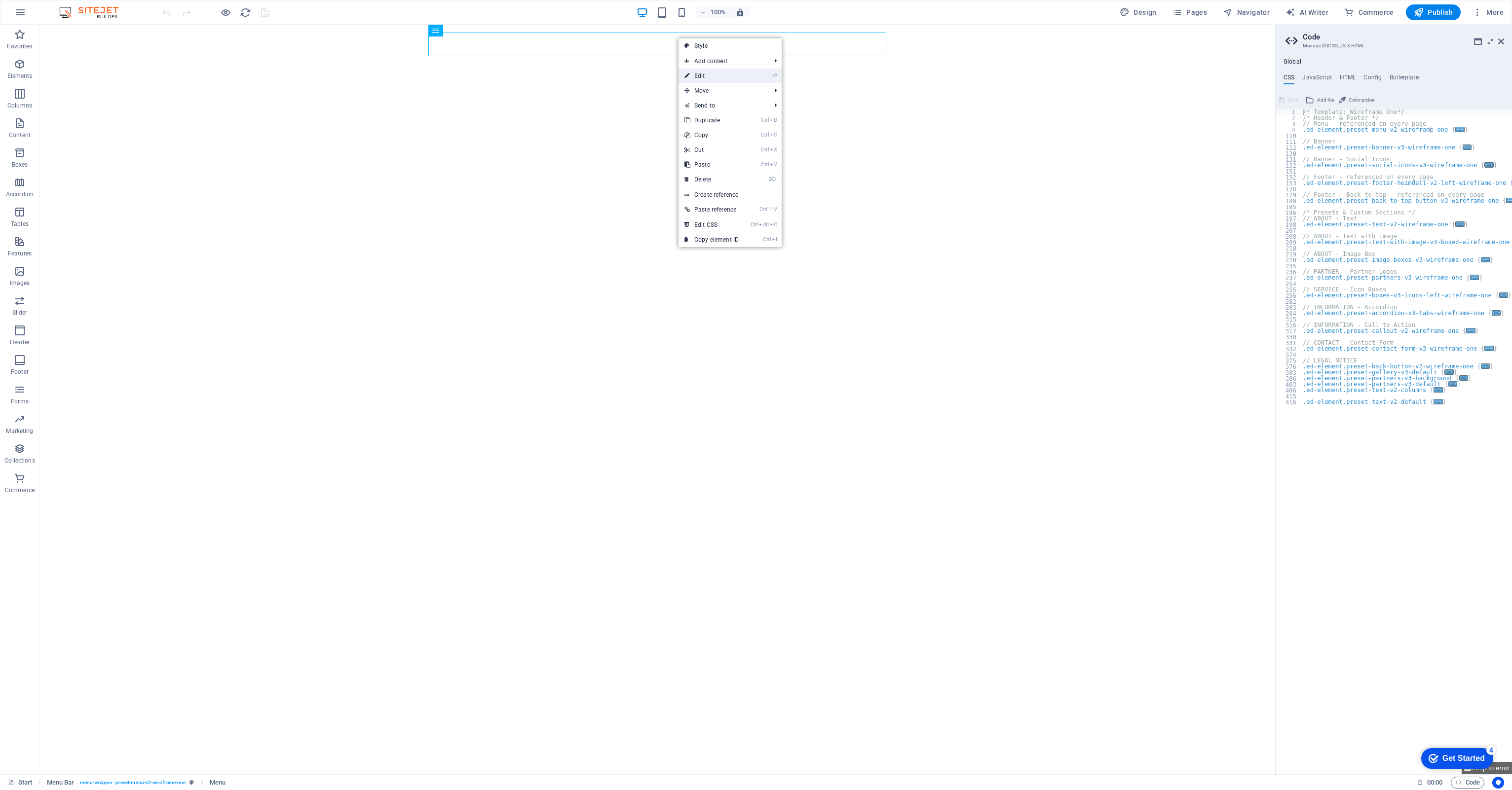
click at [710, 72] on link "⏎ Edit" at bounding box center [711, 76] width 66 height 15
select select
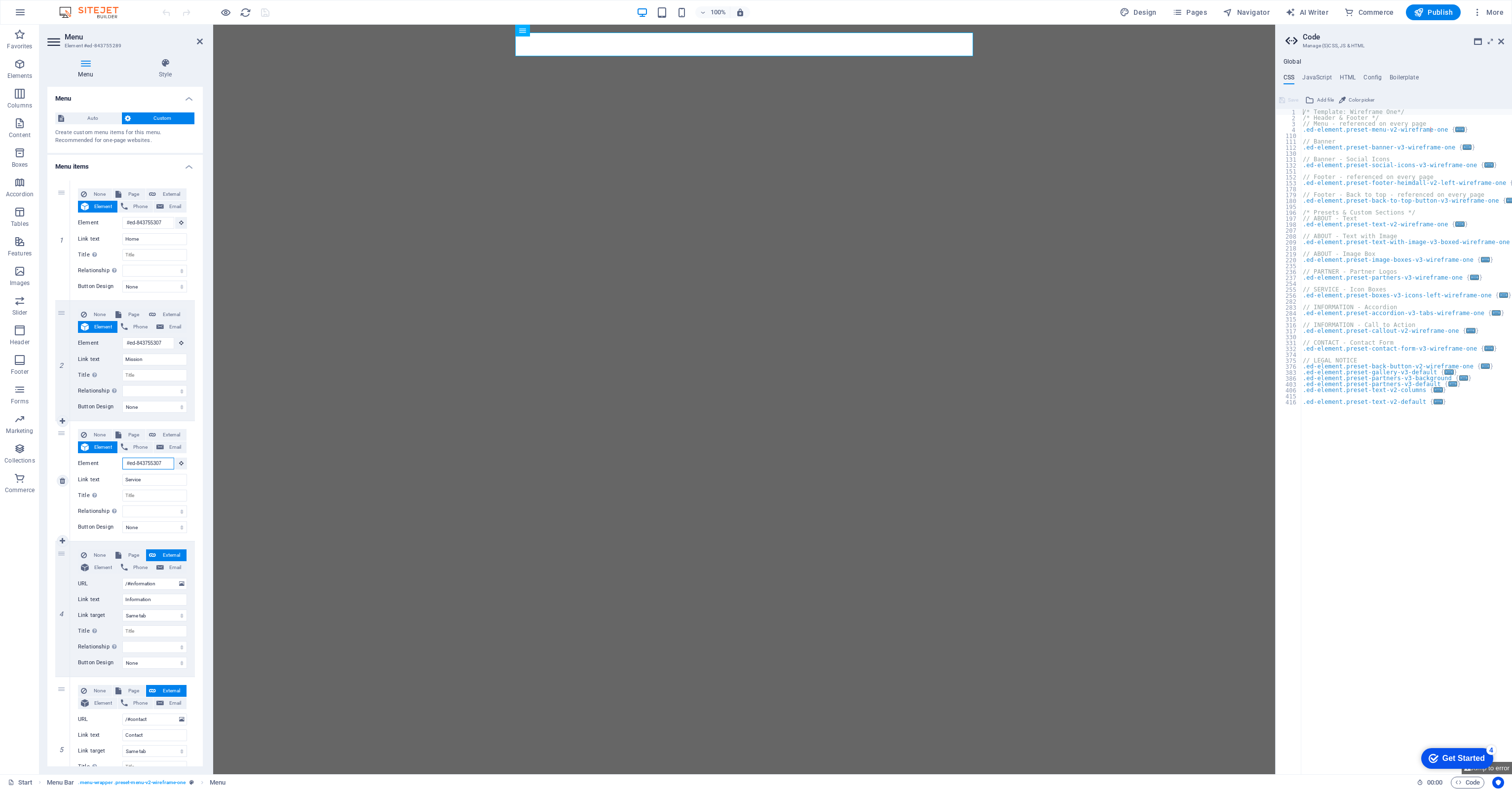
drag, startPoint x: 167, startPoint y: 466, endPoint x: 60, endPoint y: 466, distance: 107.0
click at [60, 466] on div "3 None Page External Element Phone Email Page Start Subpage Legal Notice Privac…" at bounding box center [125, 481] width 139 height 120
select select
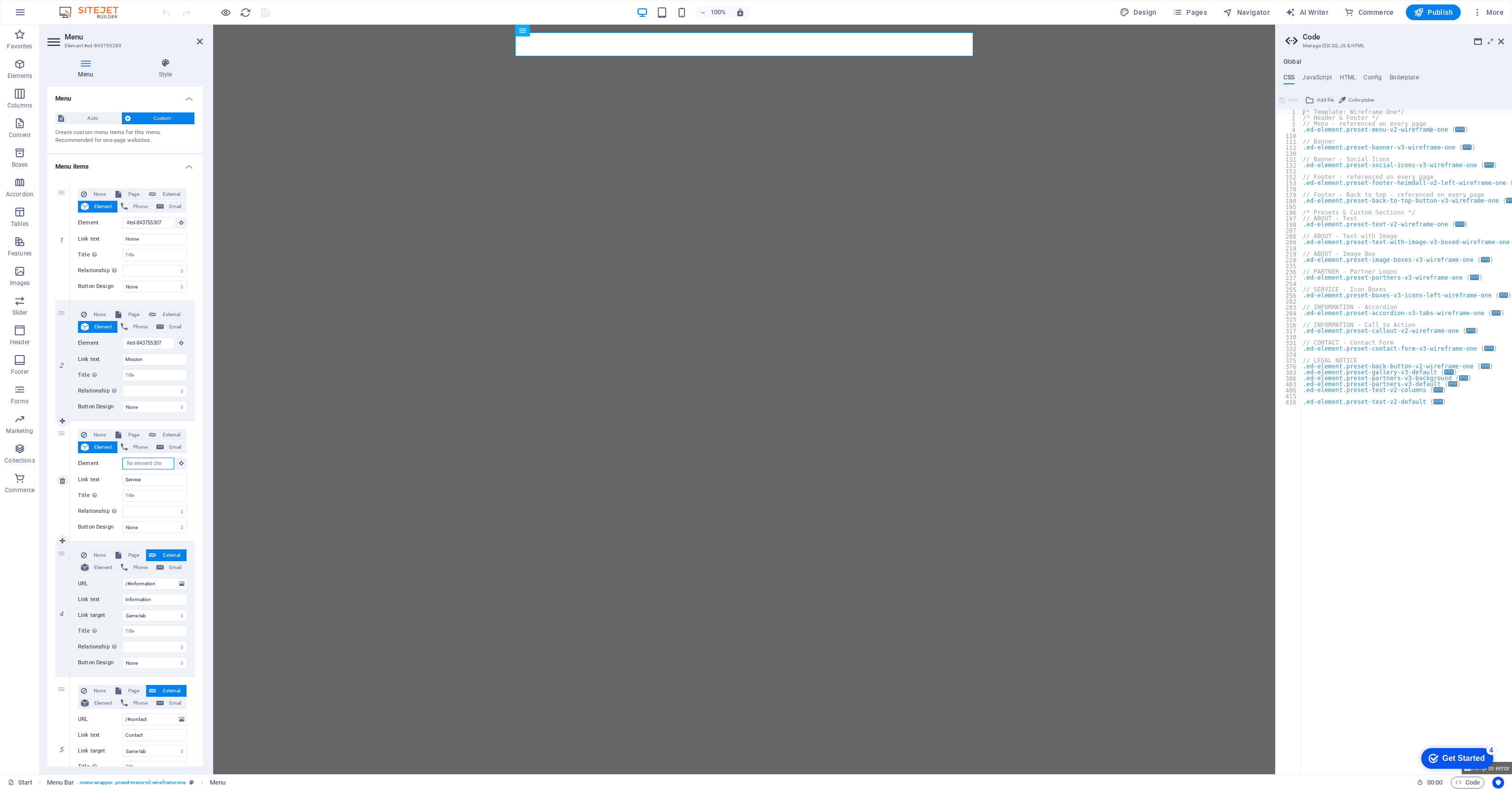
select select
click at [96, 565] on span "Element" at bounding box center [103, 567] width 22 height 12
select select
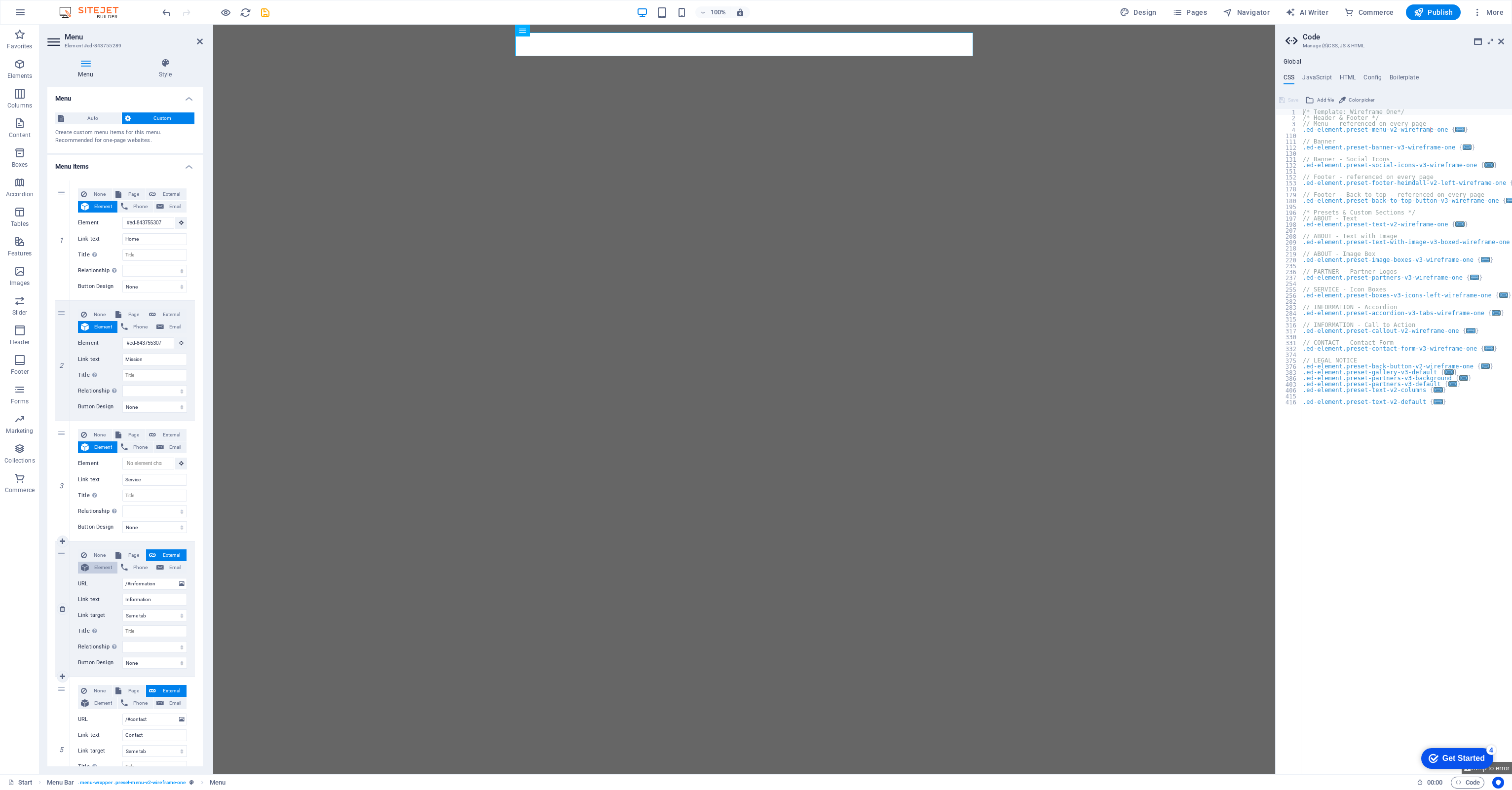
select select
drag, startPoint x: 163, startPoint y: 342, endPoint x: 83, endPoint y: 340, distance: 80.0
click at [83, 340] on div "Element #ed-843755307" at bounding box center [132, 343] width 109 height 12
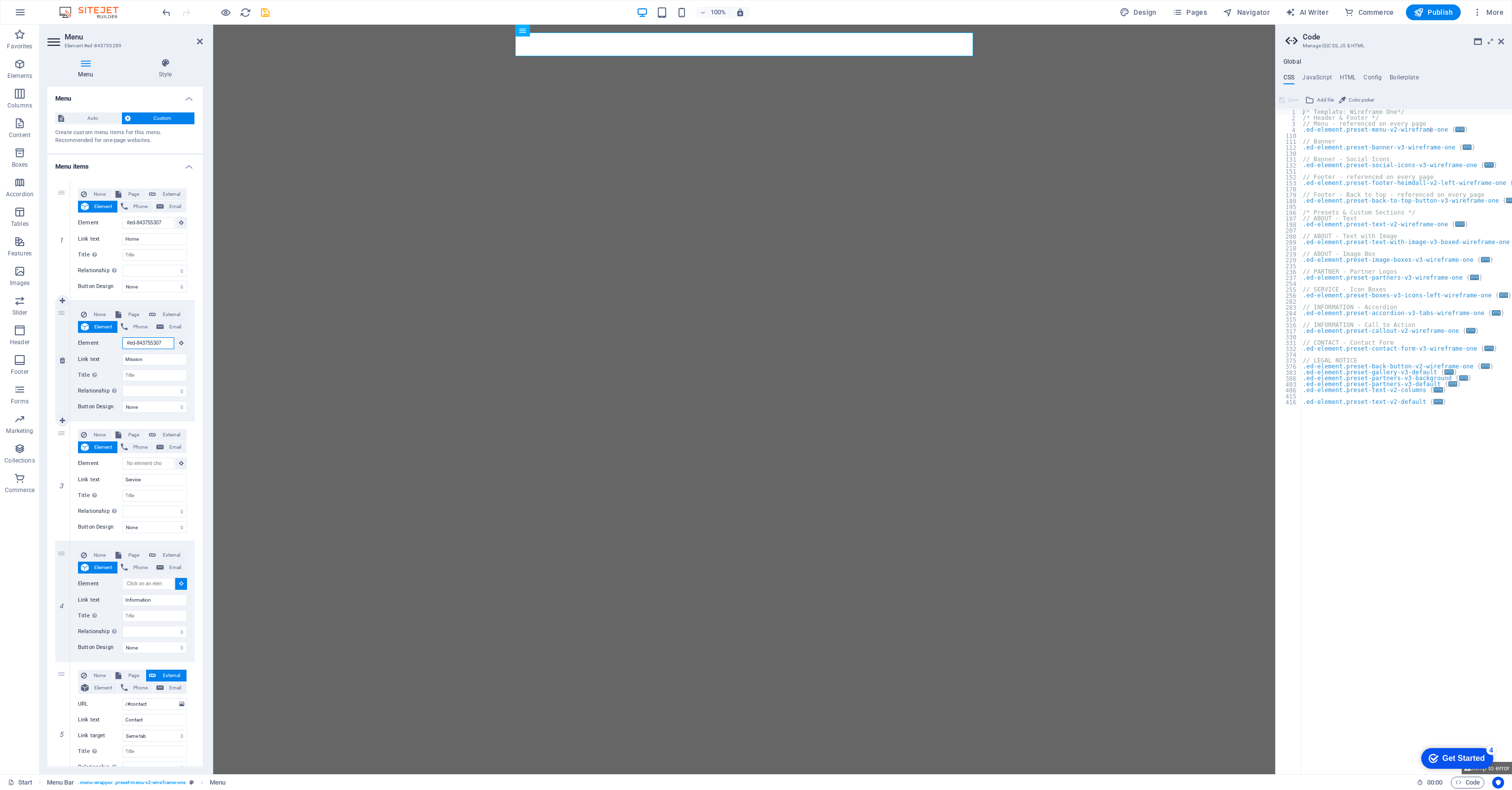
scroll to position [58, 0]
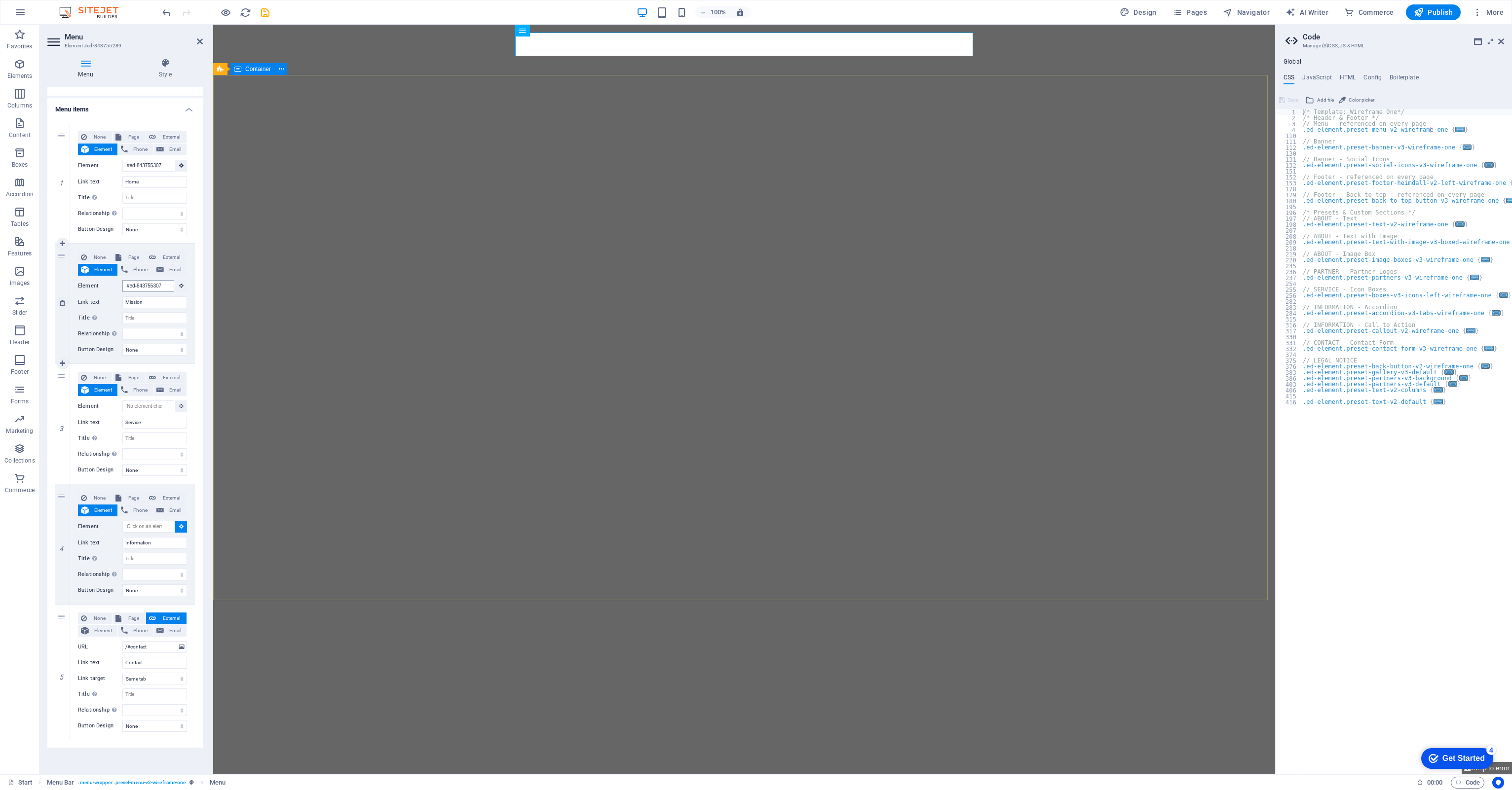
select select
type input "#ed-843755307"
select select
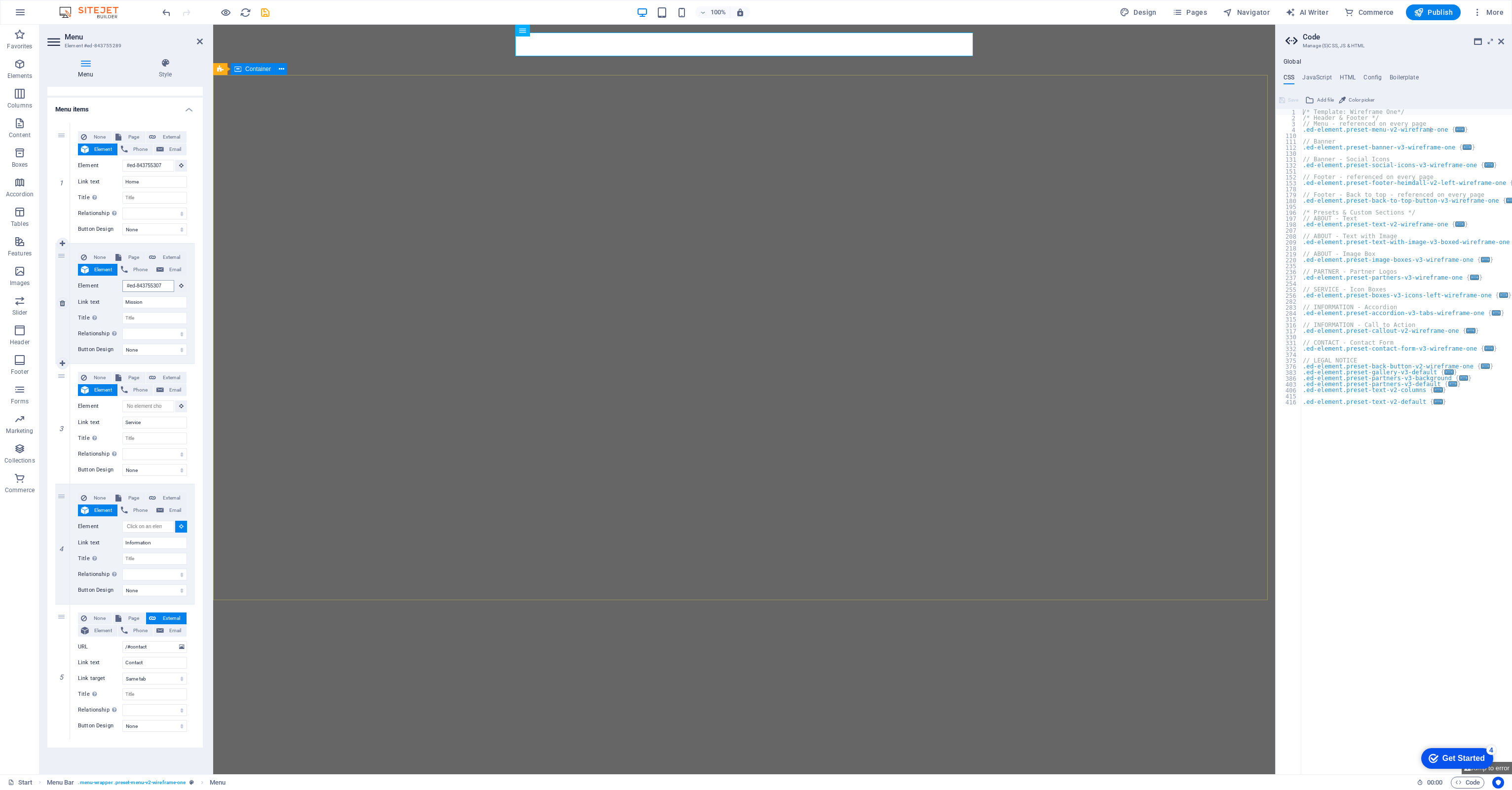
select select
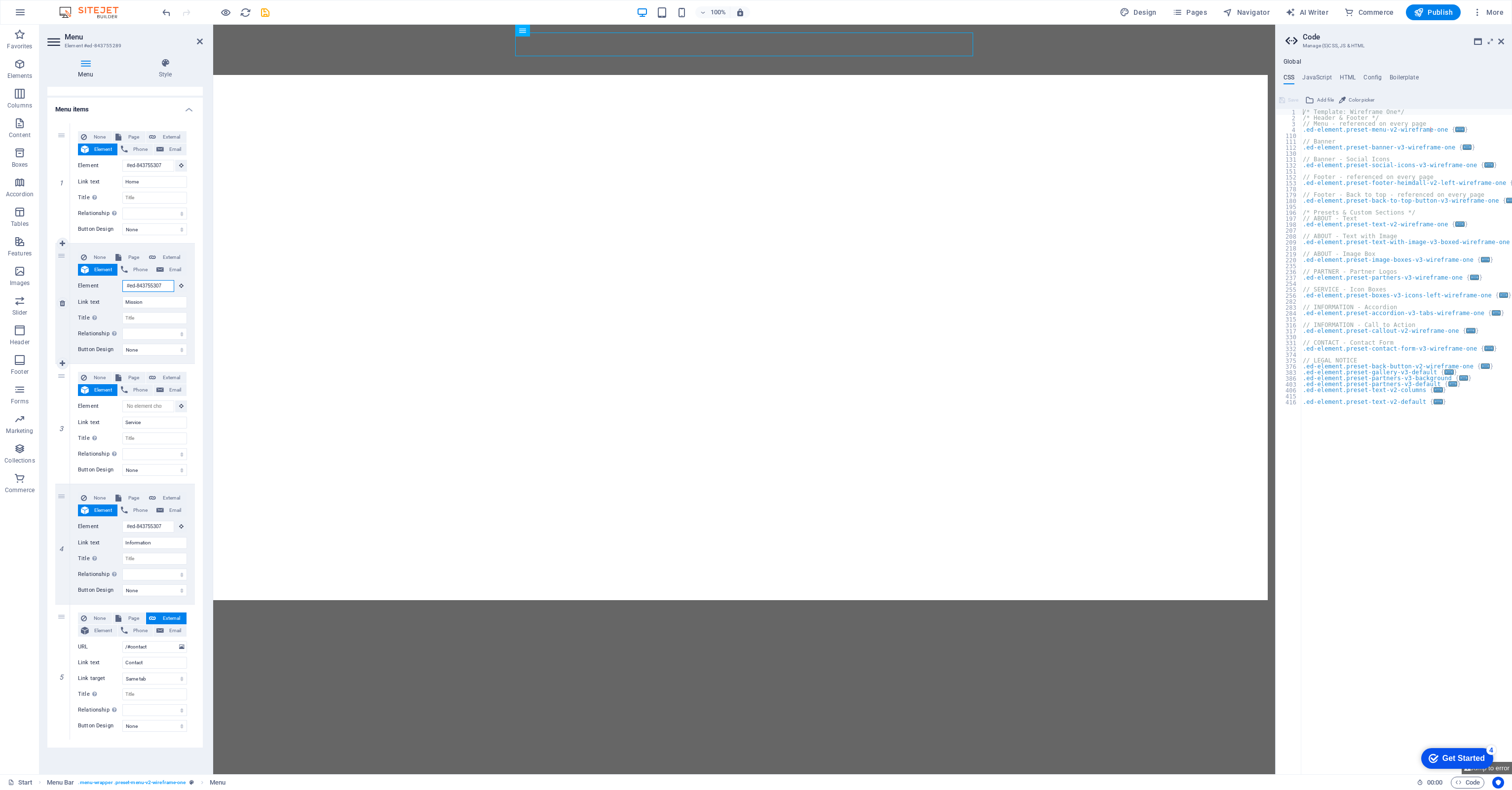
click at [148, 283] on input "#ed-843755307" at bounding box center [148, 286] width 52 height 12
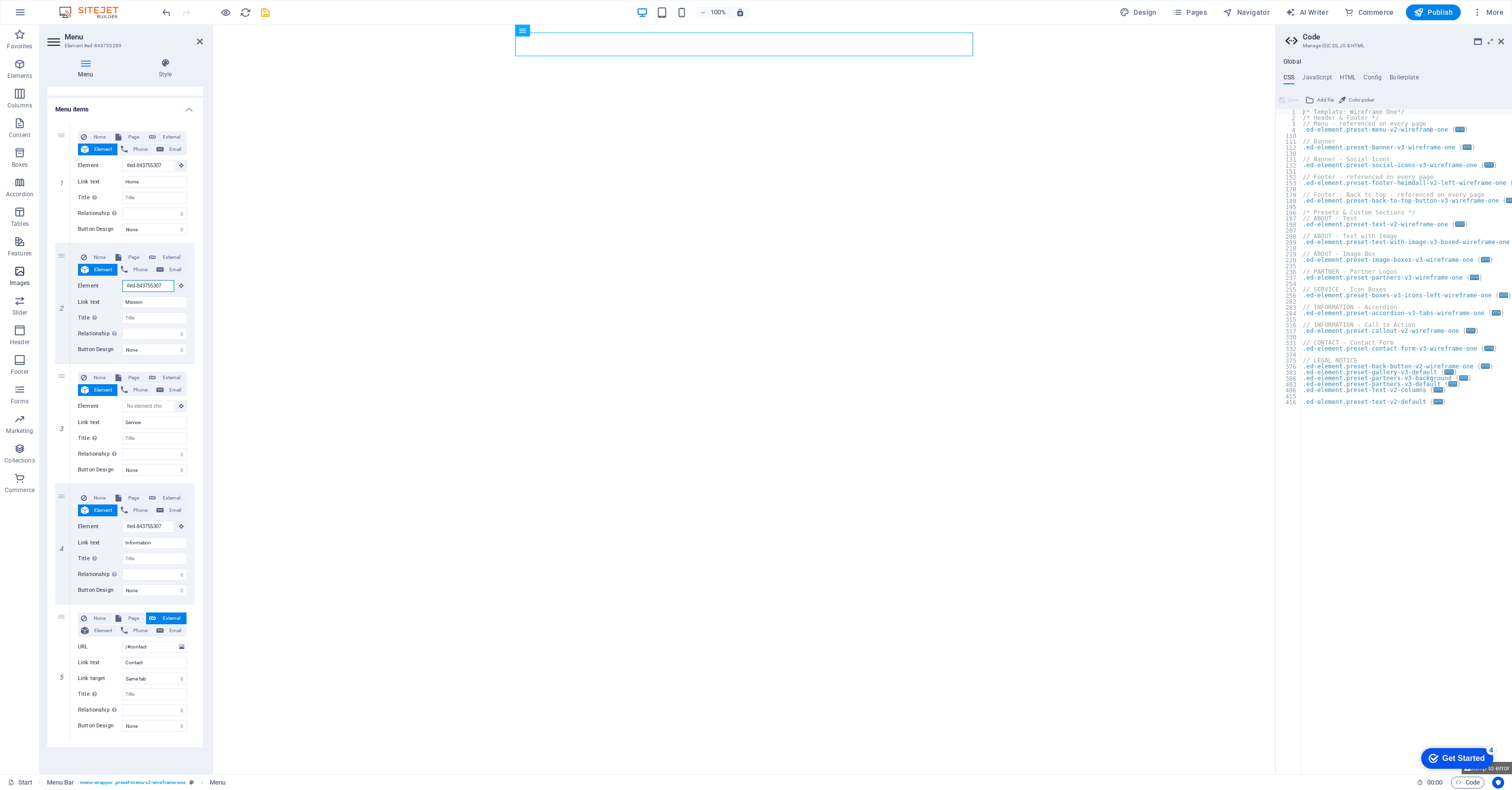
drag, startPoint x: 163, startPoint y: 286, endPoint x: 33, endPoint y: 285, distance: 130.0
click at [33, 285] on section "Favorites Elements Columns Content Boxes Accordion Tables Features Images Slide…" at bounding box center [637, 400] width 1275 height 750
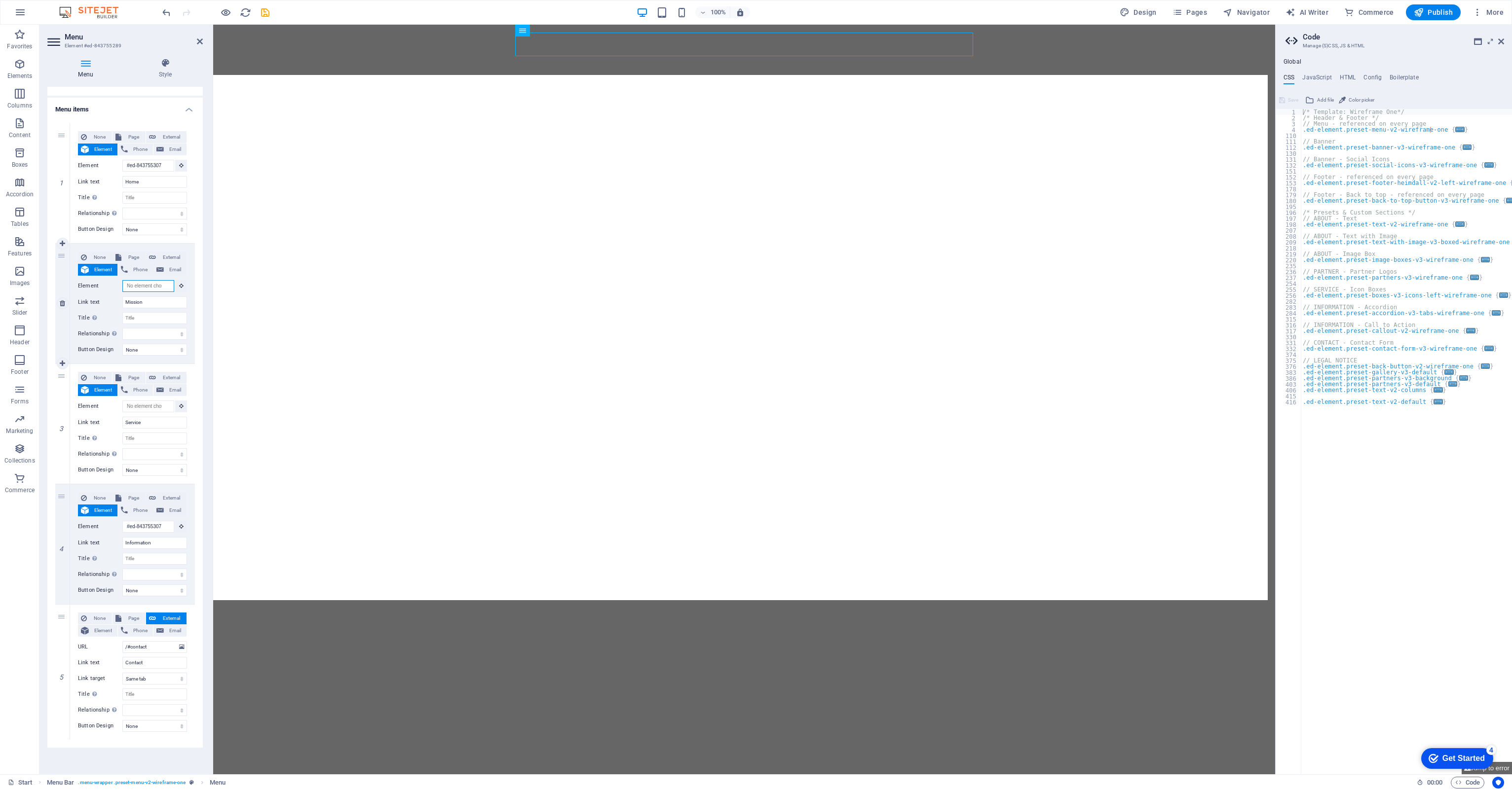
select select
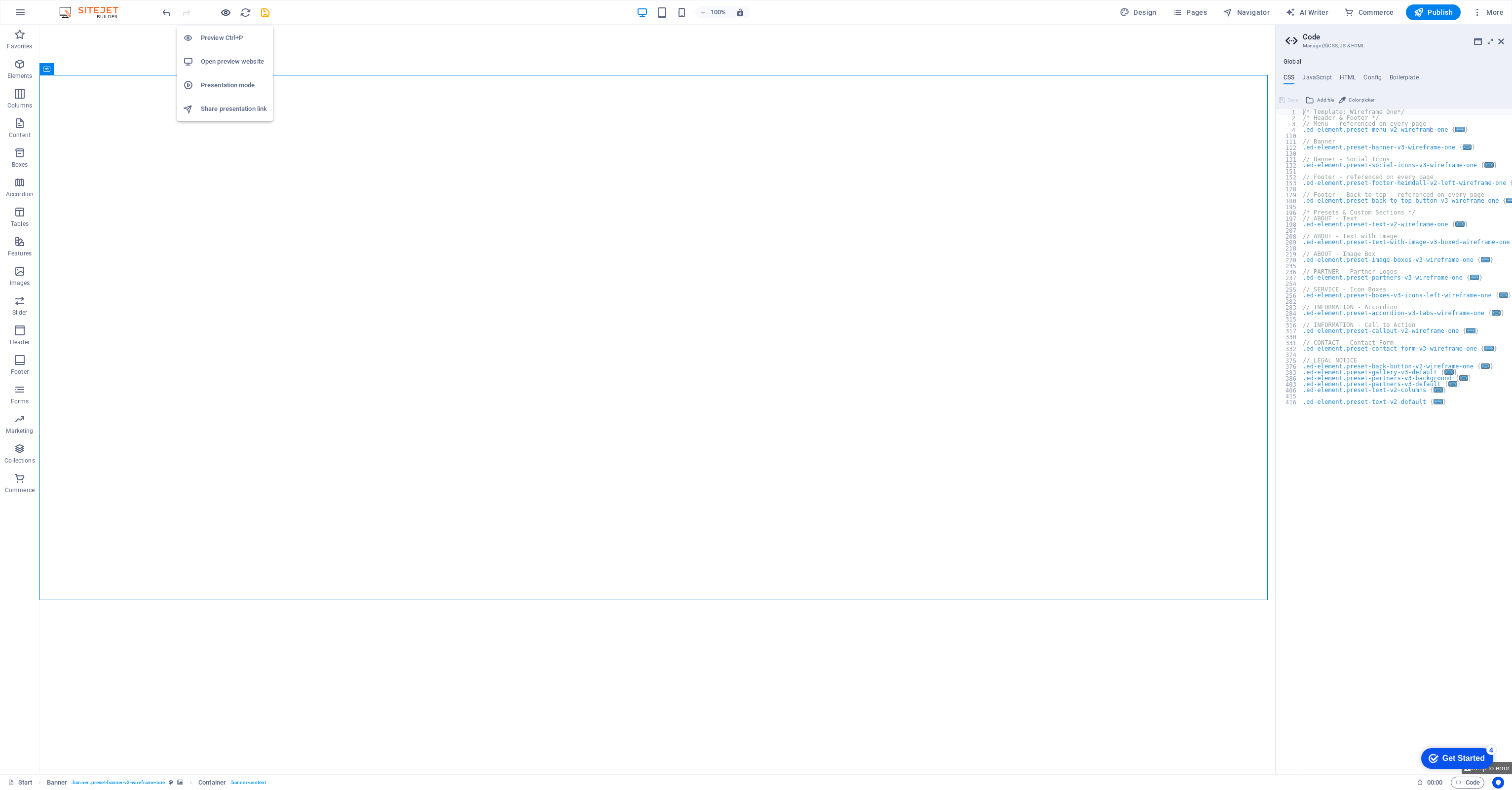
click at [224, 7] on icon "button" at bounding box center [225, 12] width 11 height 11
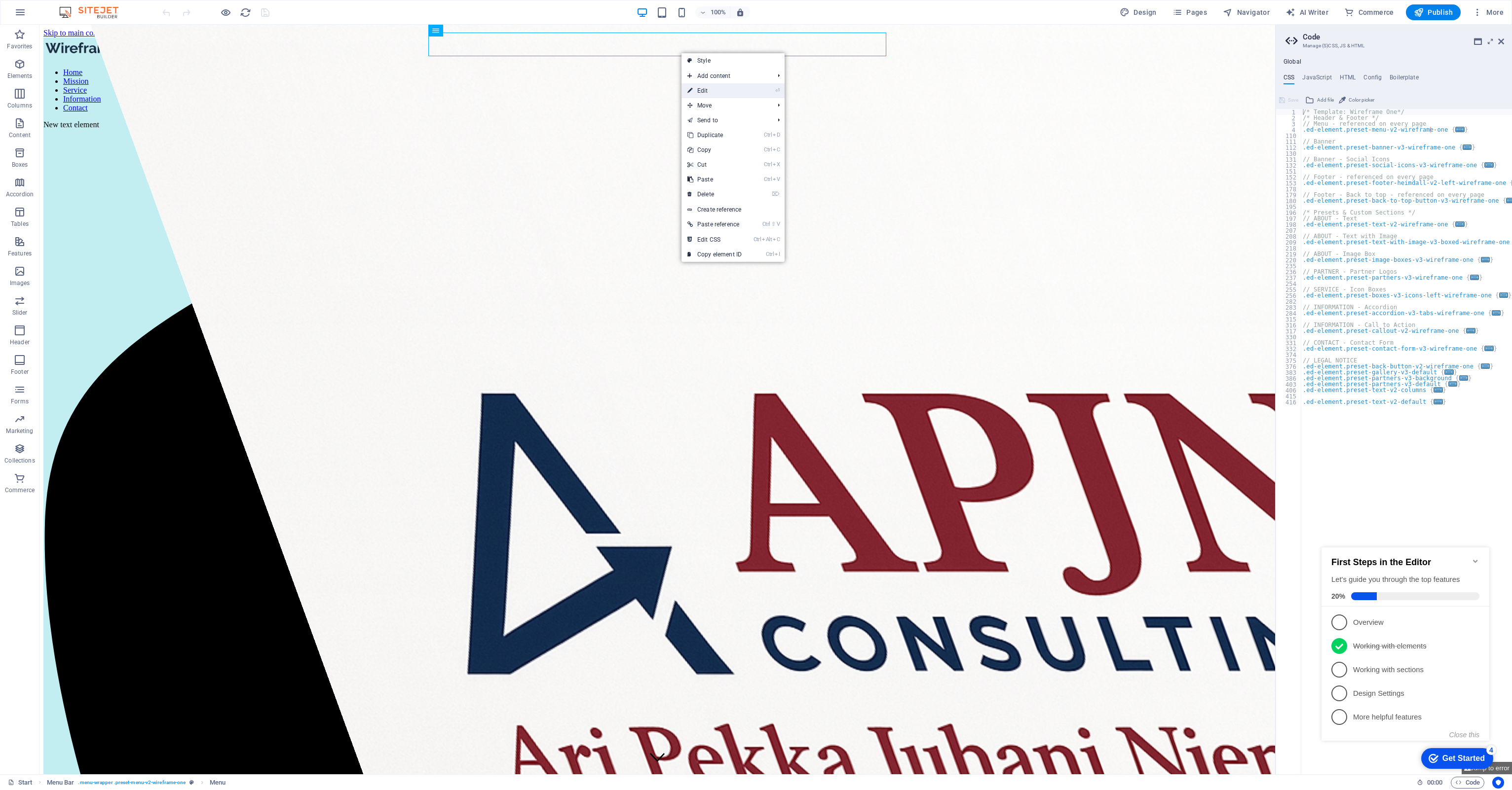
click at [714, 91] on link "⏎ Edit" at bounding box center [714, 90] width 66 height 15
select select
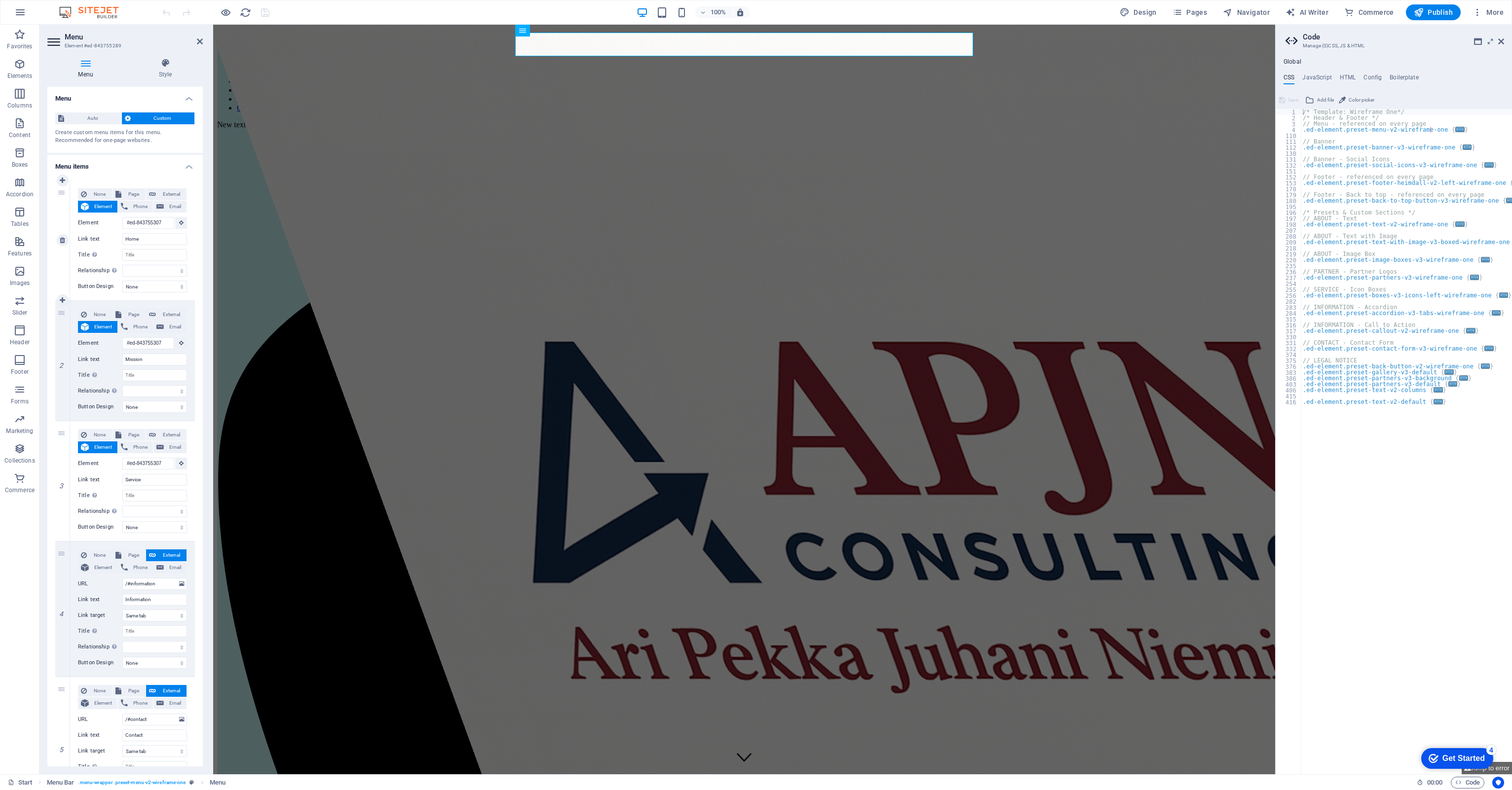
drag, startPoint x: 79, startPoint y: 220, endPoint x: 86, endPoint y: 236, distance: 17.5
click at [63, 218] on div "1 None Page External Element Phone Email Page Start Subpage Legal Notice Privac…" at bounding box center [125, 241] width 139 height 120
drag, startPoint x: 116, startPoint y: 285, endPoint x: 91, endPoint y: 272, distance: 28.2
click at [91, 272] on div "None Page External Element Phone Email Page Start Subpage Legal Notice Privacy …" at bounding box center [132, 240] width 125 height 119
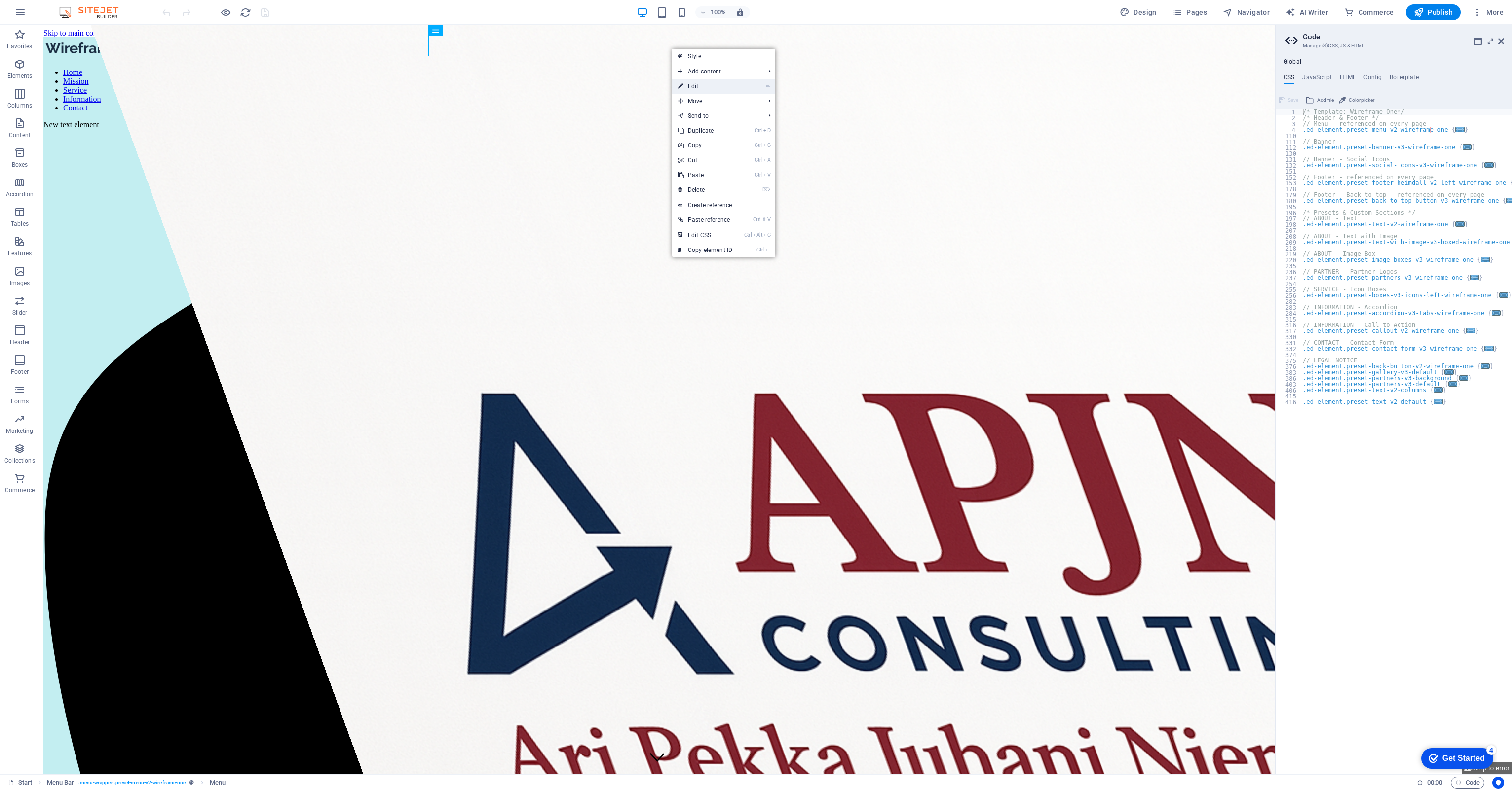
click at [714, 85] on link "⏎ Edit" at bounding box center [704, 86] width 66 height 15
select select
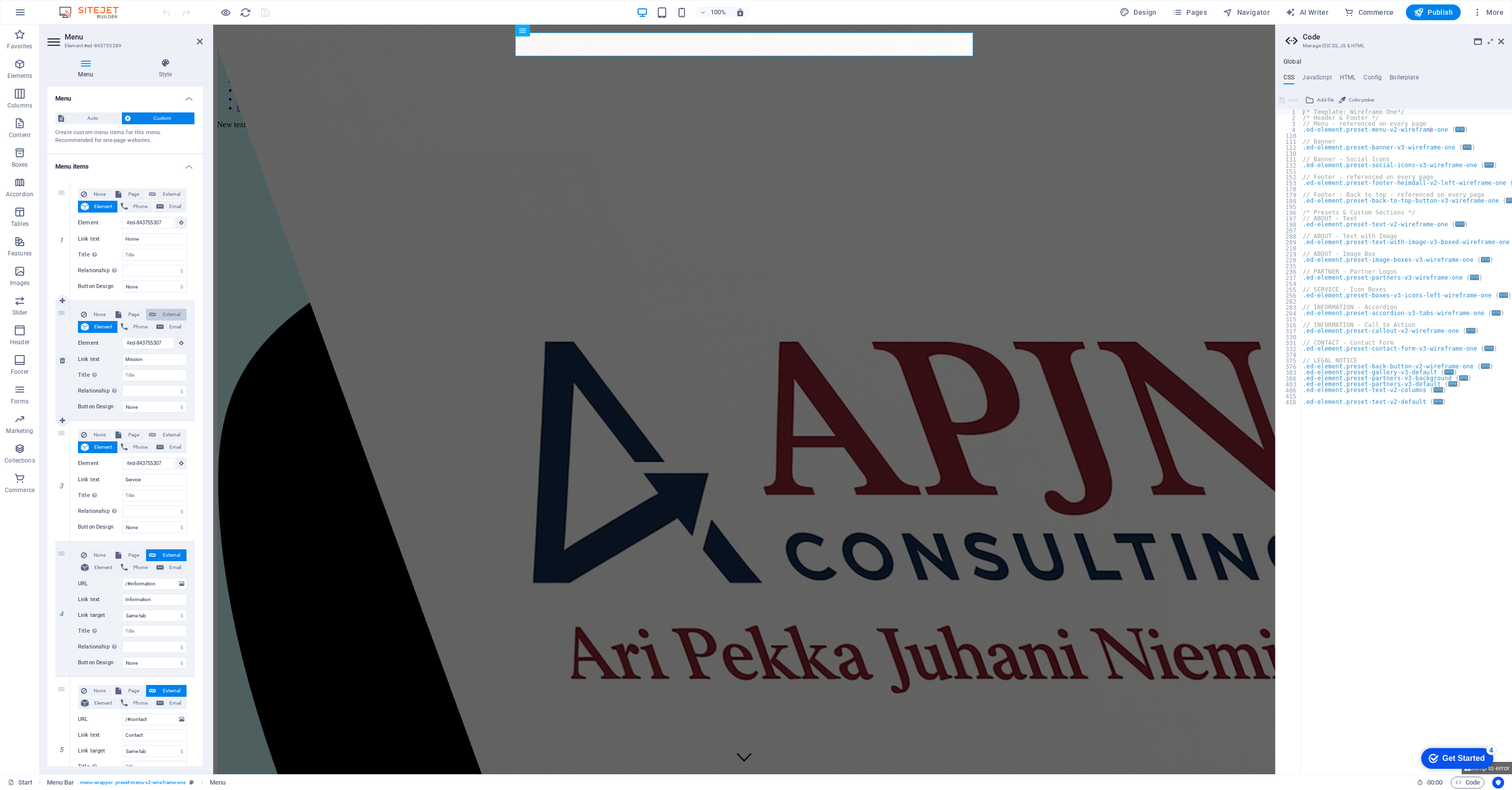
click at [168, 310] on span "External" at bounding box center [171, 315] width 25 height 12
select select
select select "blank"
select select
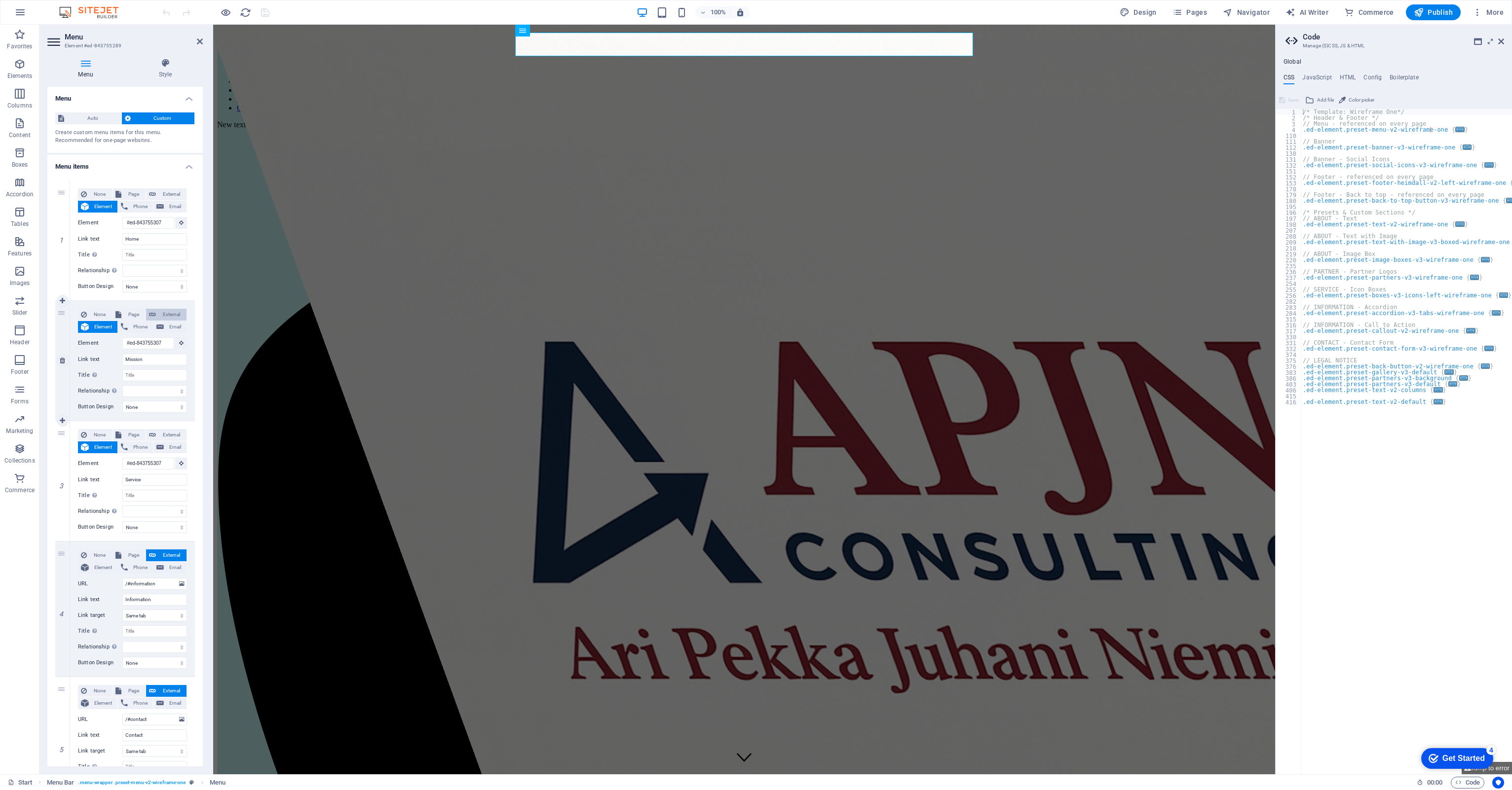
select select
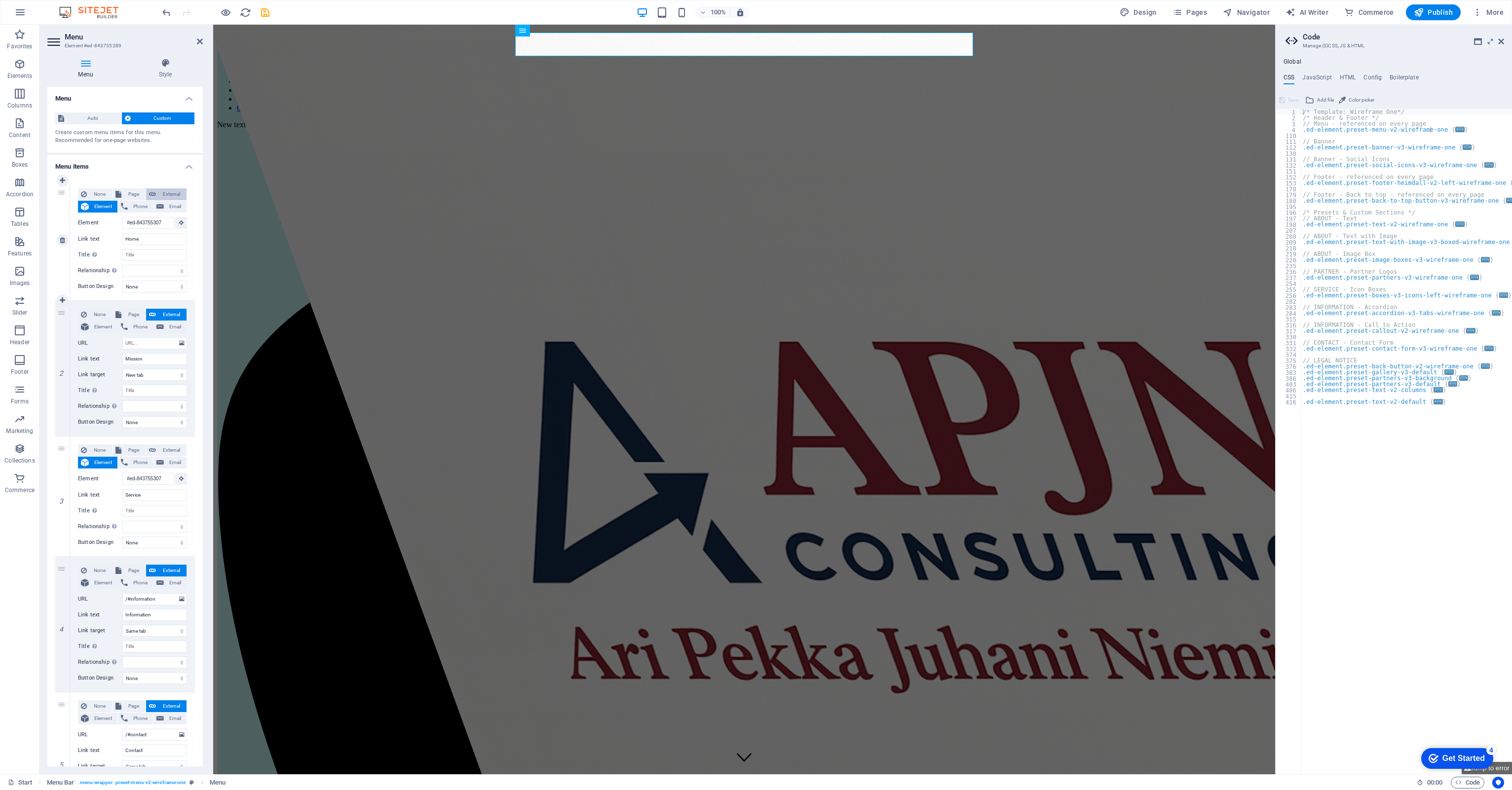
click at [174, 188] on span "External" at bounding box center [171, 194] width 25 height 12
select select "blank"
select select
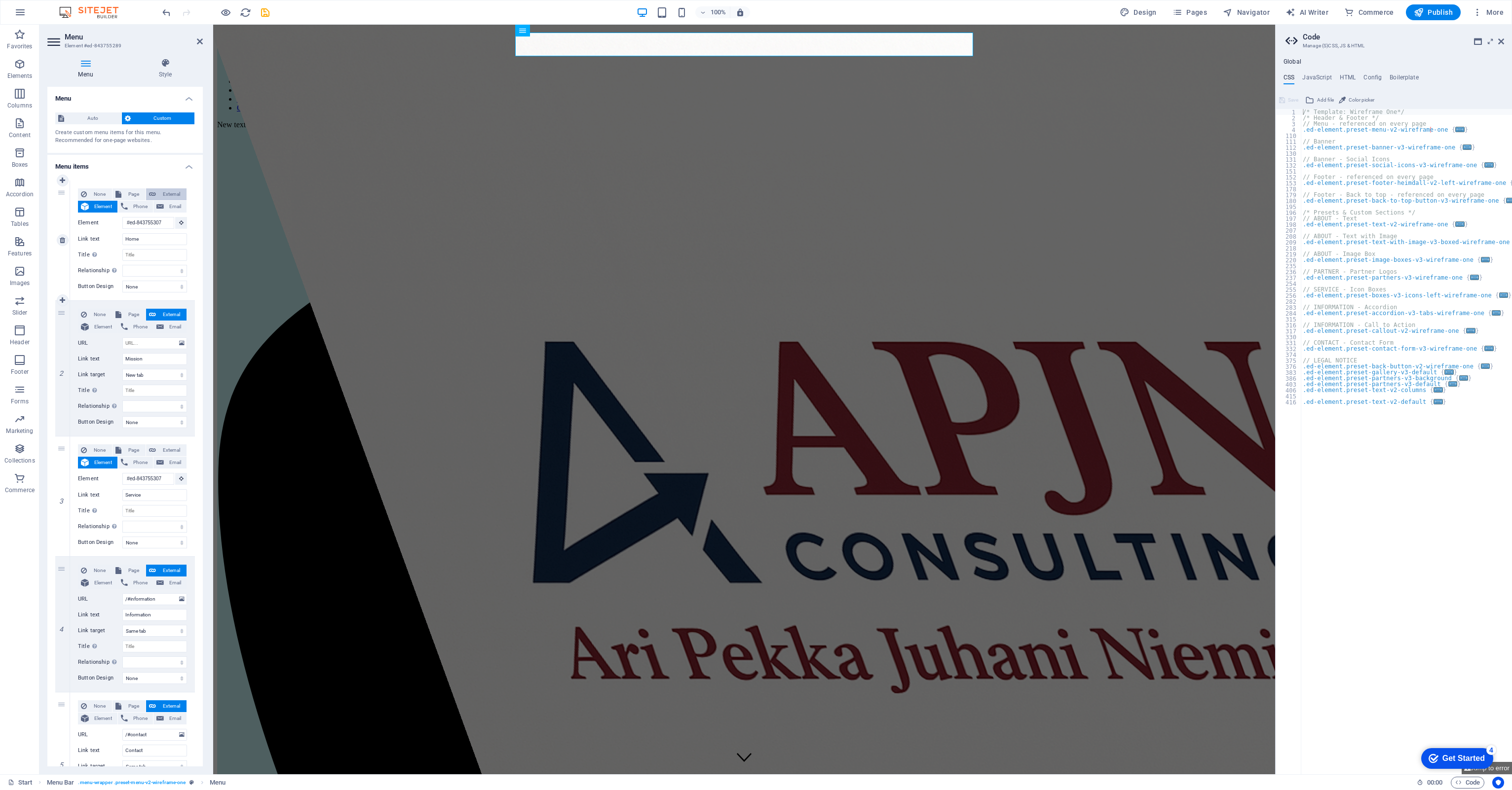
select select
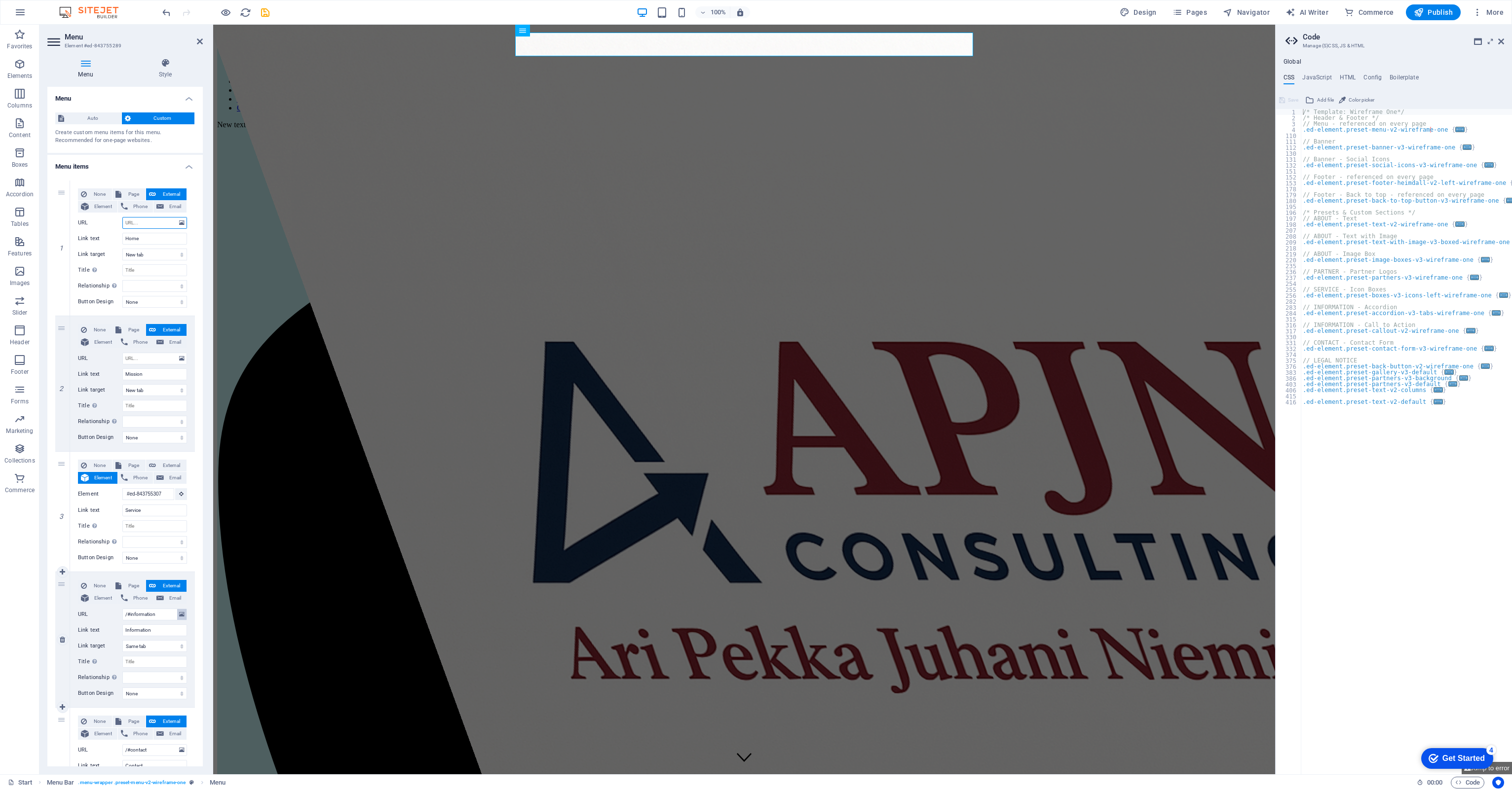
type input "/"
select select
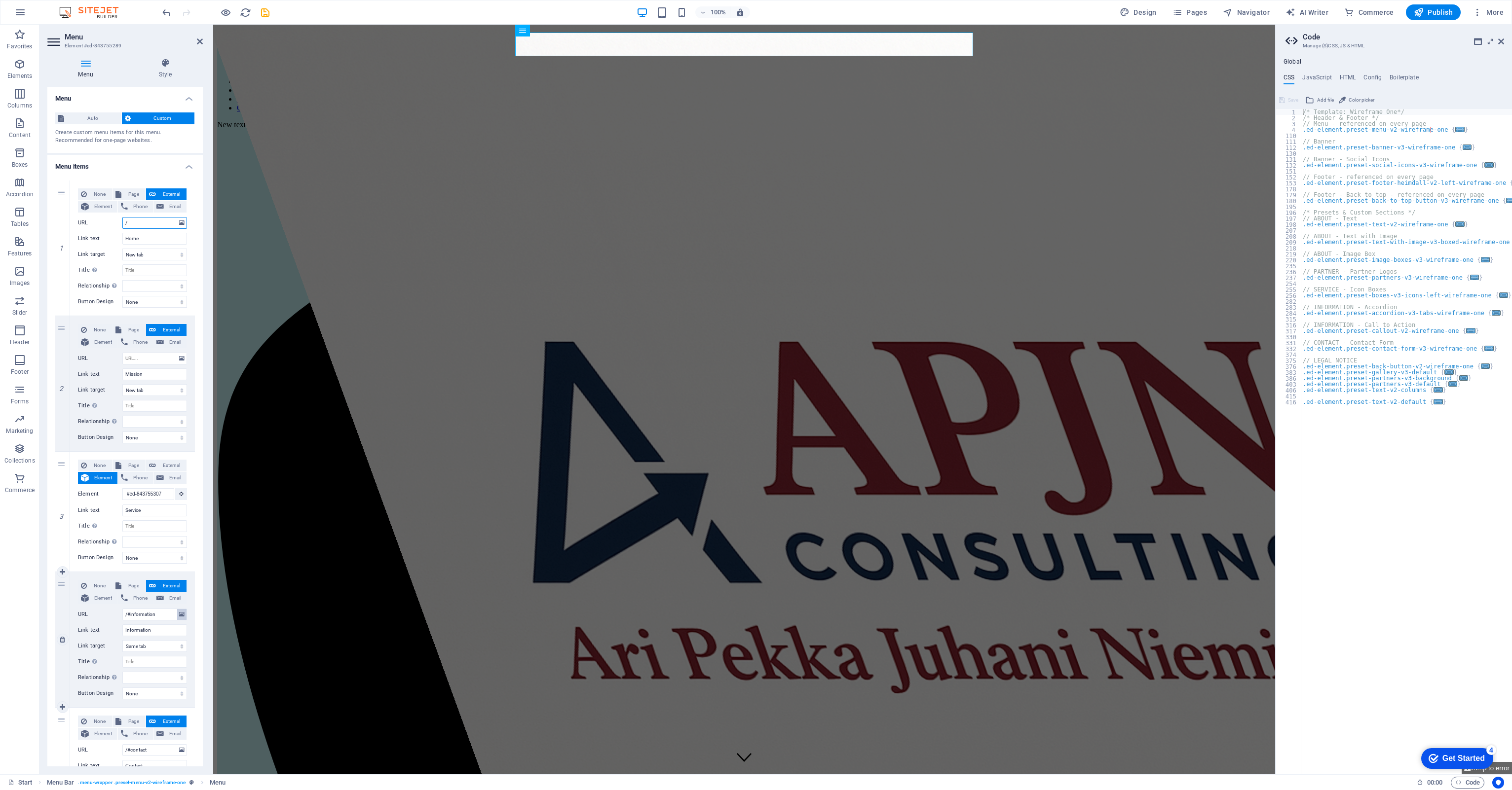
select select
type input "/#h"
select select
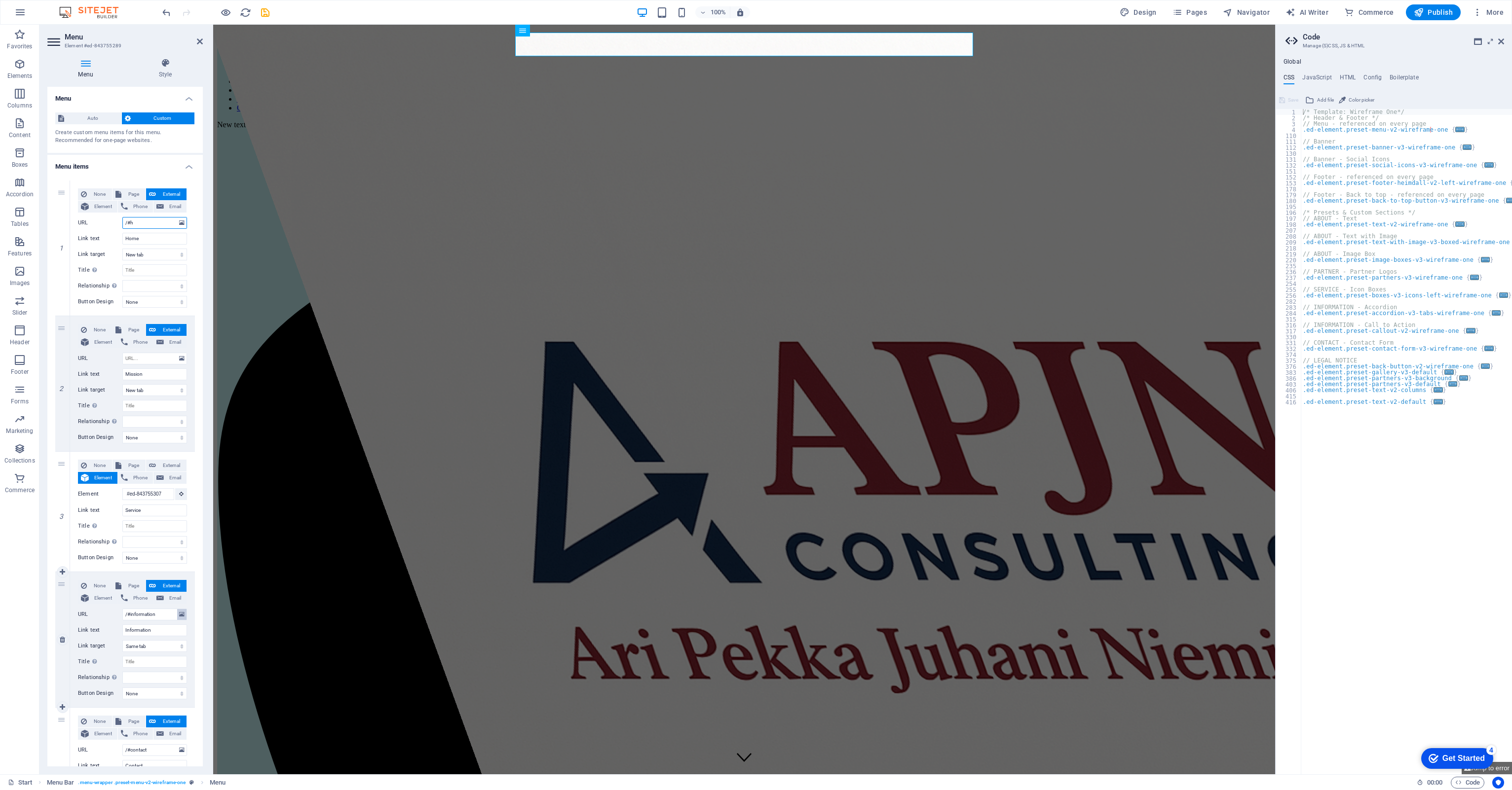
select select
type input "/#home"
select select
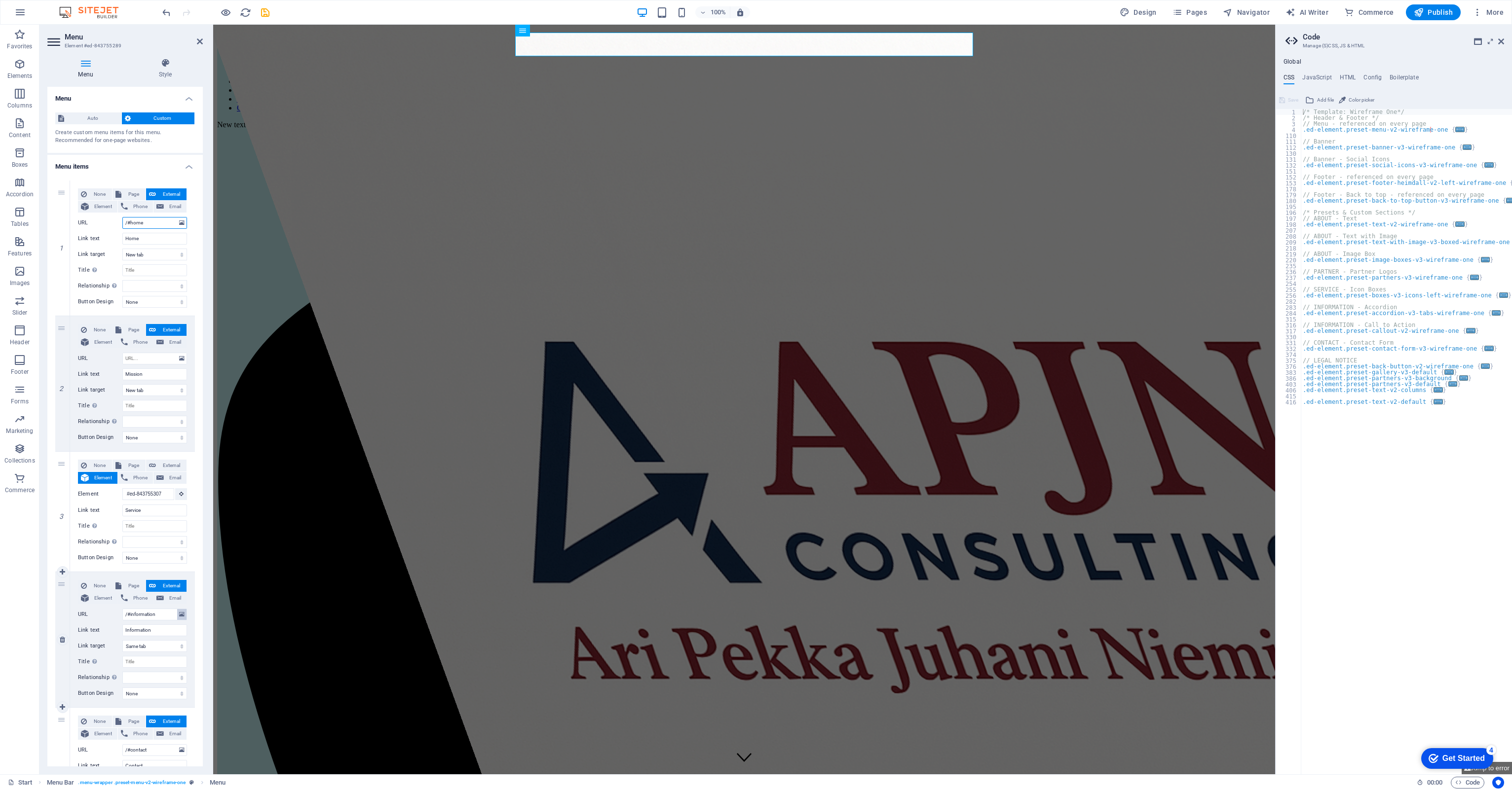
select select
type input "/#home"
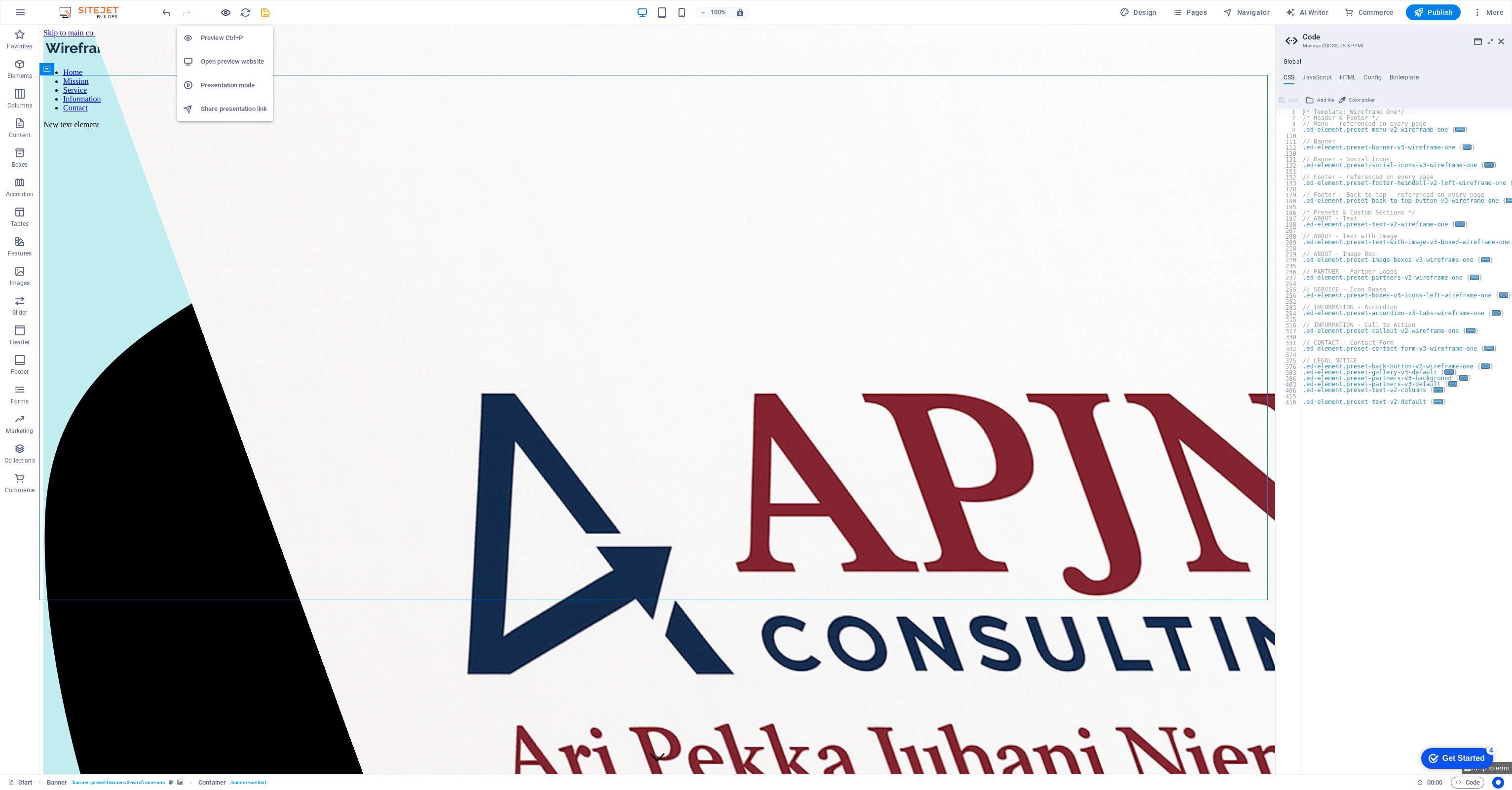
click at [224, 8] on icon "button" at bounding box center [225, 12] width 11 height 11
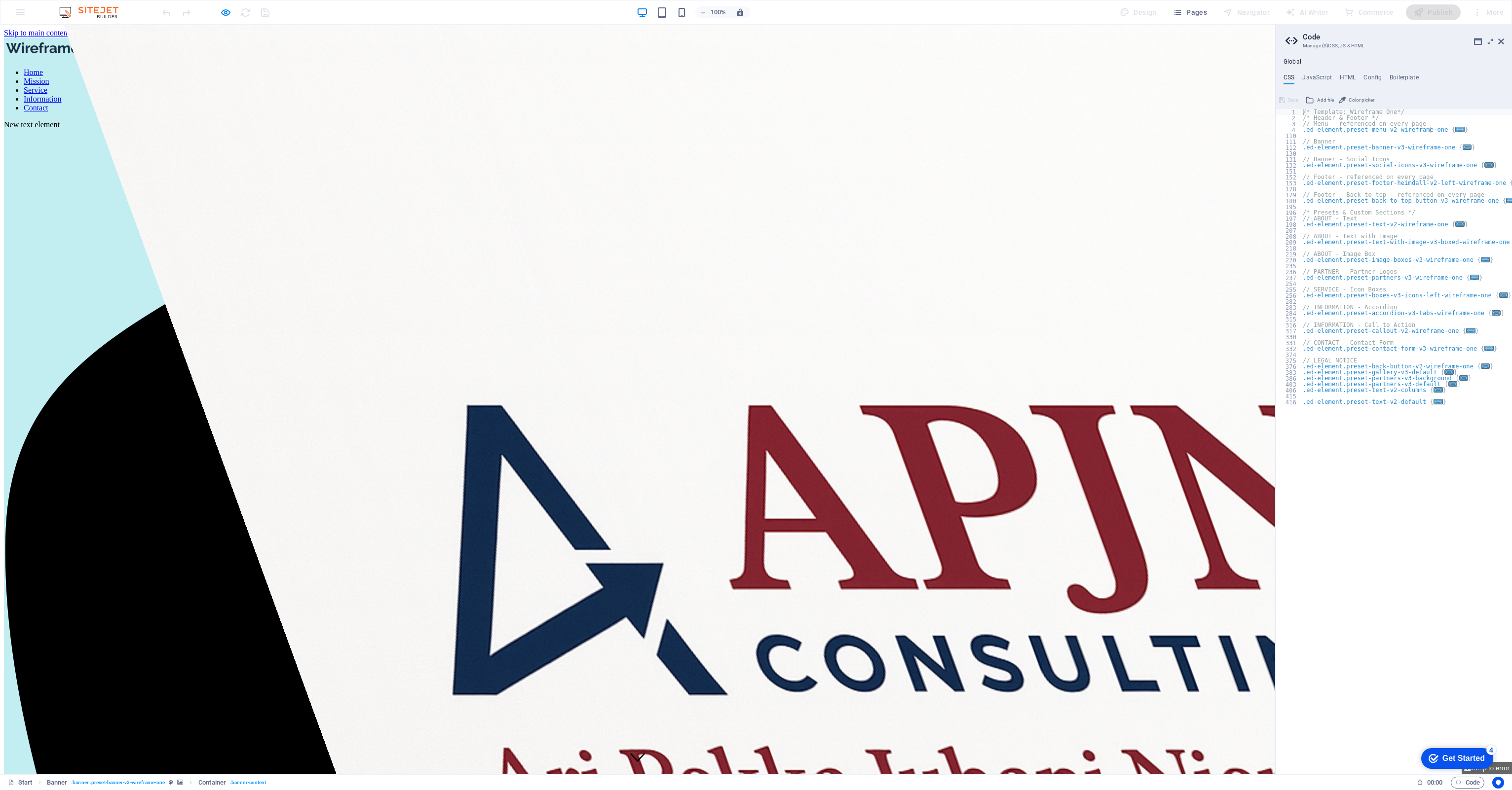
click at [43, 68] on link "Home" at bounding box center [34, 72] width 19 height 9
click at [223, 14] on icon "button" at bounding box center [225, 12] width 11 height 11
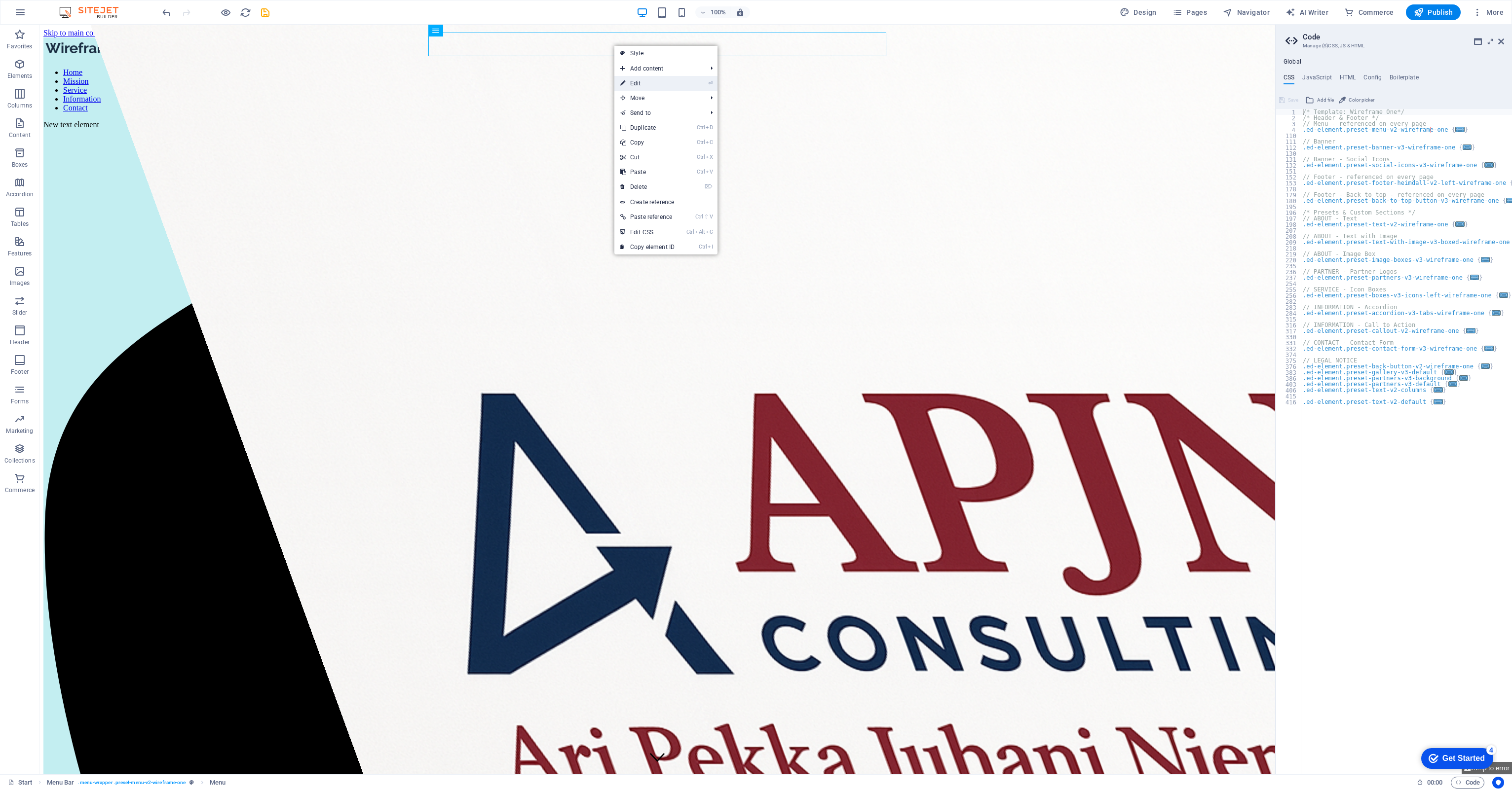
drag, startPoint x: 639, startPoint y: 83, endPoint x: 202, endPoint y: 150, distance: 442.1
click at [639, 83] on link "⏎ Edit" at bounding box center [647, 83] width 66 height 15
select select
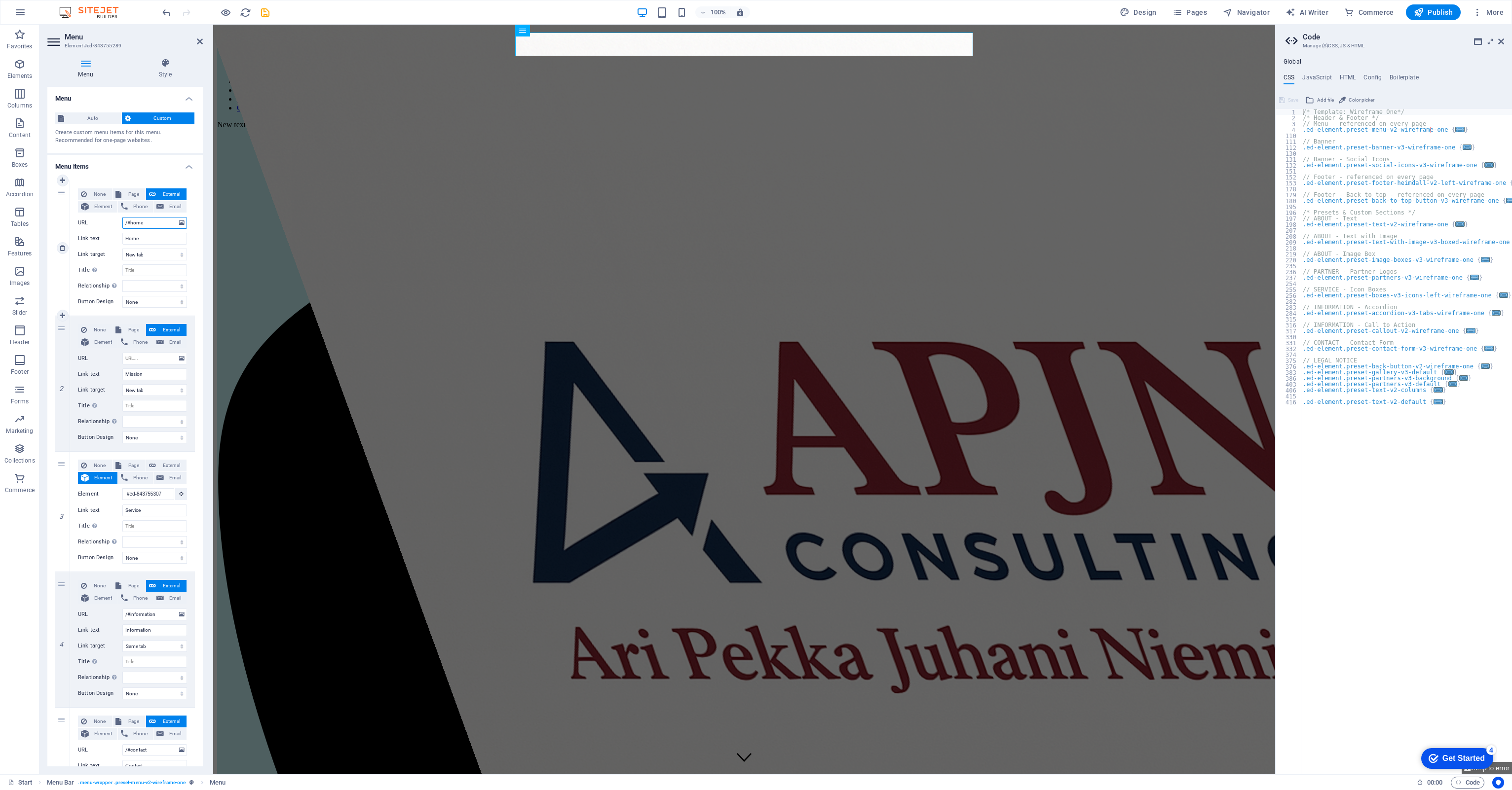
drag, startPoint x: 156, startPoint y: 224, endPoint x: 62, endPoint y: 230, distance: 94.2
click at [62, 230] on div "1 None Page External Element Phone Email Page Start Subpage Legal Notice Privac…" at bounding box center [125, 248] width 139 height 136
select select
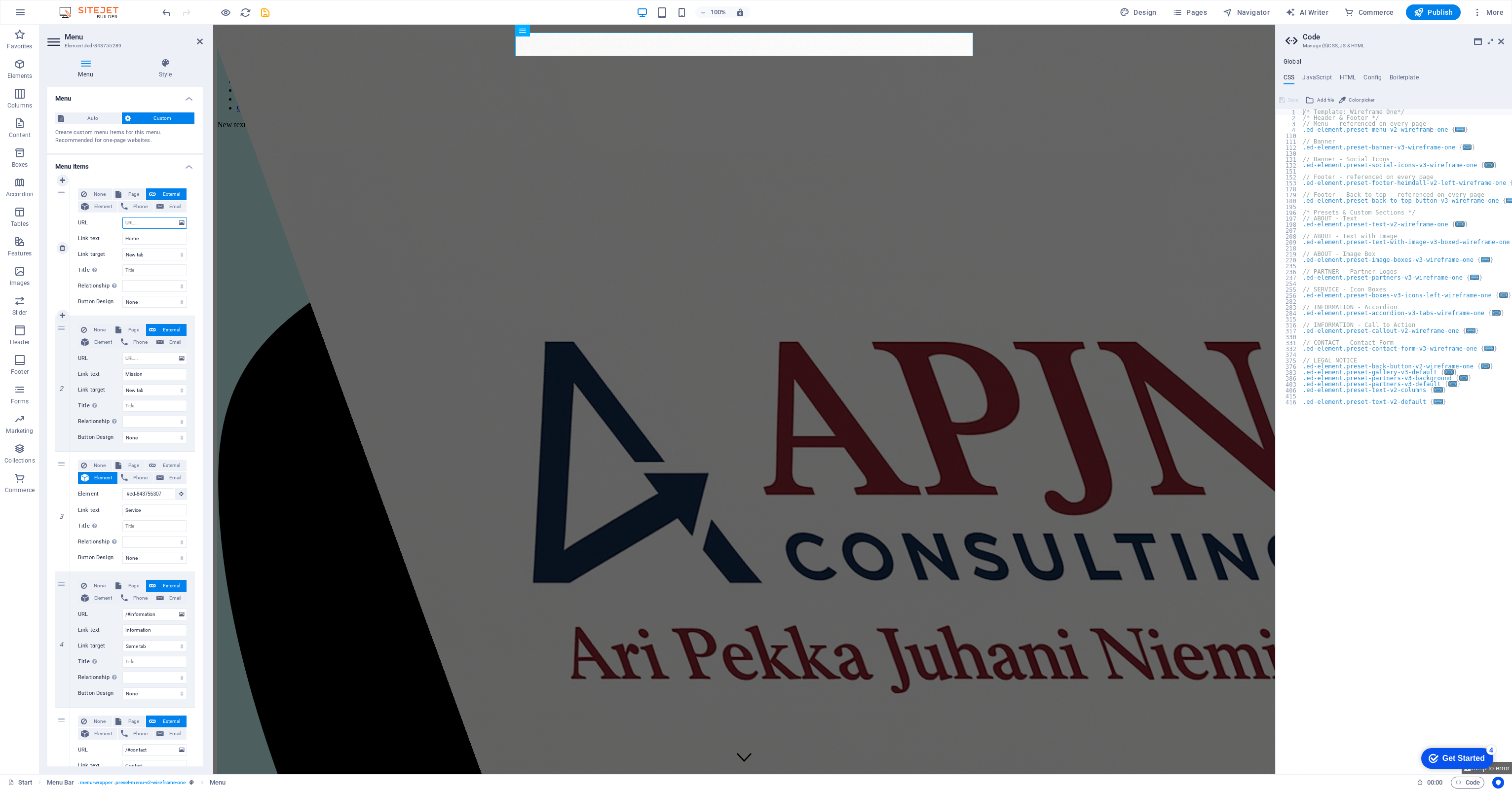
select select
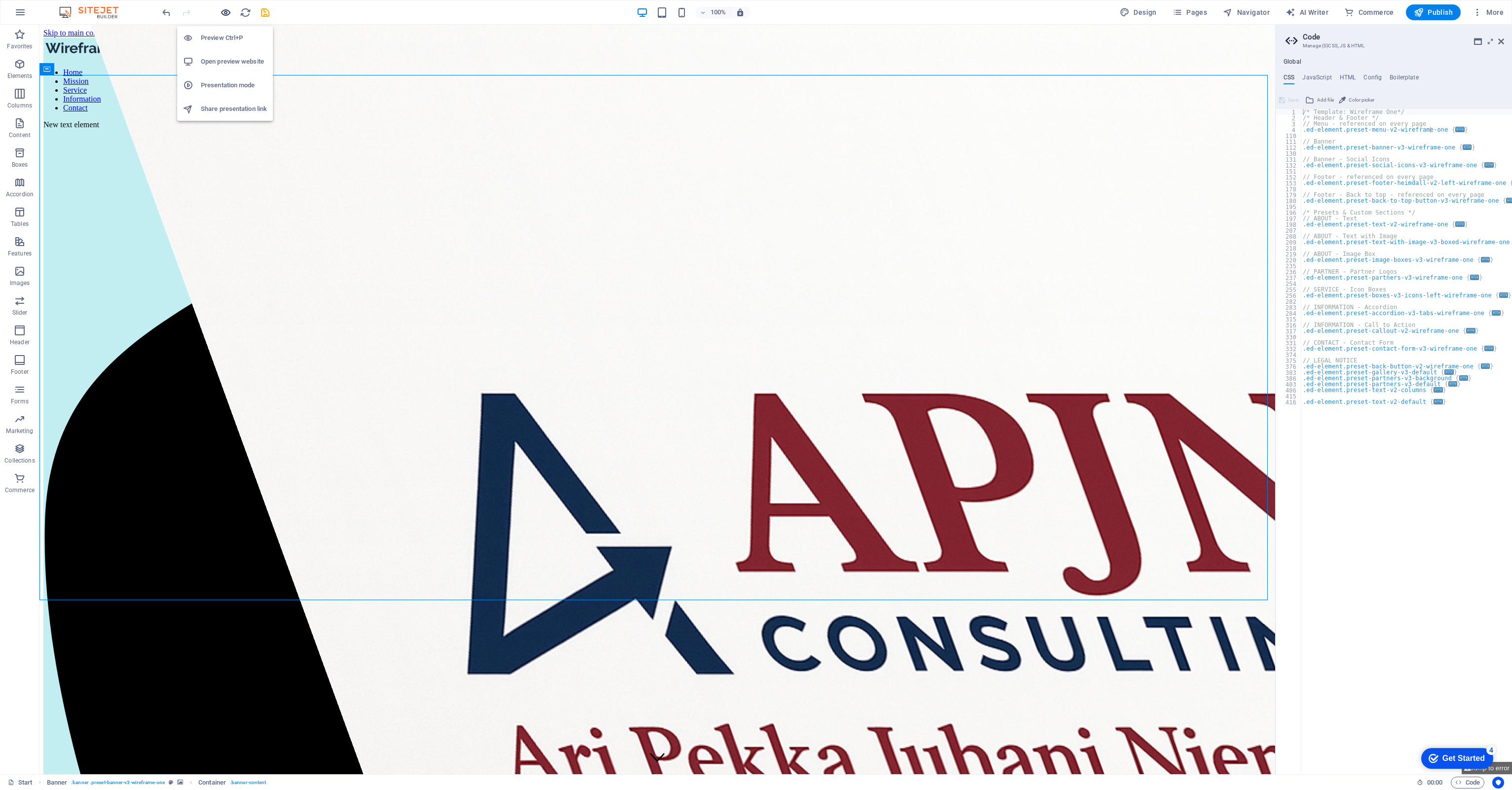
click at [224, 11] on icon "button" at bounding box center [225, 12] width 11 height 11
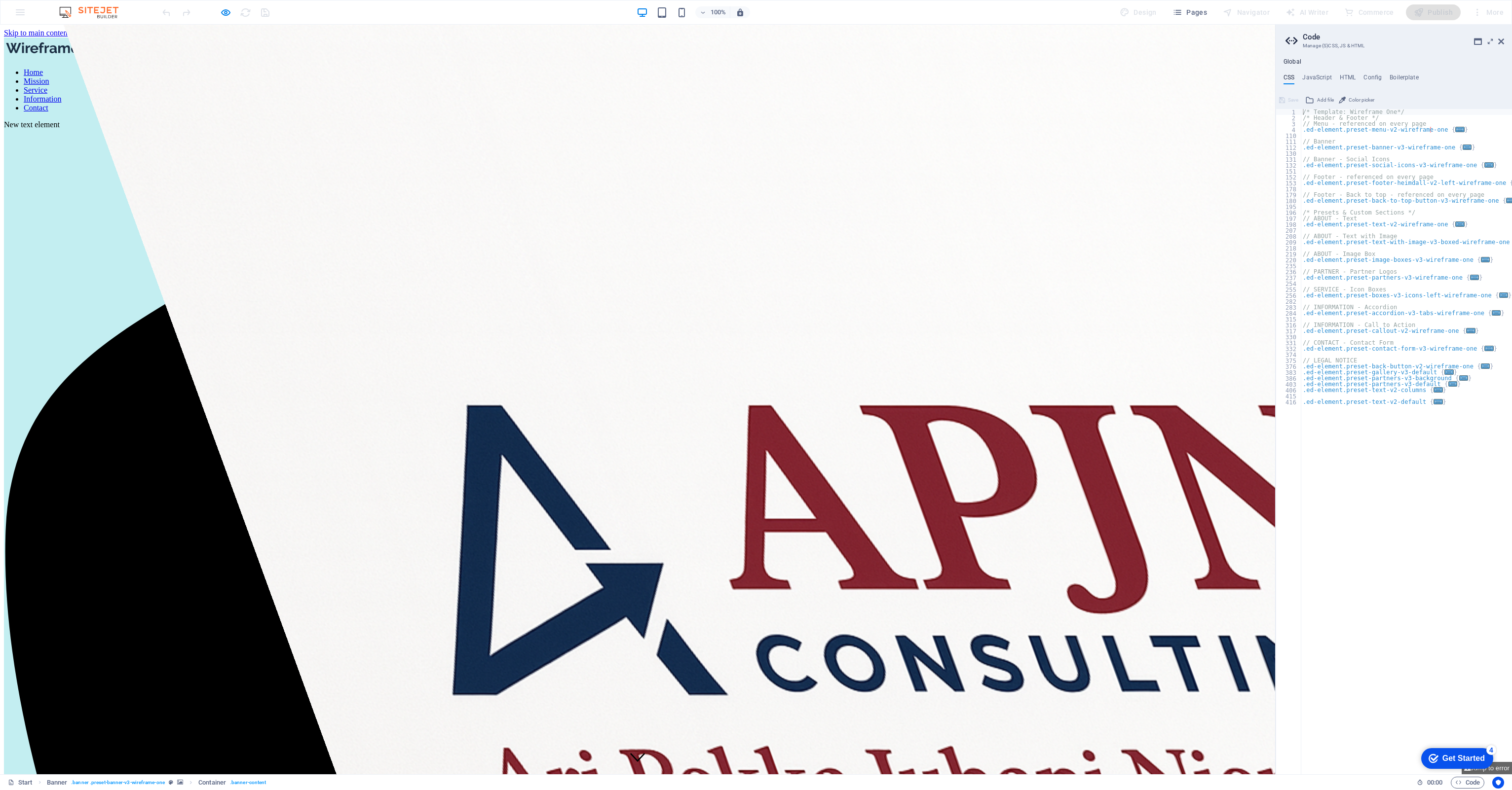
click at [43, 68] on link "Home" at bounding box center [34, 72] width 19 height 9
click at [224, 11] on icon "button" at bounding box center [225, 12] width 11 height 11
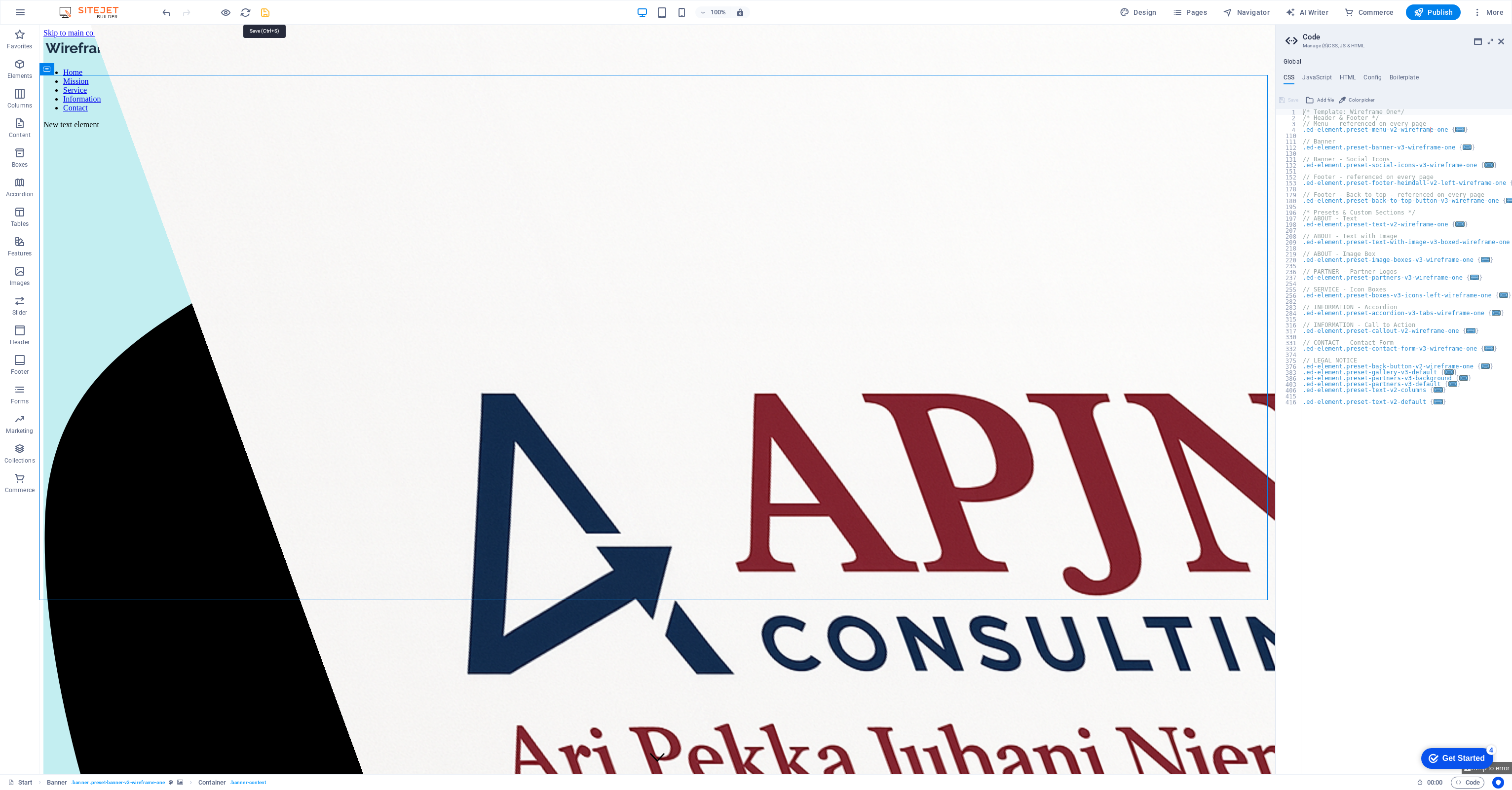
click at [260, 12] on icon "save" at bounding box center [265, 12] width 11 height 11
click at [220, 9] on icon "button" at bounding box center [225, 12] width 11 height 11
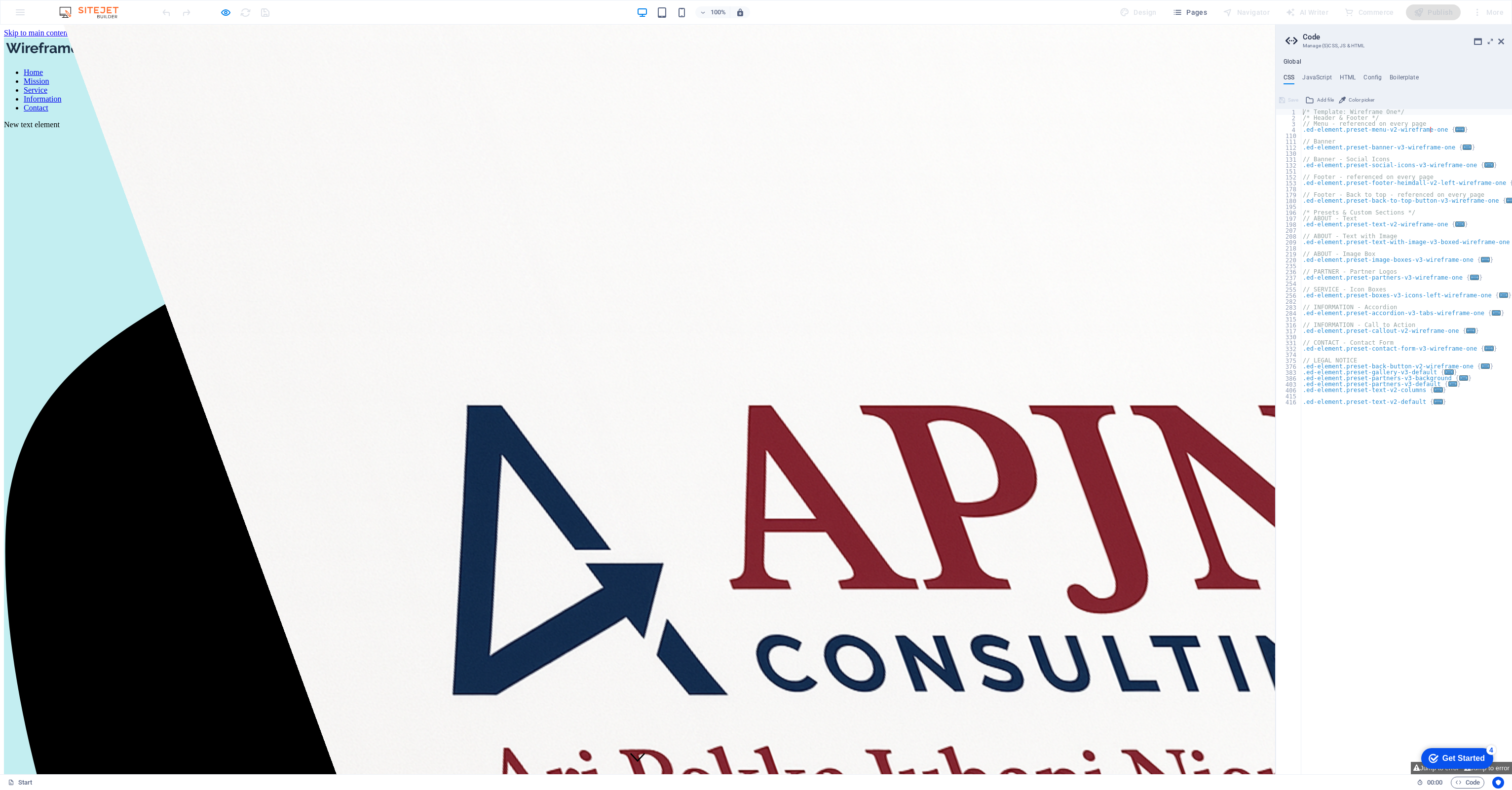
click at [43, 68] on link "Home" at bounding box center [34, 72] width 19 height 9
click at [49, 77] on link "Mission" at bounding box center [37, 81] width 26 height 9
click at [43, 68] on link "Home" at bounding box center [34, 72] width 19 height 9
click at [223, 11] on icon "button" at bounding box center [225, 12] width 11 height 11
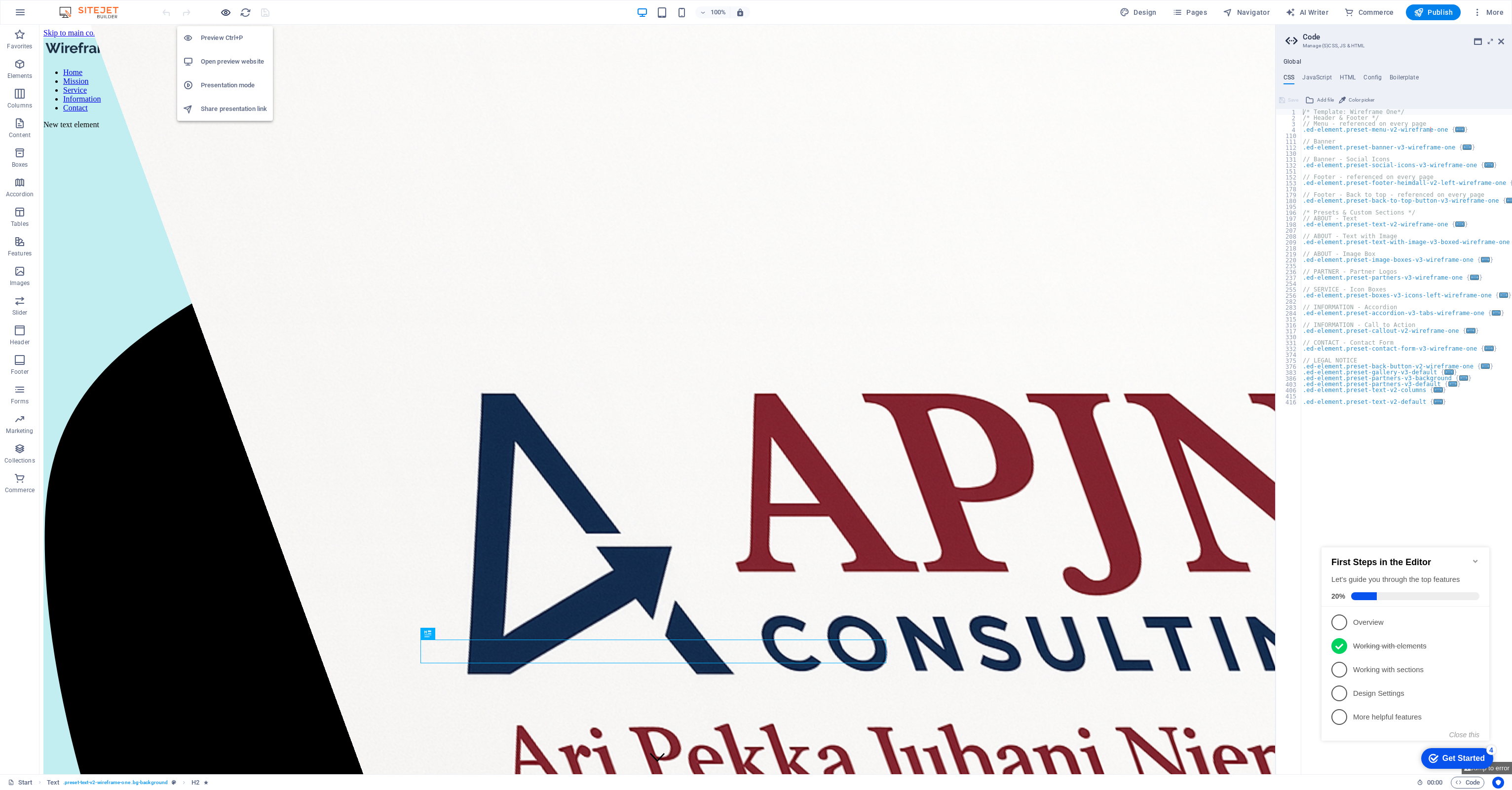
click at [220, 13] on icon "button" at bounding box center [225, 12] width 11 height 11
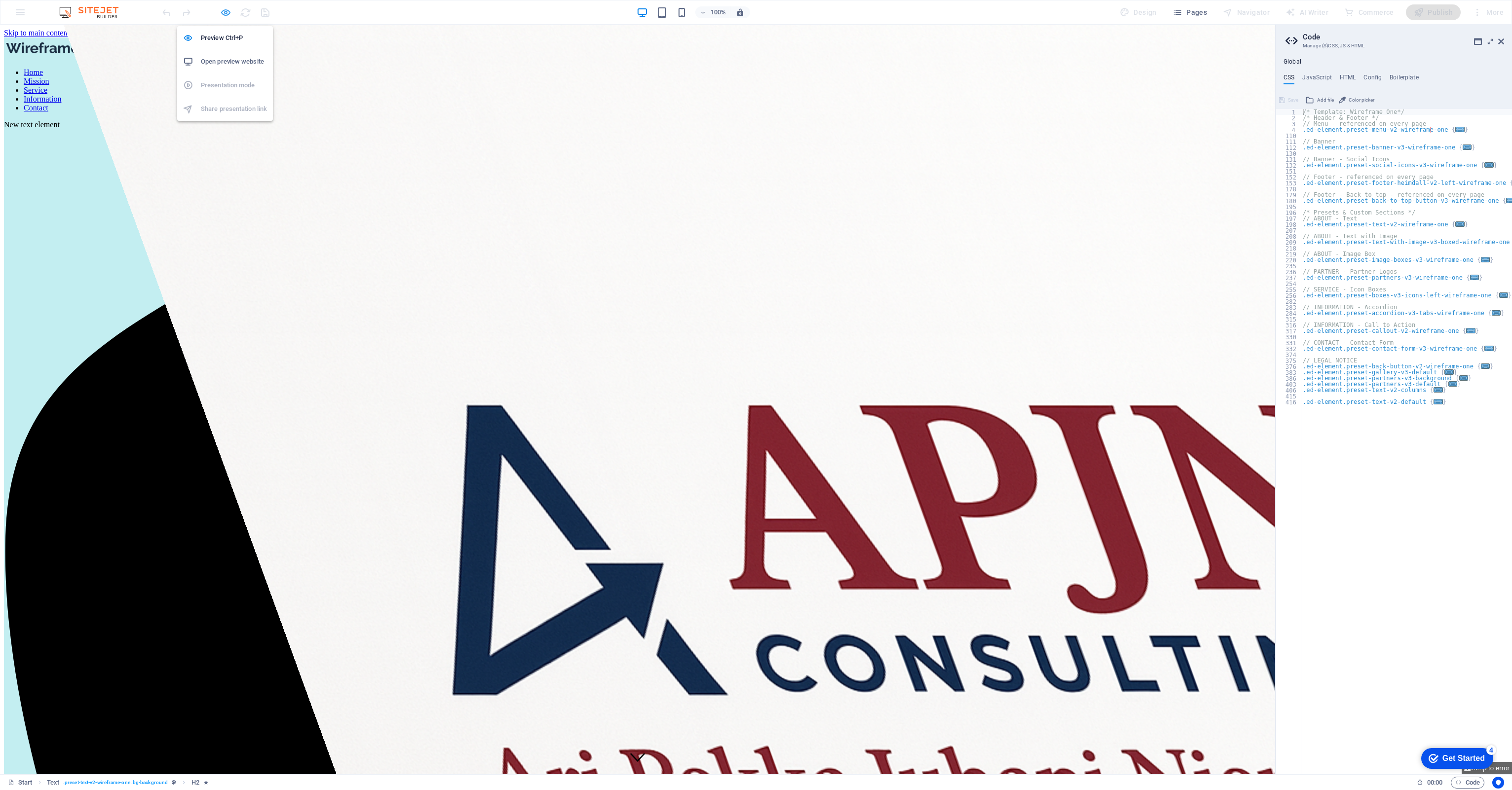
click at [225, 12] on icon "button" at bounding box center [225, 12] width 11 height 11
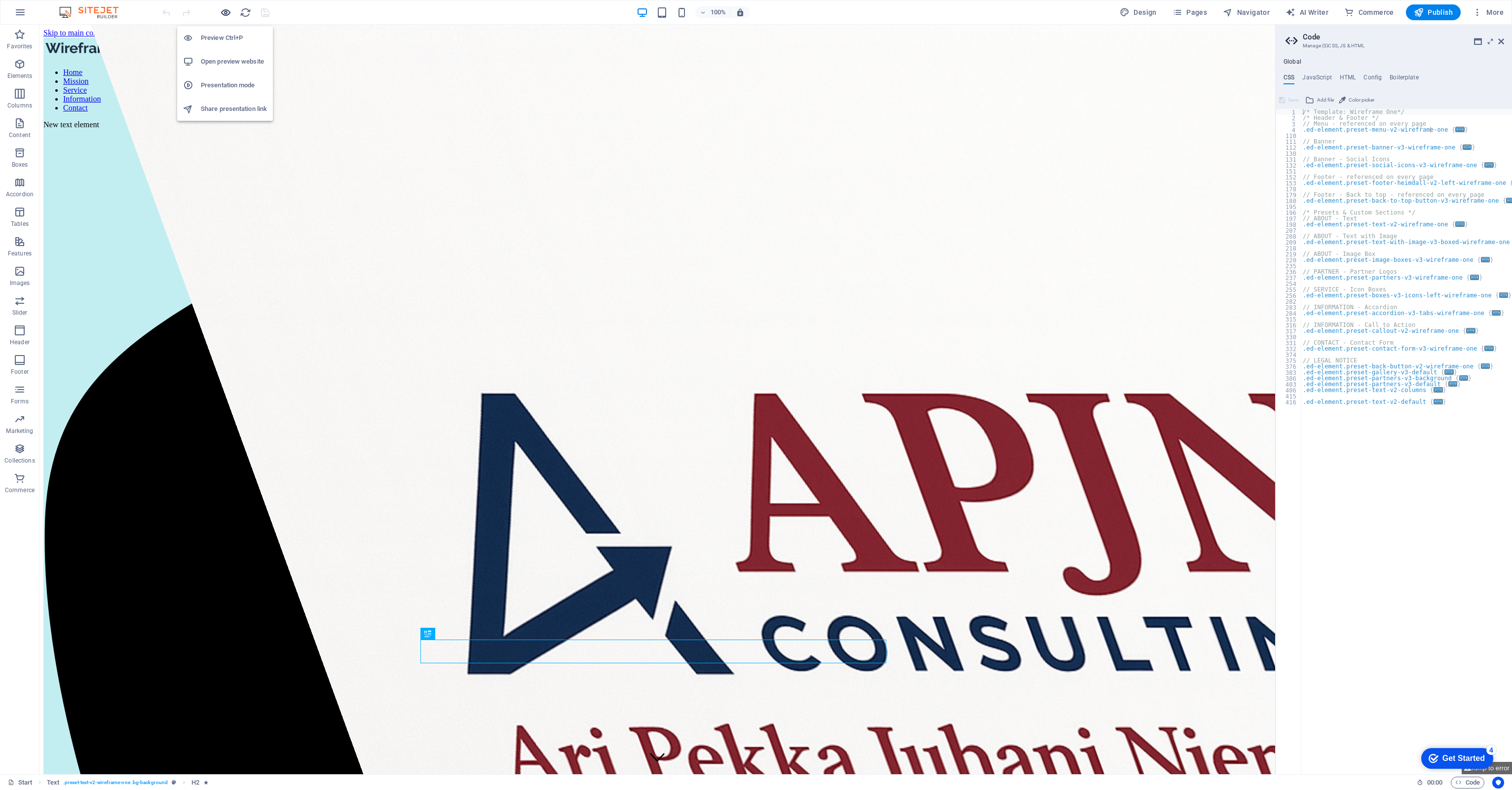
click at [225, 17] on icon "button" at bounding box center [225, 12] width 11 height 11
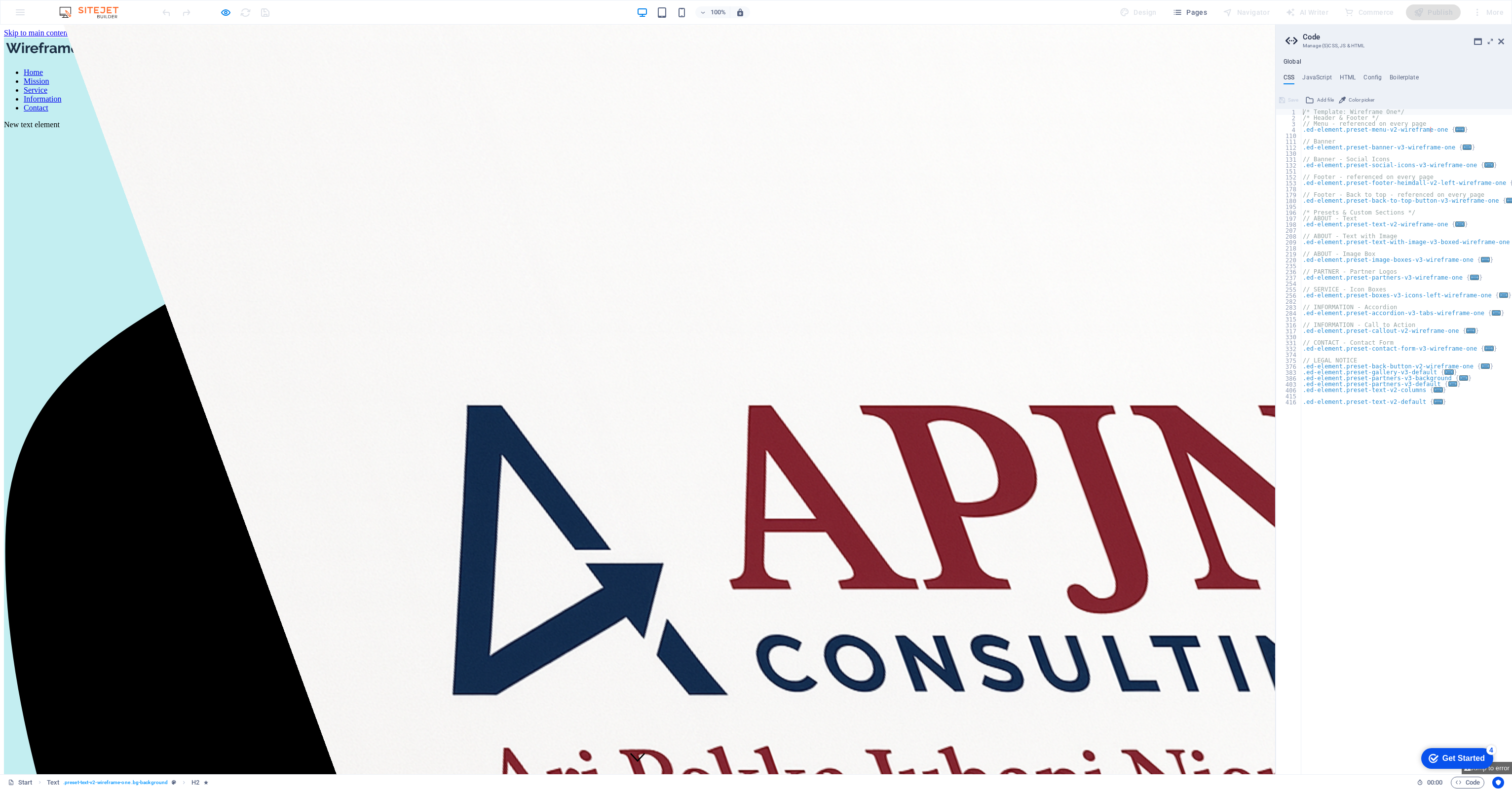
click at [43, 68] on link "Home" at bounding box center [34, 72] width 19 height 9
click at [49, 77] on link "Mission" at bounding box center [37, 81] width 26 height 9
click at [43, 68] on link "Home" at bounding box center [34, 72] width 19 height 9
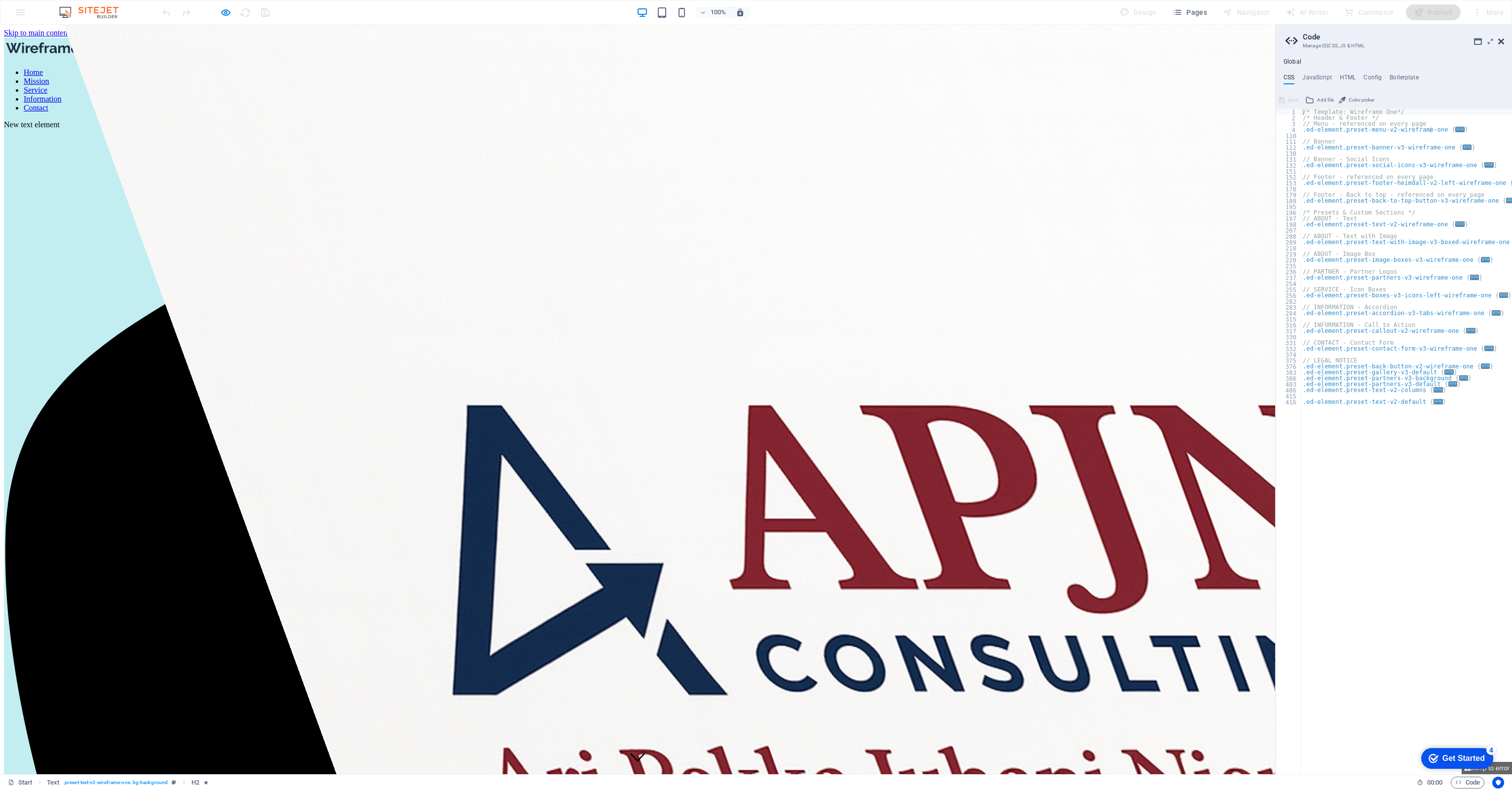
click at [1498, 39] on icon at bounding box center [1501, 41] width 6 height 8
